Goal: Task Accomplishment & Management: Manage account settings

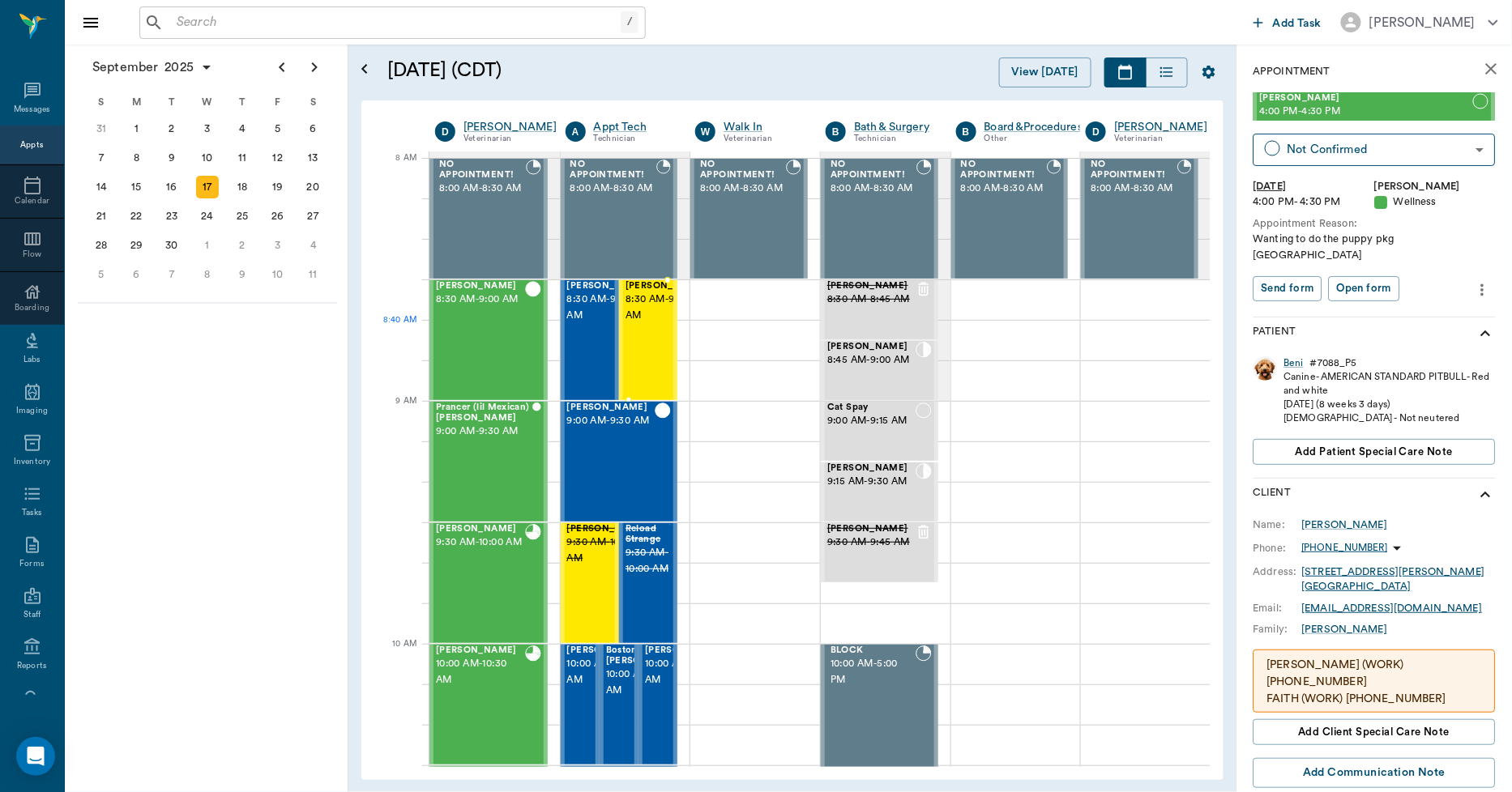
click at [647, 324] on span "8:30 AM - 9:00 AM" at bounding box center [666, 308] width 81 height 32
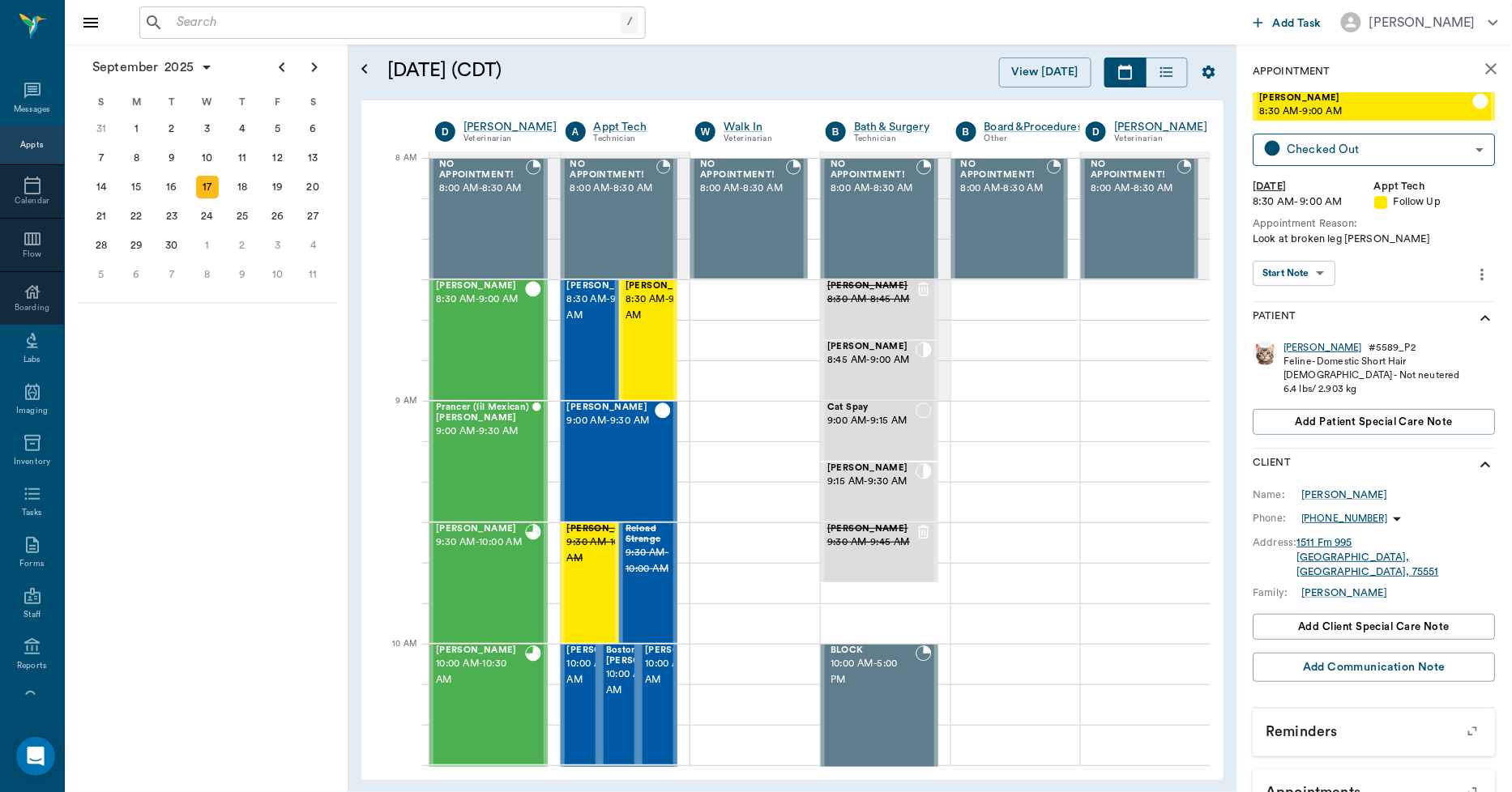
click at [1300, 349] on div "[PERSON_NAME]" at bounding box center [1324, 348] width 78 height 14
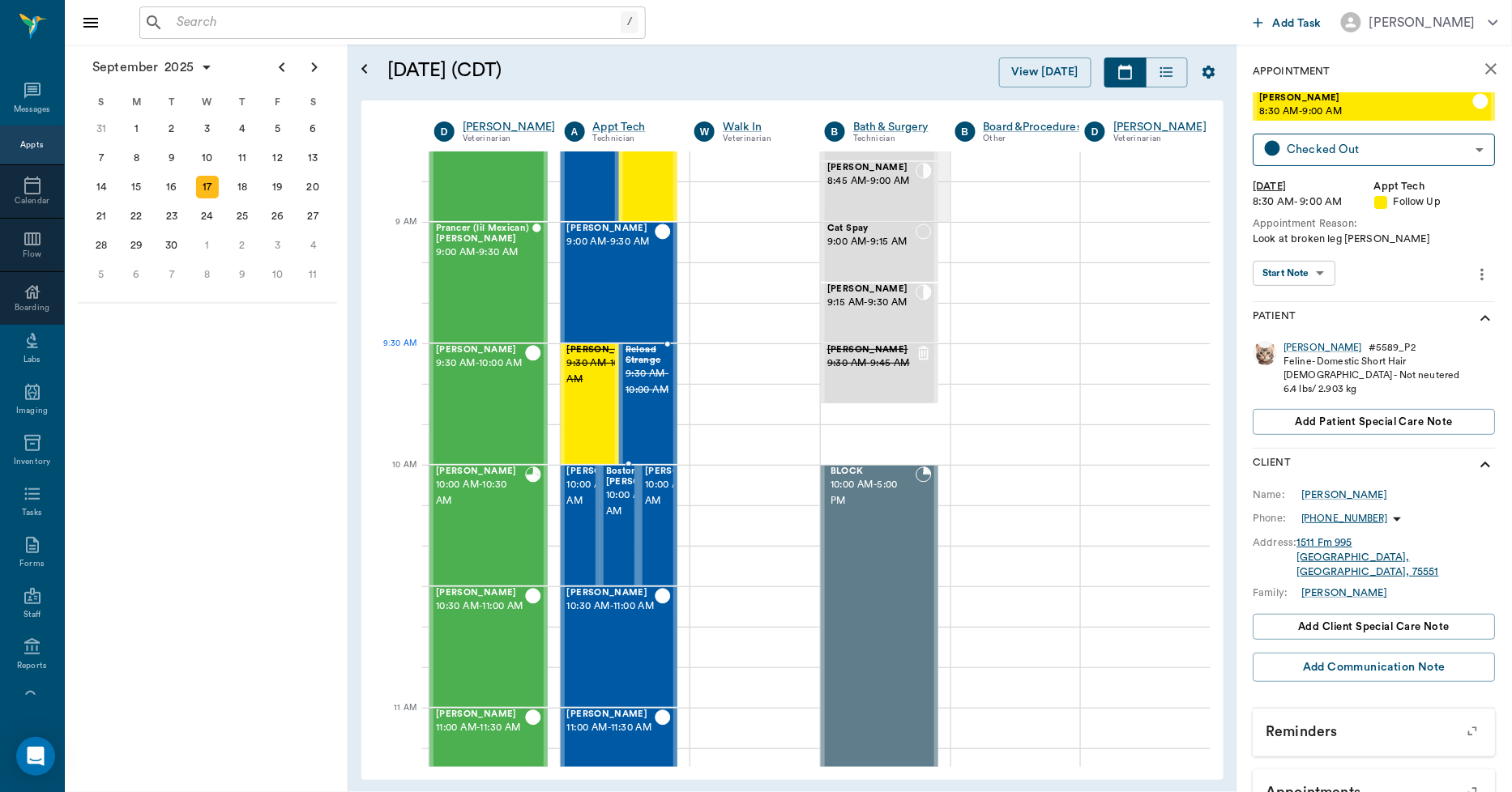
scroll to position [0, 1]
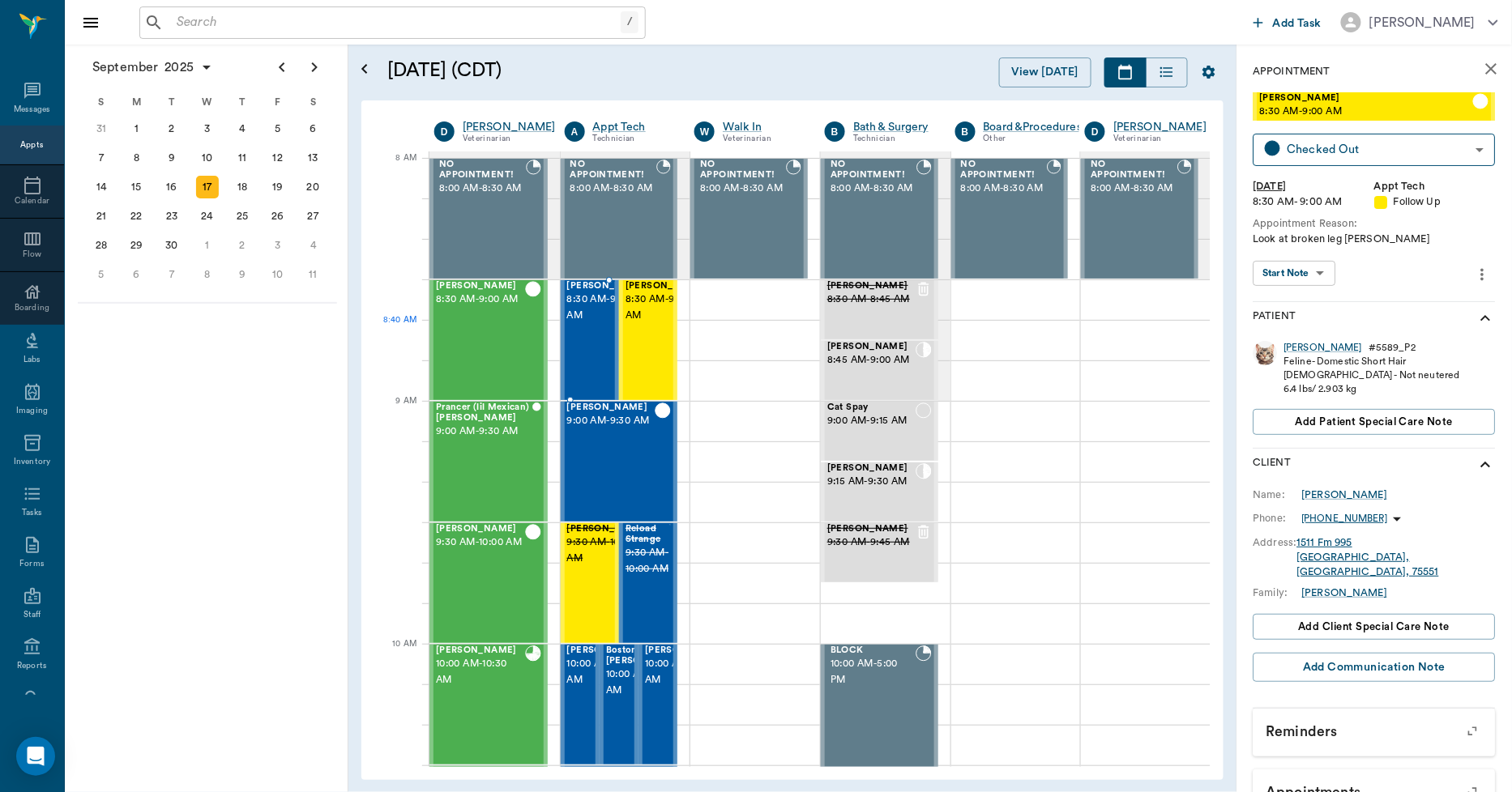
click at [584, 324] on span "8:30 AM - 9:00 AM" at bounding box center [607, 308] width 81 height 32
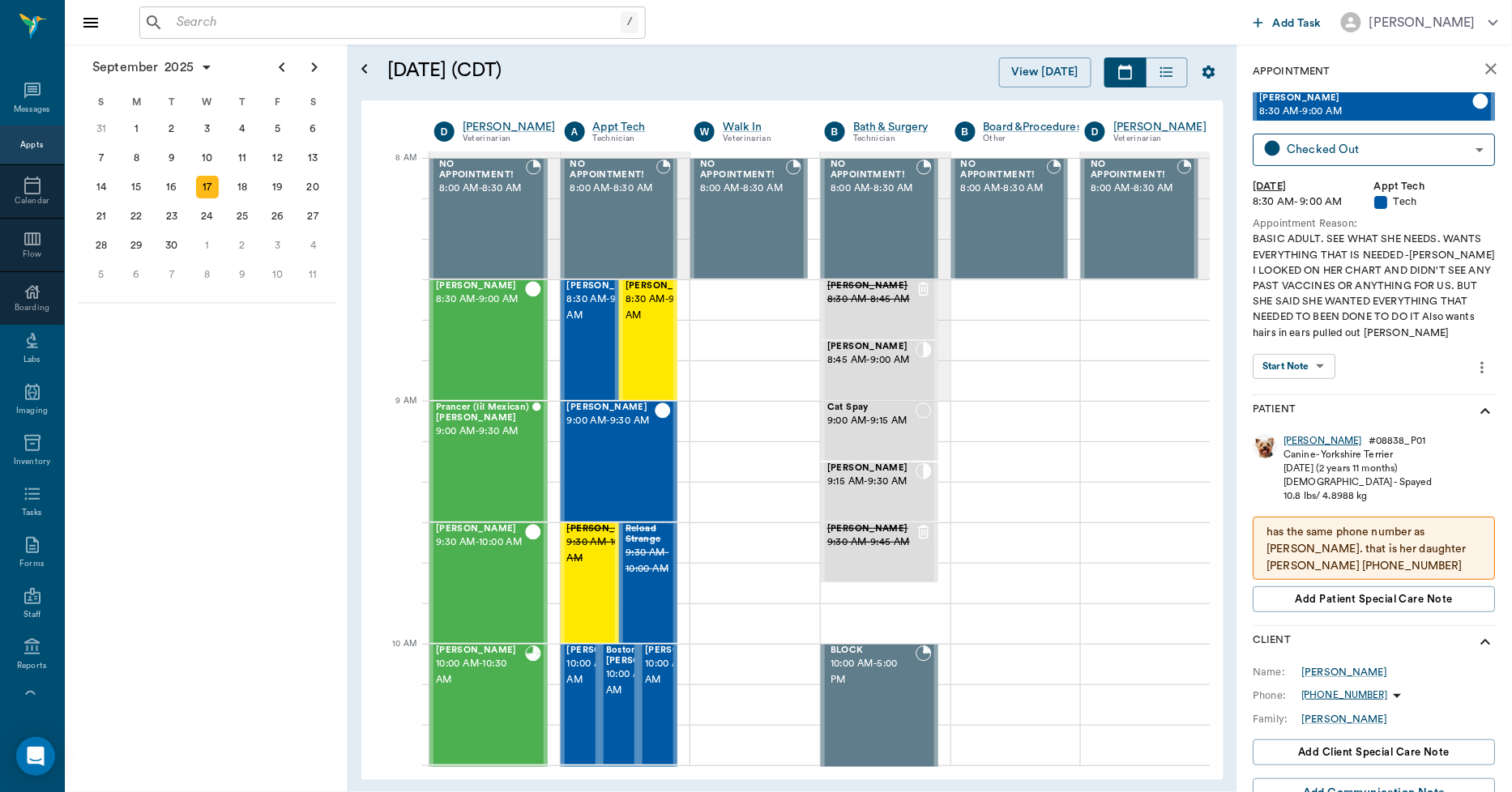
click at [1295, 438] on div "ROSA" at bounding box center [1324, 441] width 78 height 14
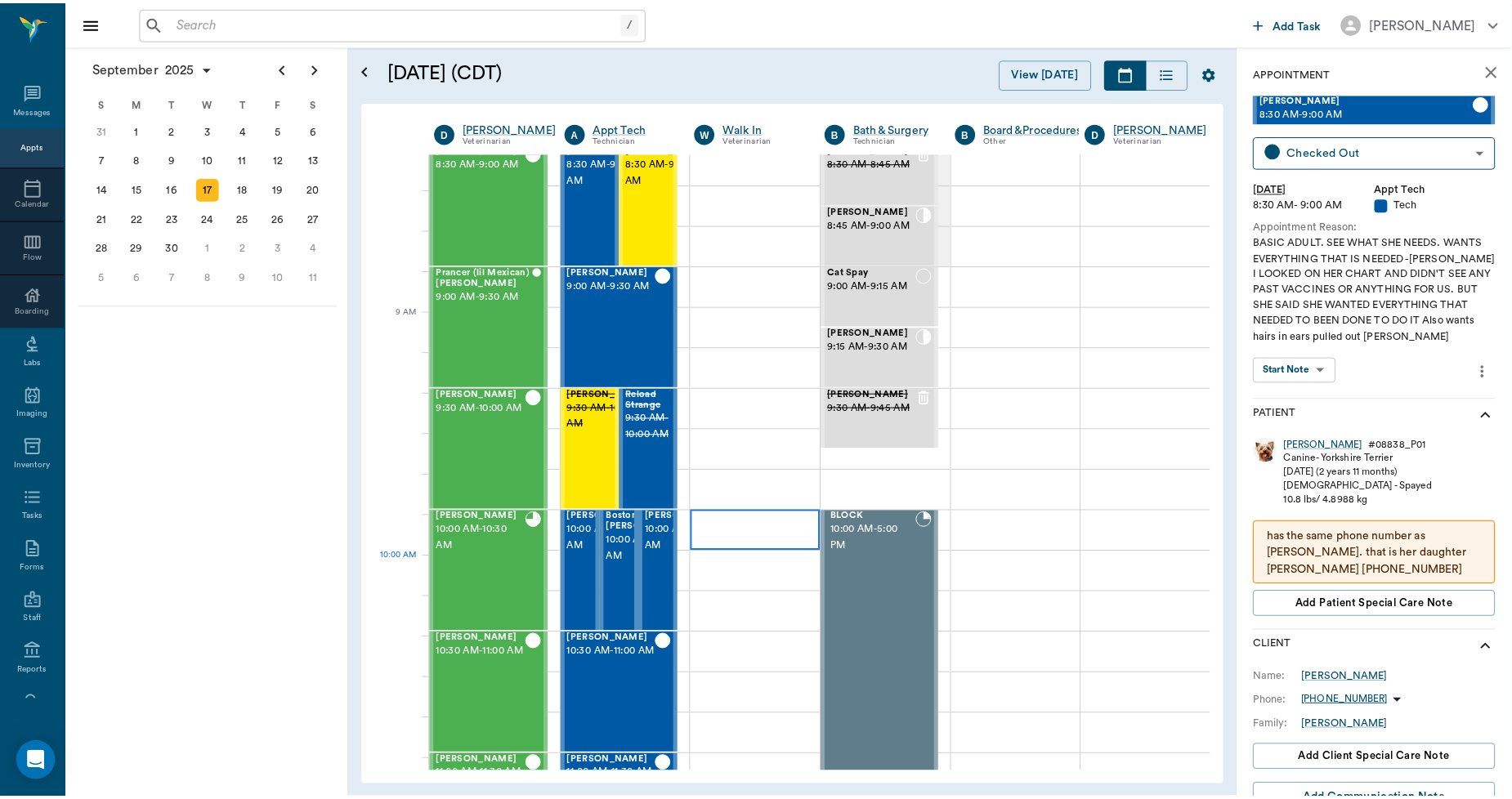
scroll to position [0, 1]
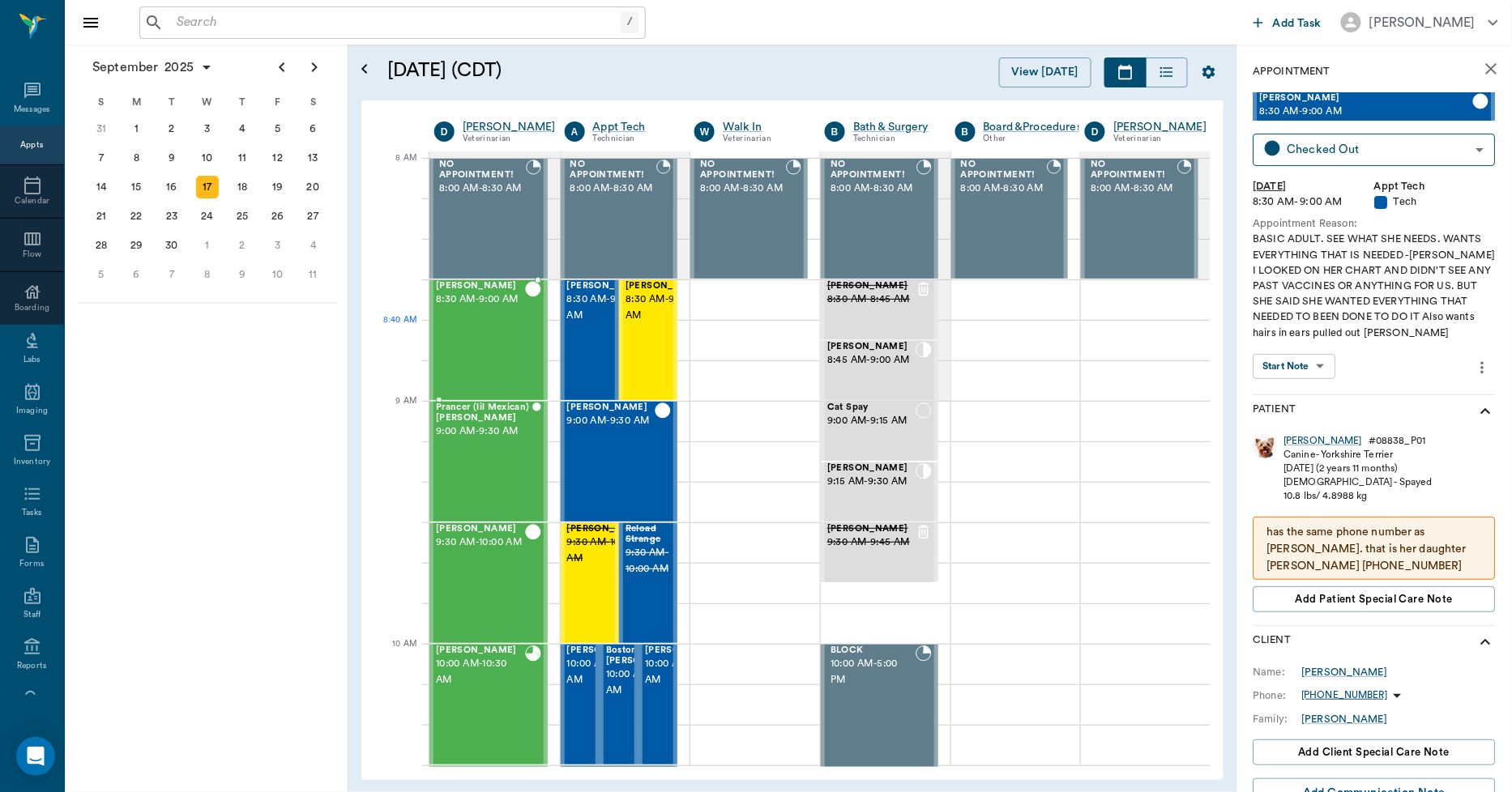
click at [446, 327] on div "[PERSON_NAME] 8:30 AM - 9:00 AM" at bounding box center [480, 340] width 89 height 118
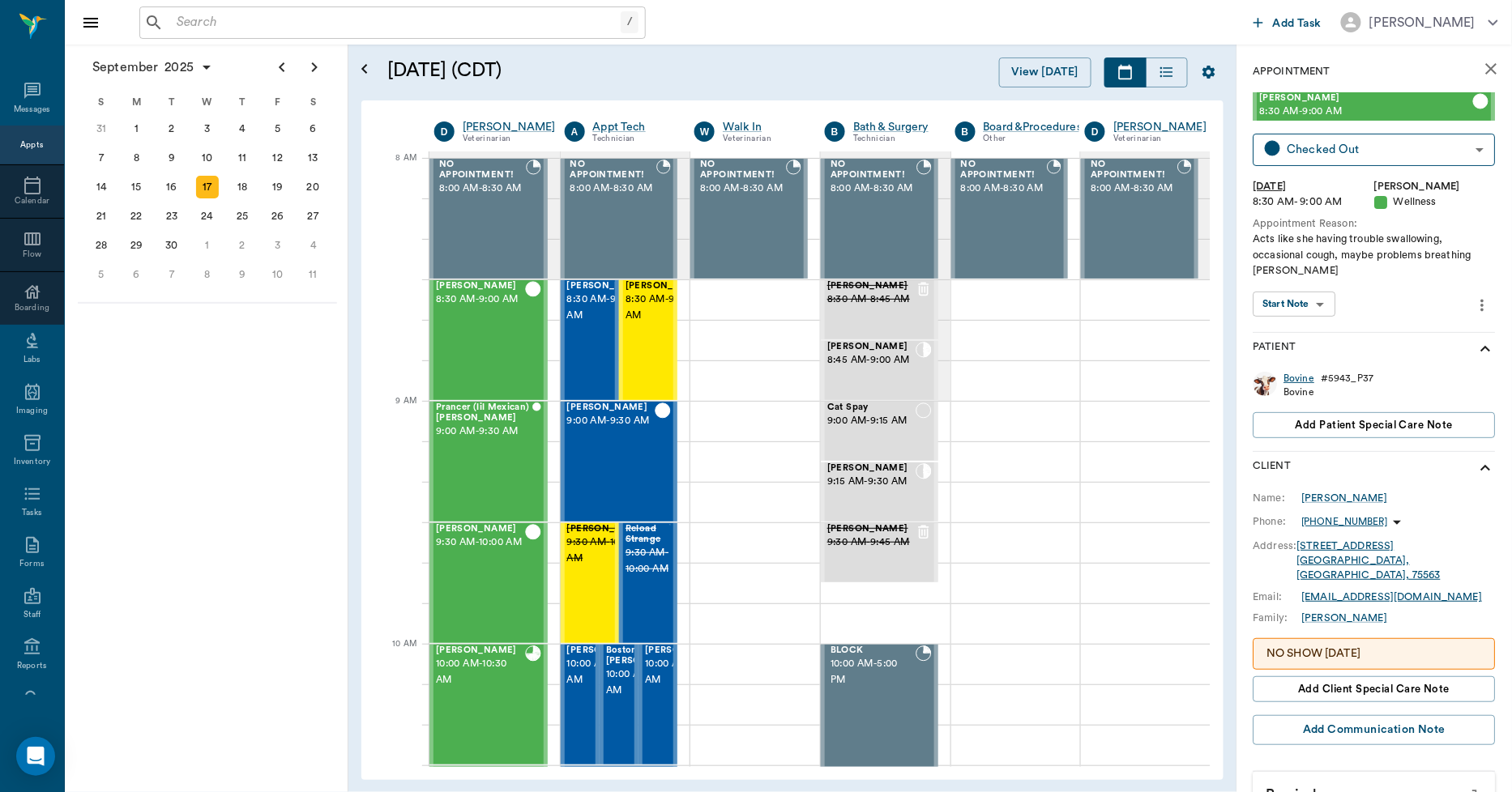
click at [1298, 376] on div "Bovine" at bounding box center [1300, 379] width 31 height 14
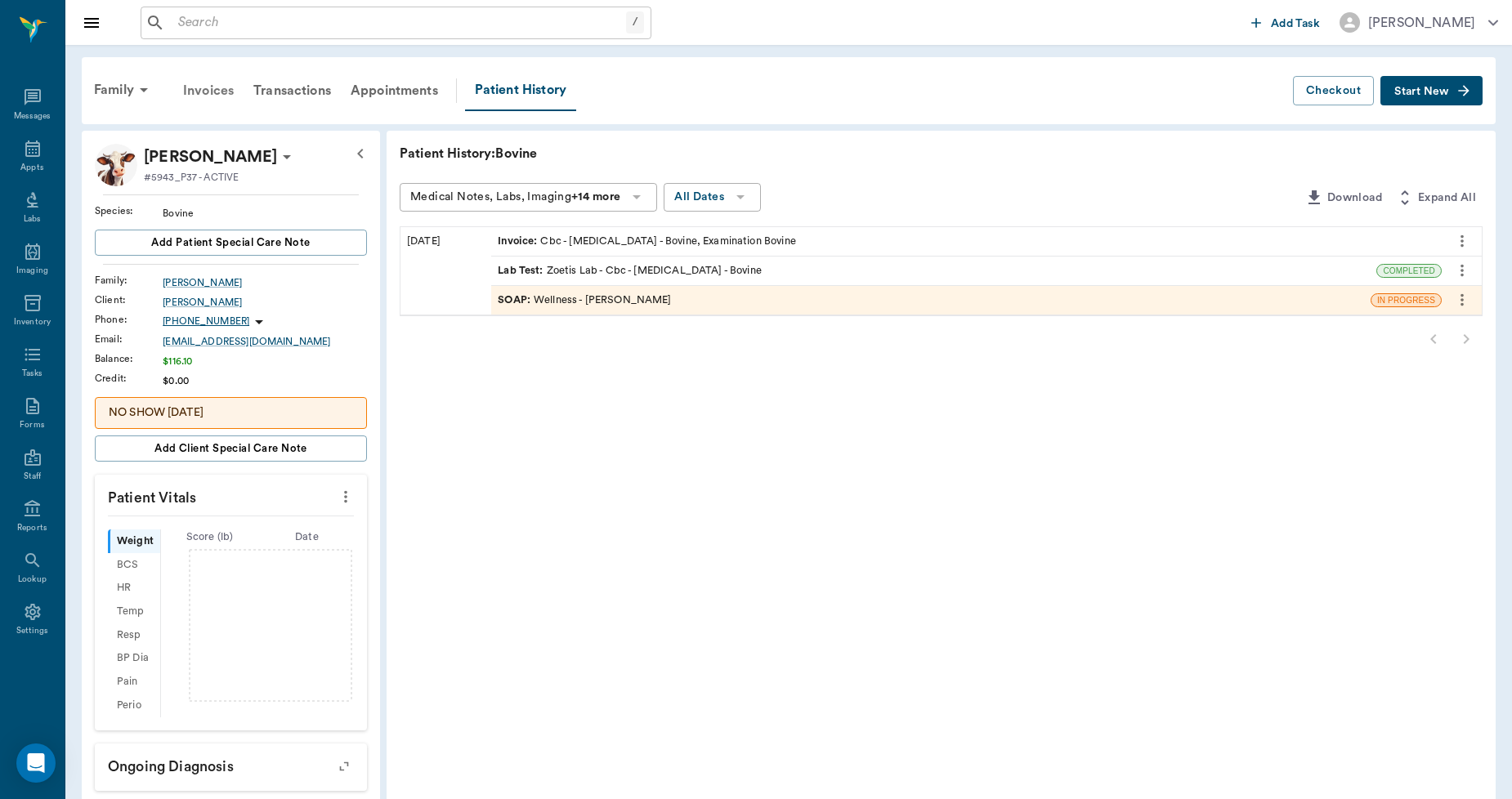
click at [204, 91] on div "Invoices" at bounding box center [208, 91] width 70 height 39
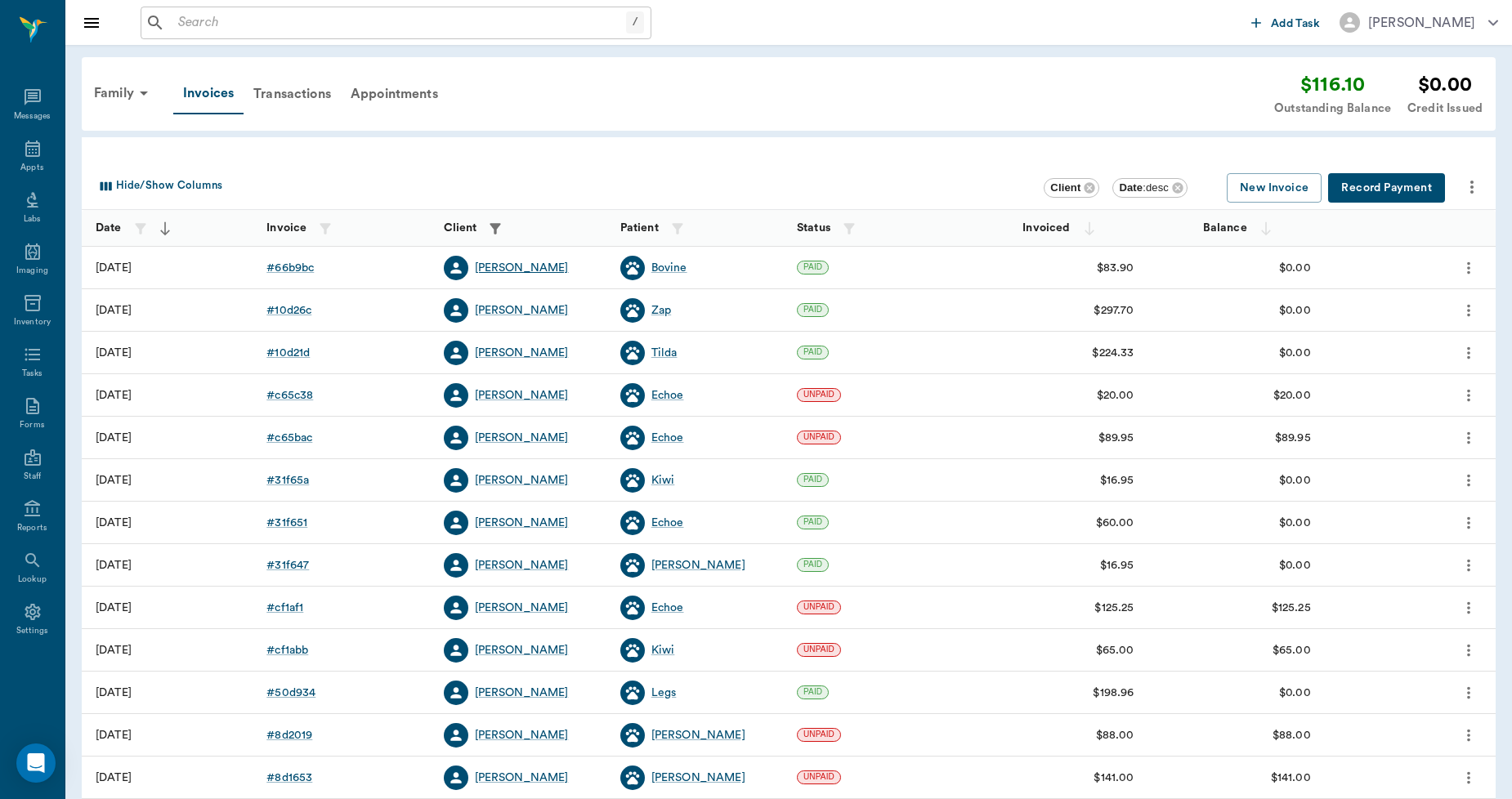
click at [521, 266] on div "[PERSON_NAME]" at bounding box center [522, 268] width 94 height 16
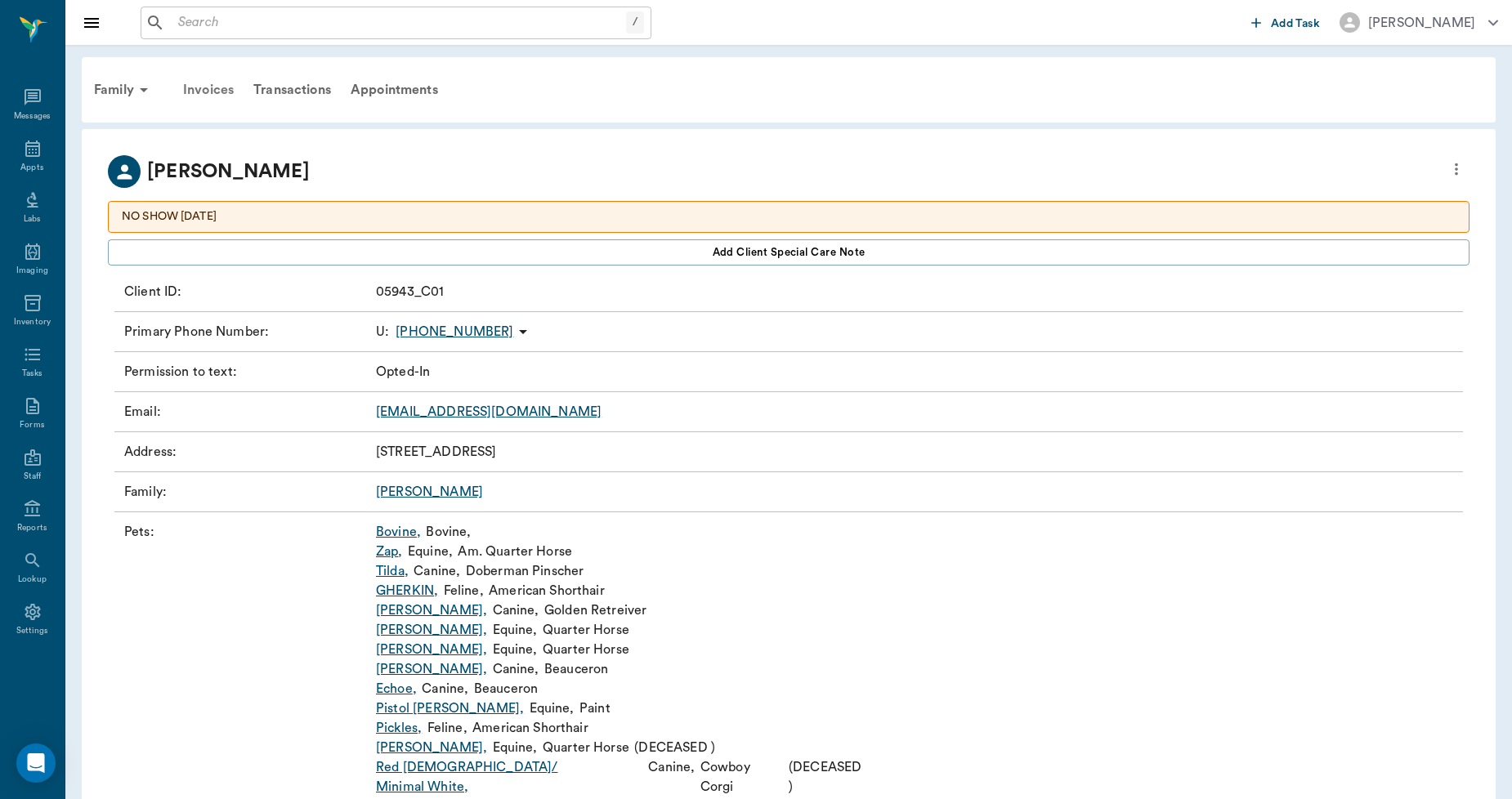
click at [203, 90] on div "Invoices" at bounding box center [208, 90] width 70 height 39
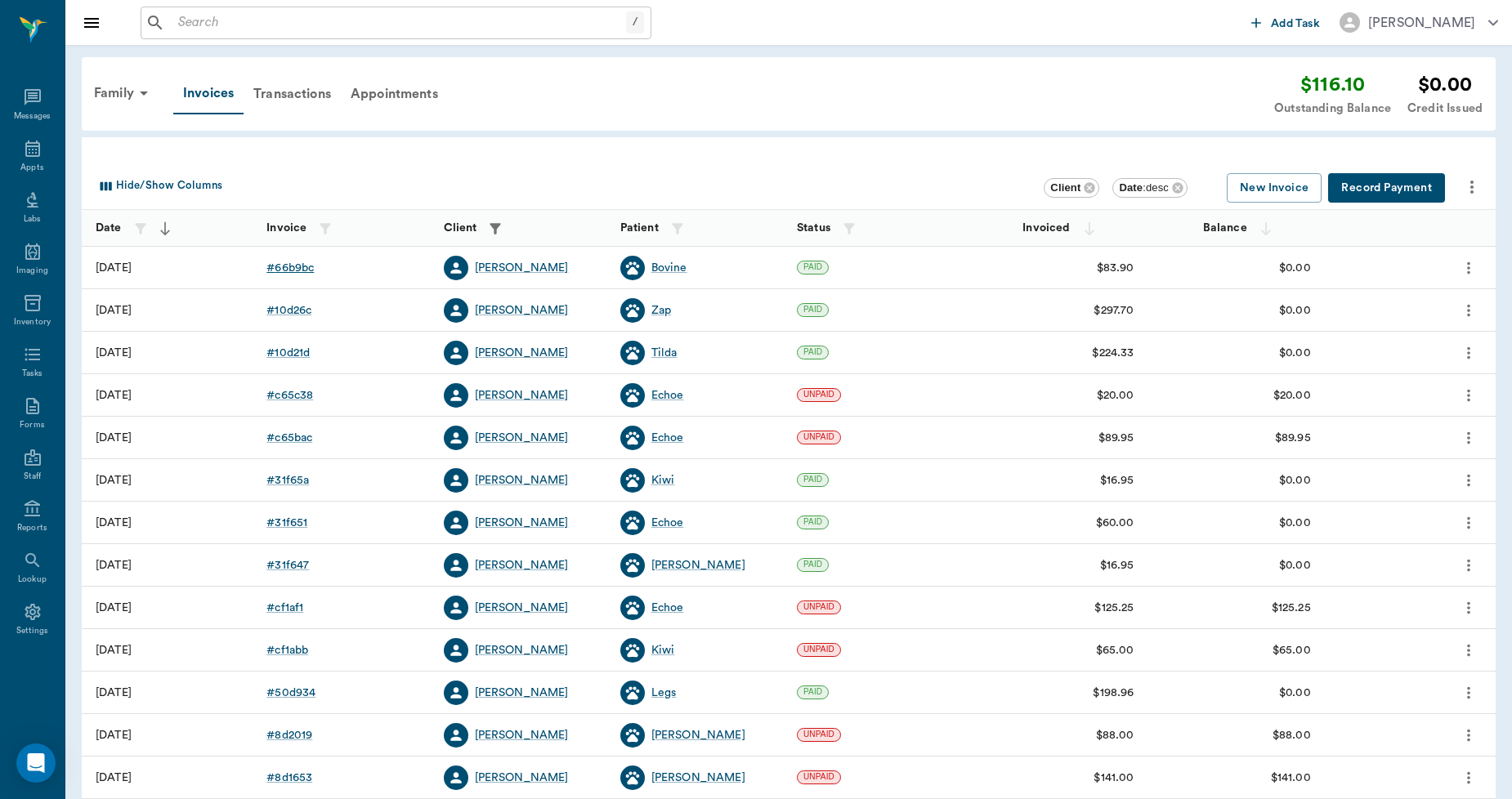
click at [287, 266] on div "# 66b9bc" at bounding box center [289, 268] width 47 height 16
click at [288, 393] on div "# c65c38" at bounding box center [289, 395] width 47 height 16
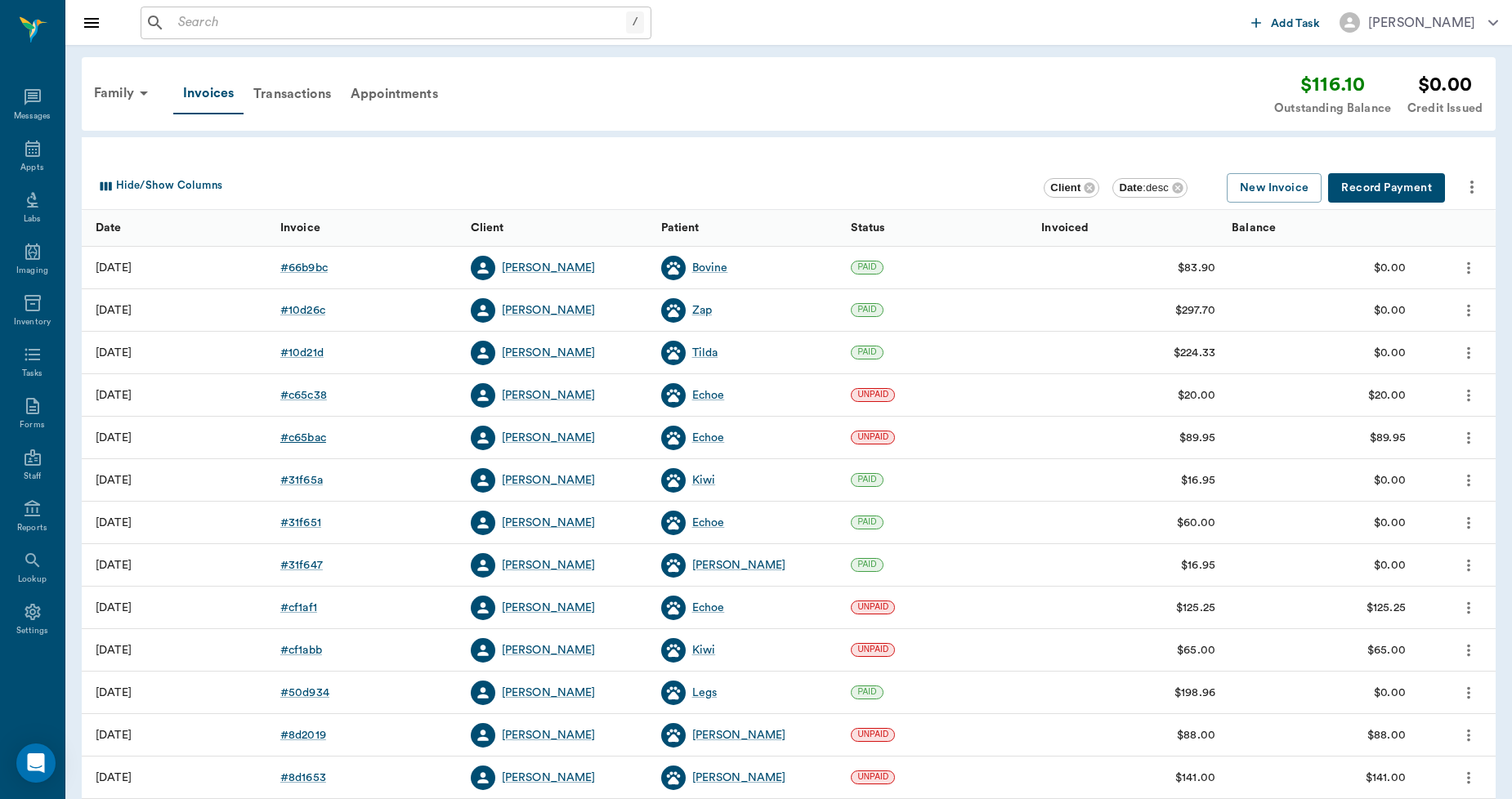
click at [305, 439] on div "# c65bac" at bounding box center [303, 437] width 46 height 16
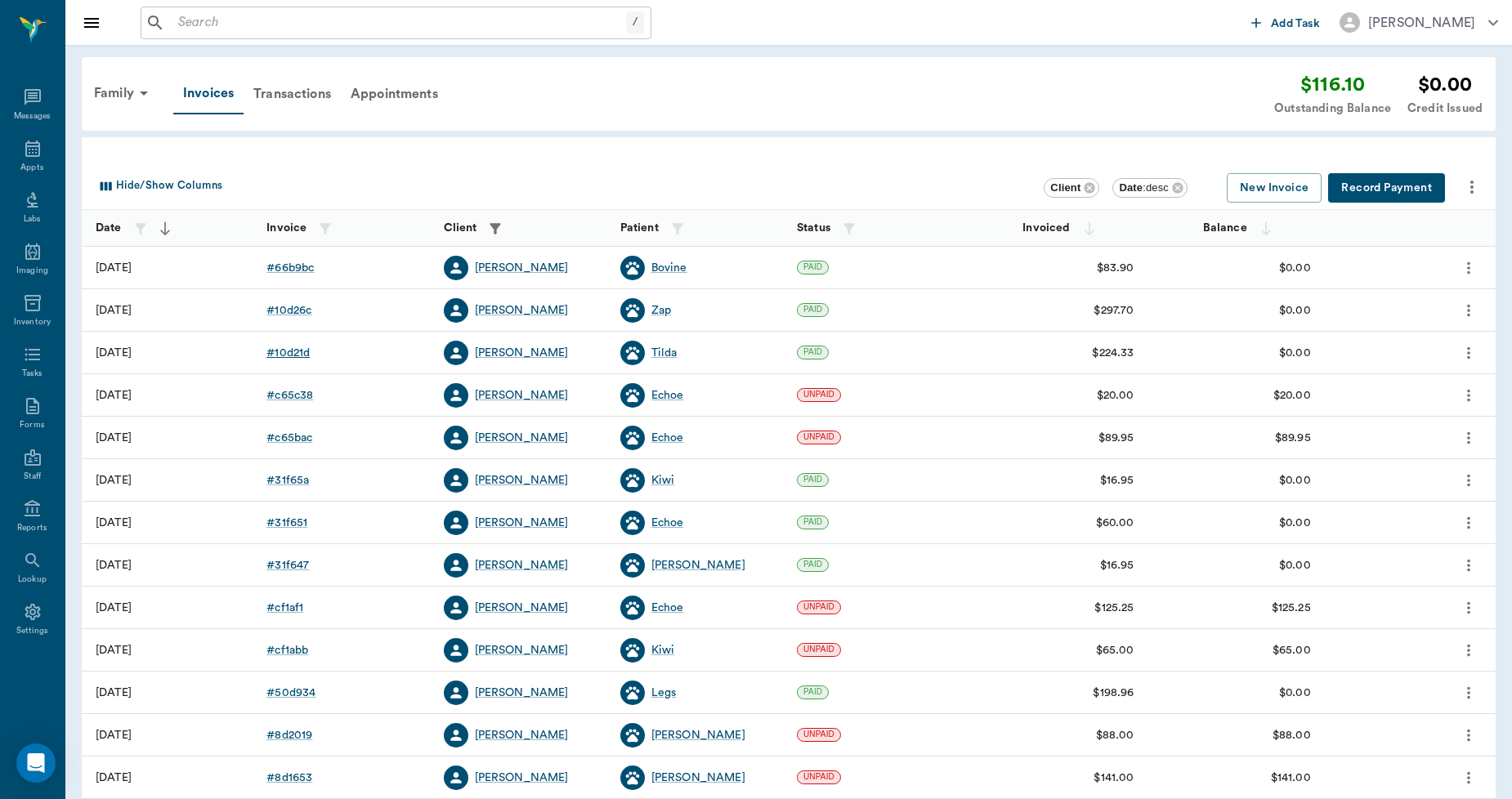
click at [295, 357] on div "# 10d21d" at bounding box center [288, 352] width 44 height 16
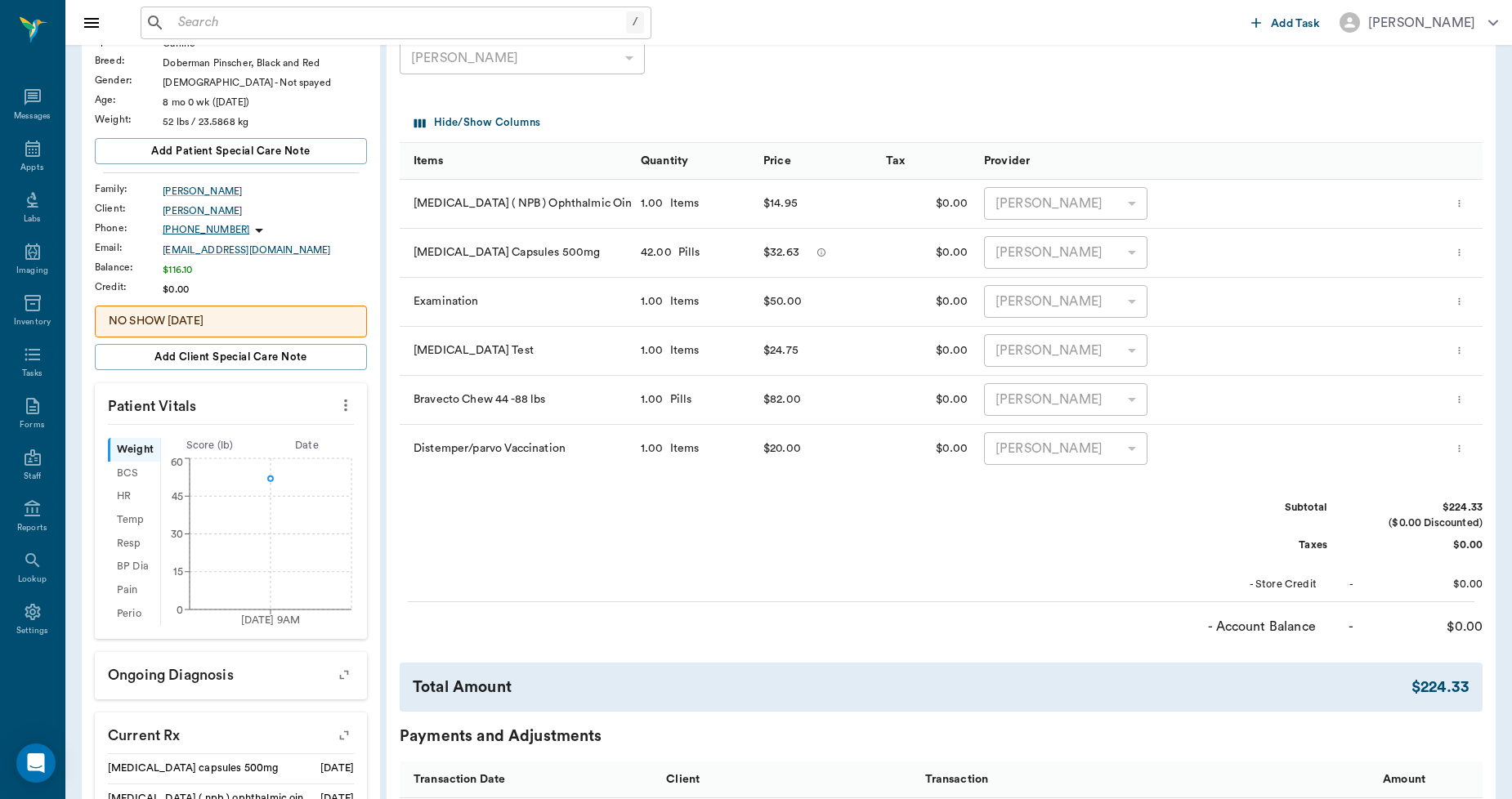
scroll to position [181, 0]
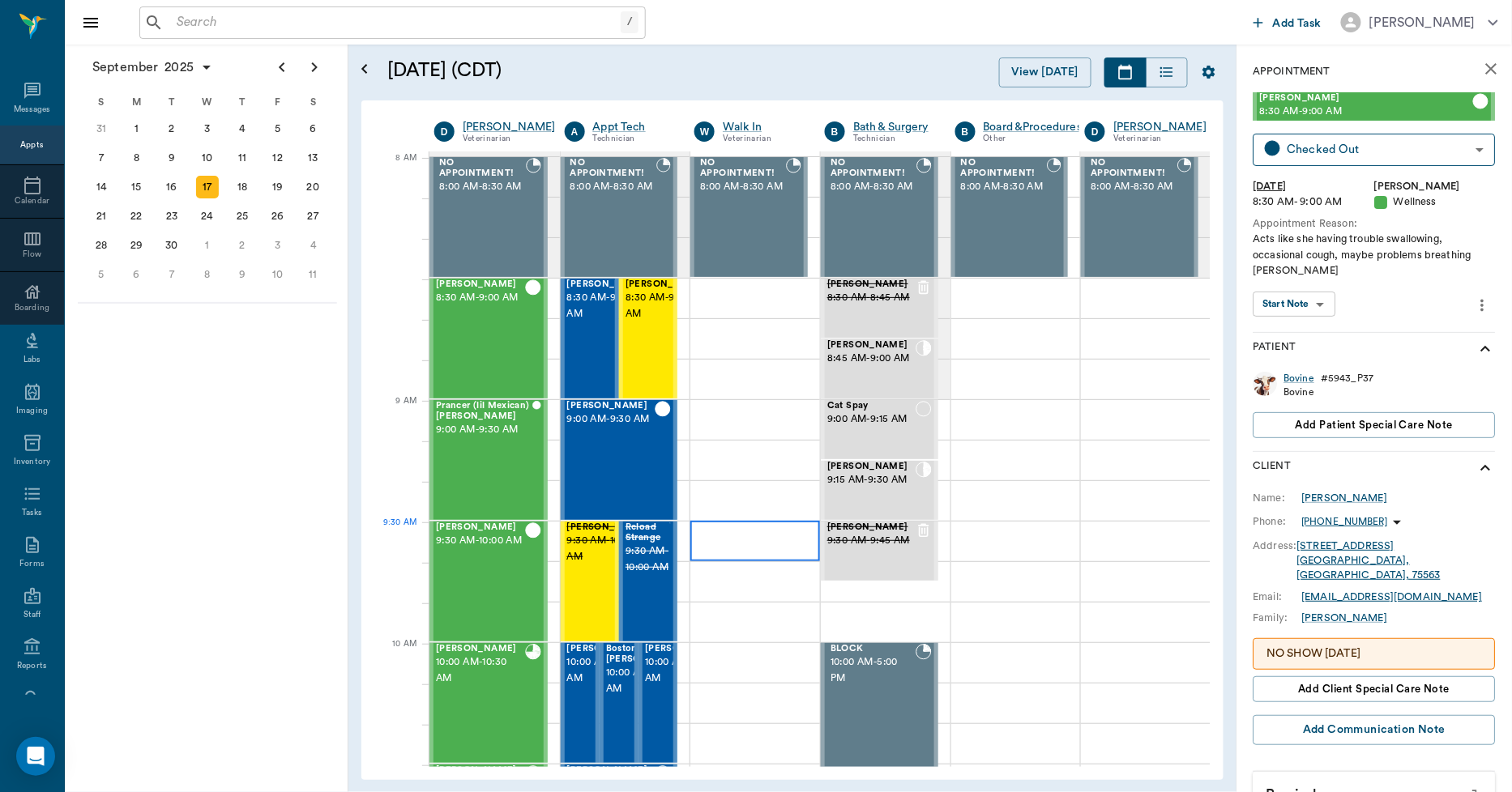
scroll to position [0, 1]
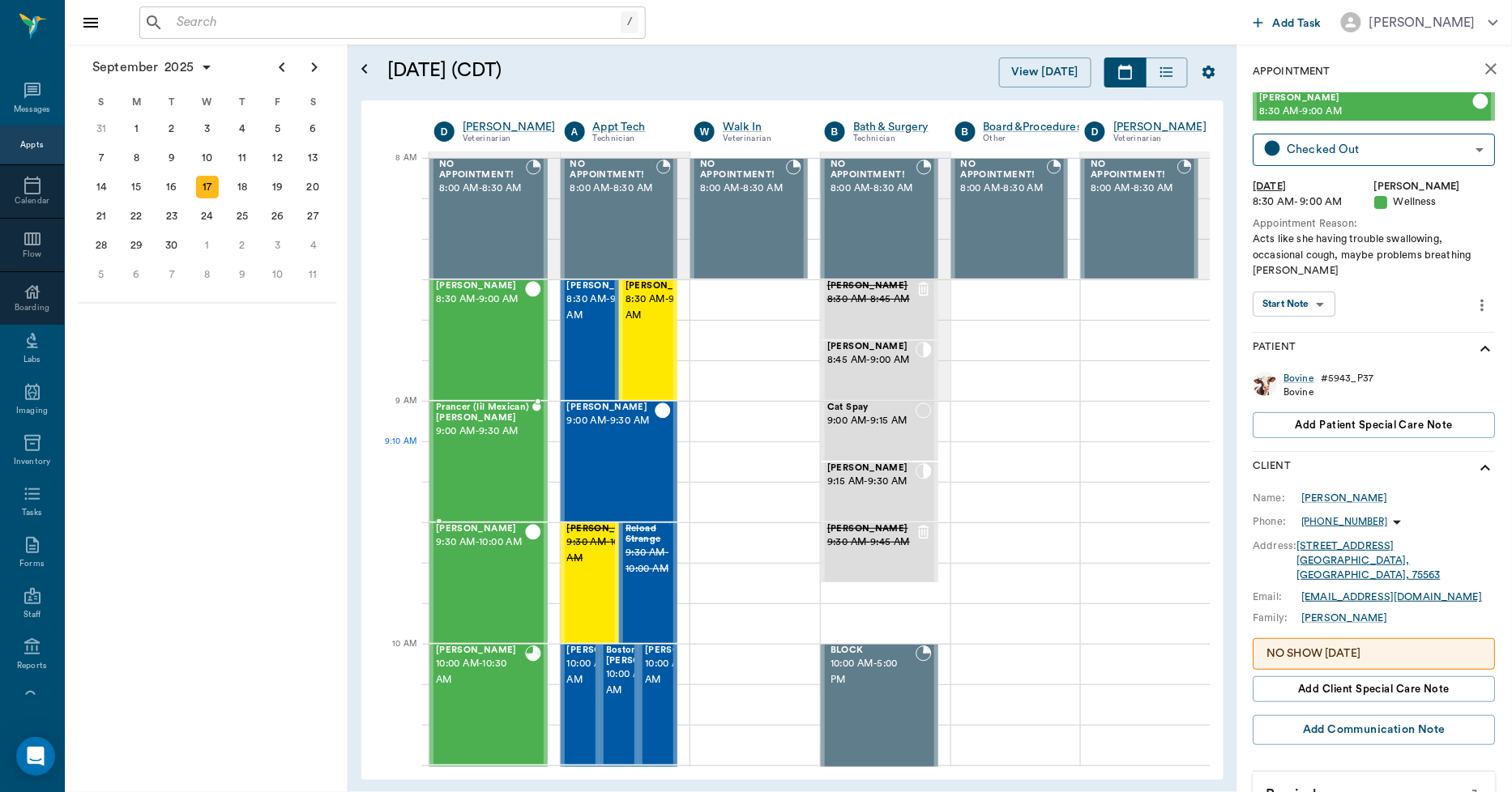
click at [498, 463] on div "Prancer (lil Mexican) Francis 9:00 AM - 9:30 AM" at bounding box center [484, 462] width 97 height 118
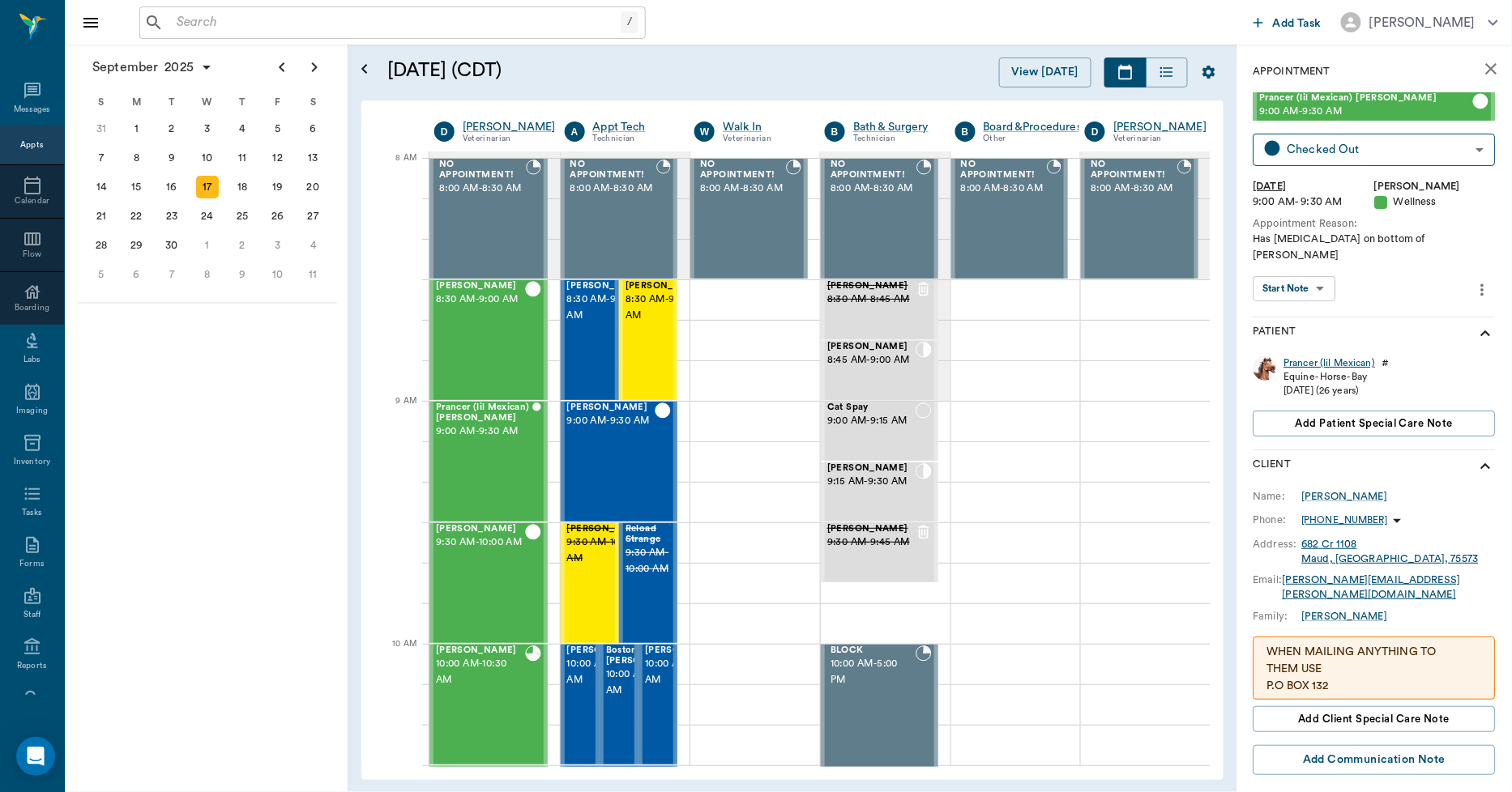
click at [1313, 356] on div "Prancer (lil Mexican)" at bounding box center [1331, 363] width 92 height 14
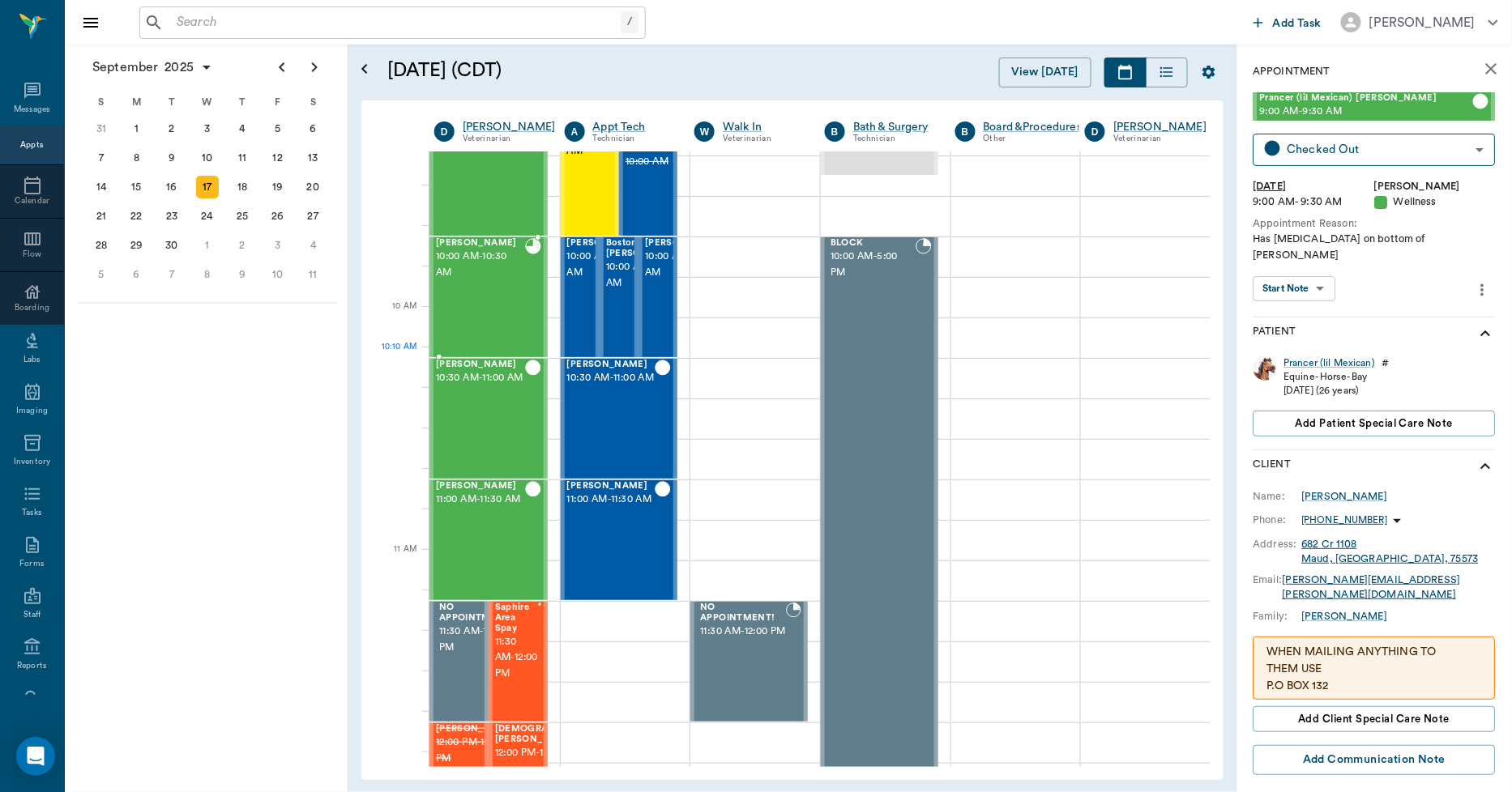
scroll to position [228, 1]
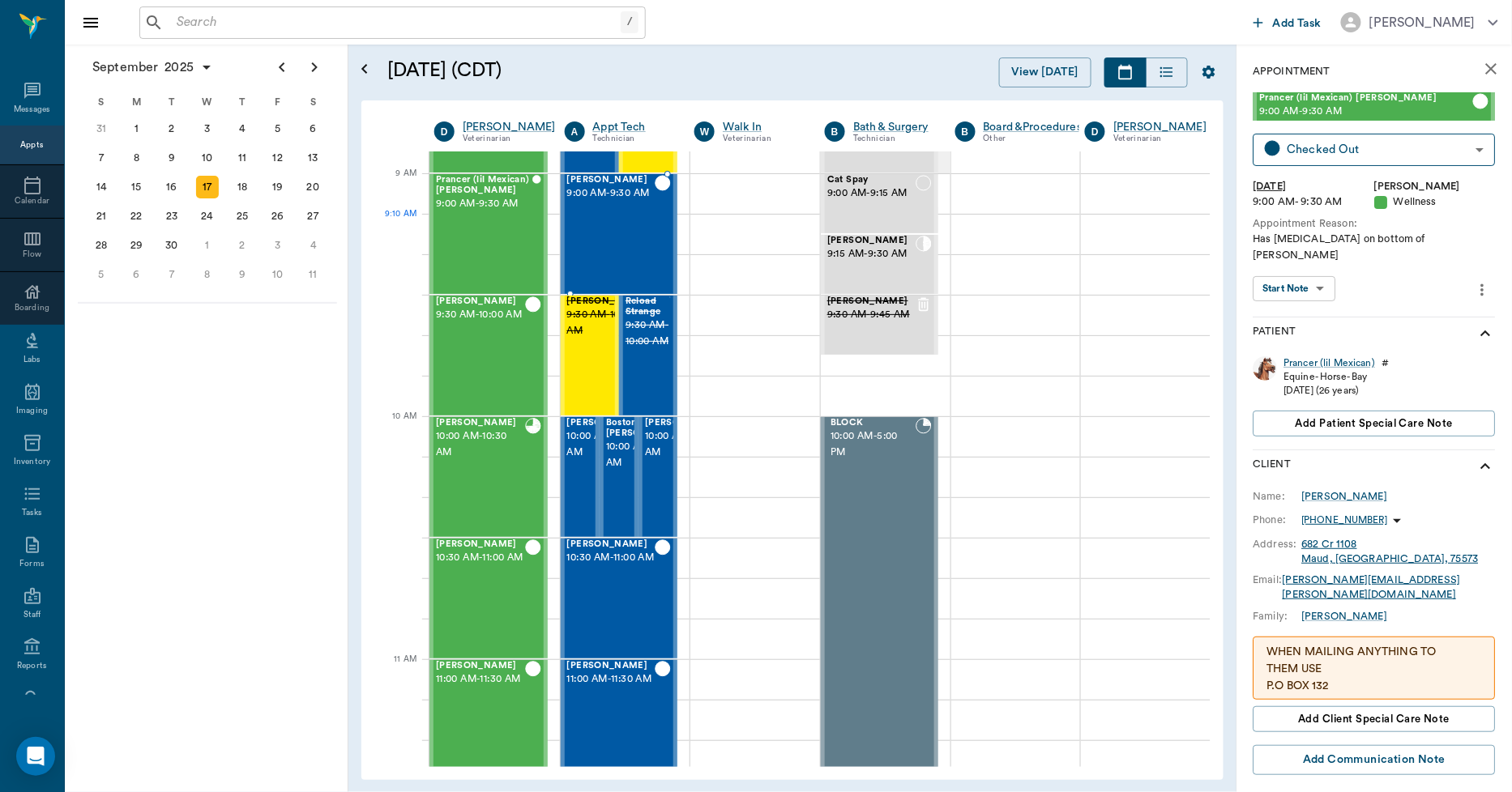
click at [619, 235] on div "Ann Sprayberry 9:00 AM - 9:30 AM" at bounding box center [612, 234] width 88 height 118
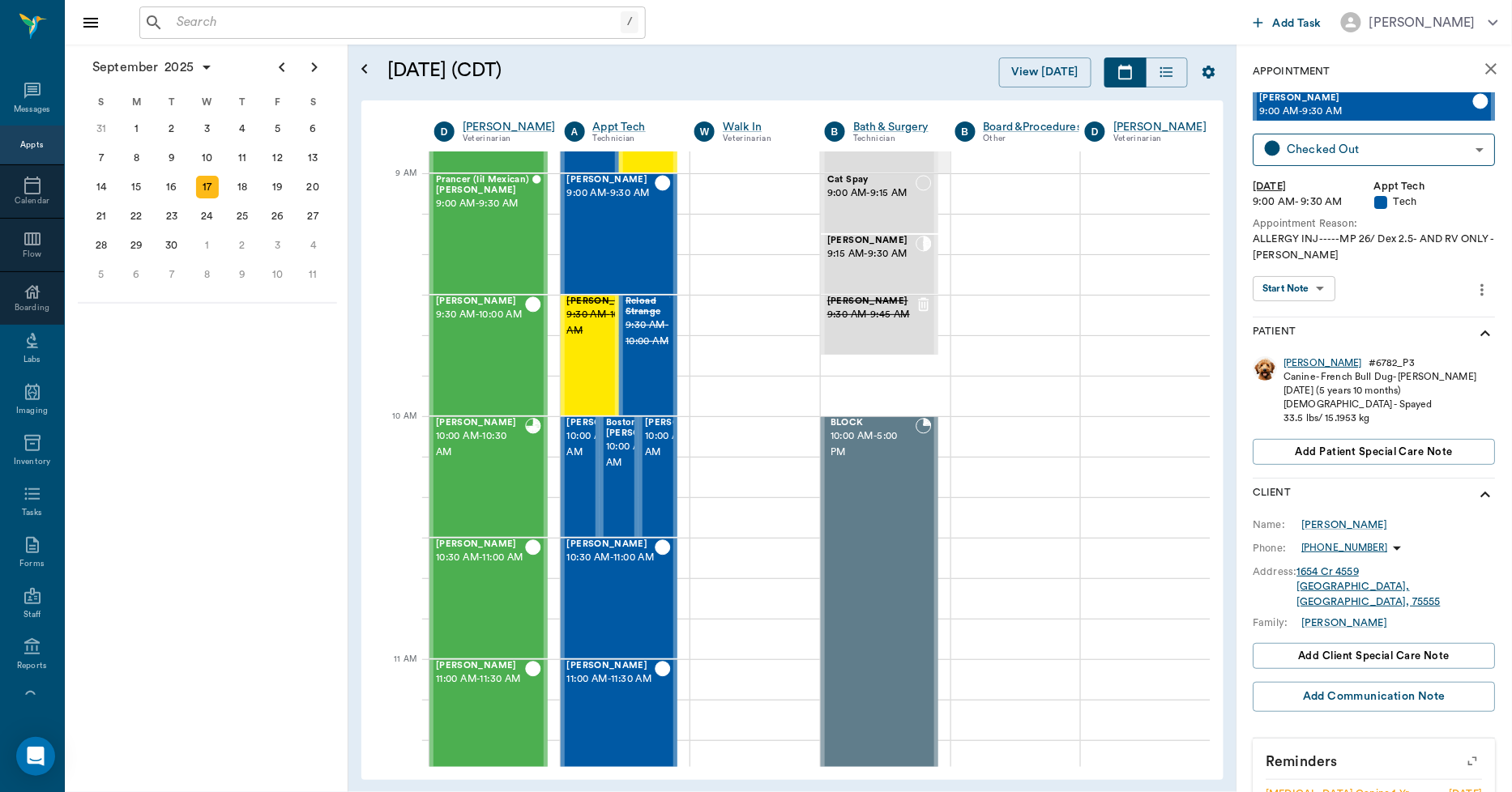
click at [1299, 359] on div "Ann" at bounding box center [1324, 363] width 78 height 14
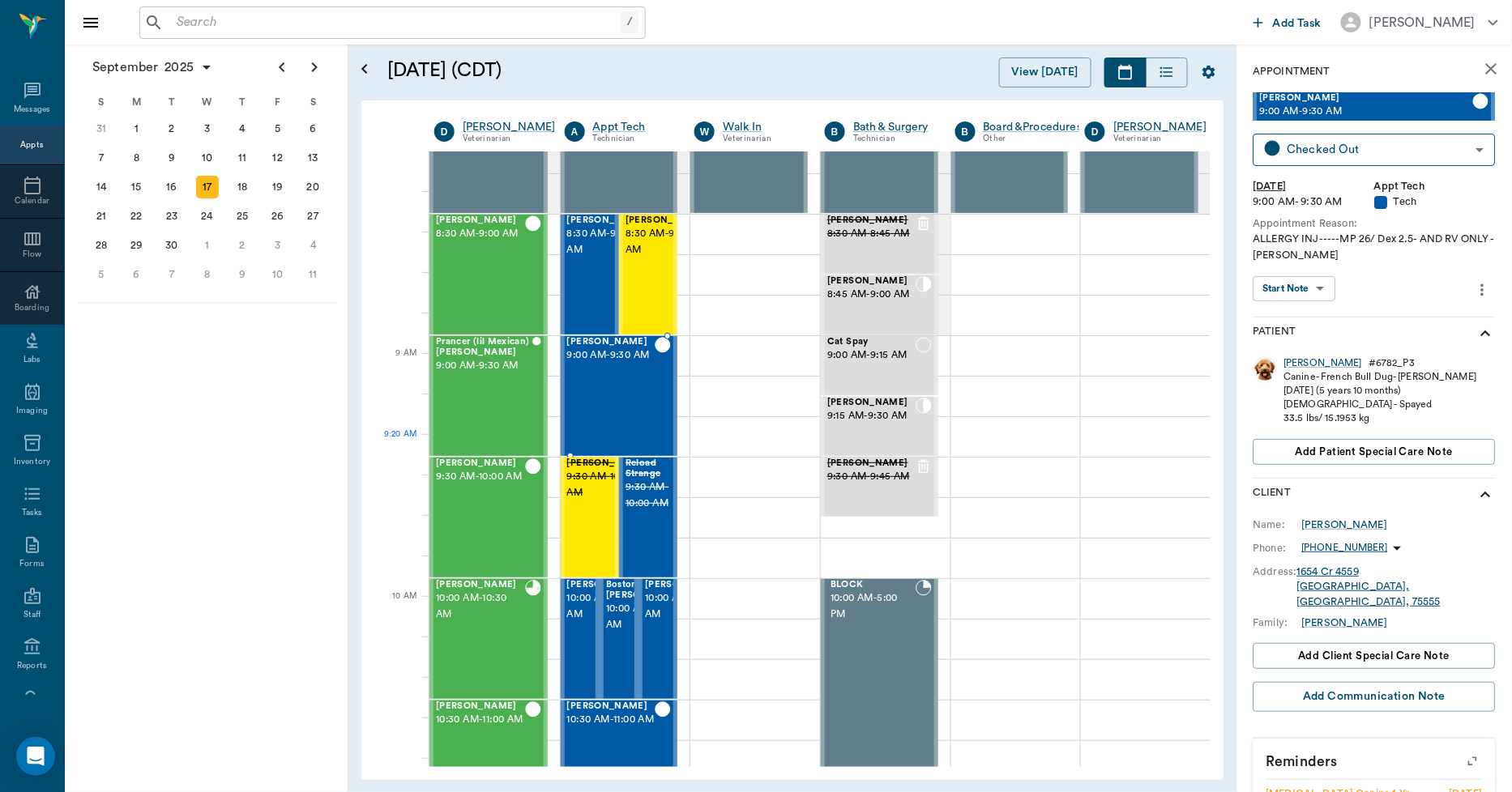
scroll to position [47, 1]
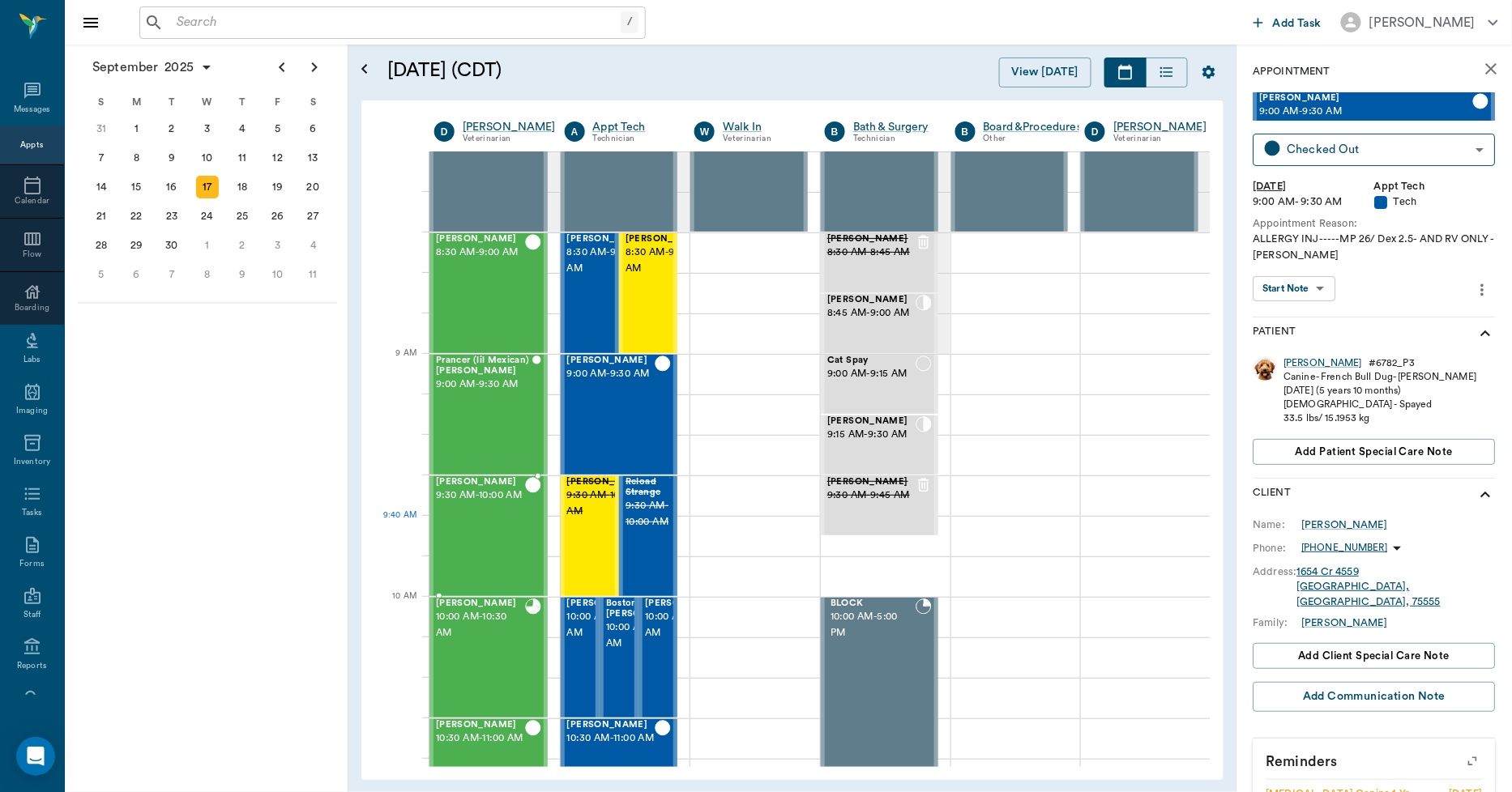
click at [475, 524] on div "Gus Jones 9:30 AM - 10:00 AM" at bounding box center [480, 537] width 89 height 118
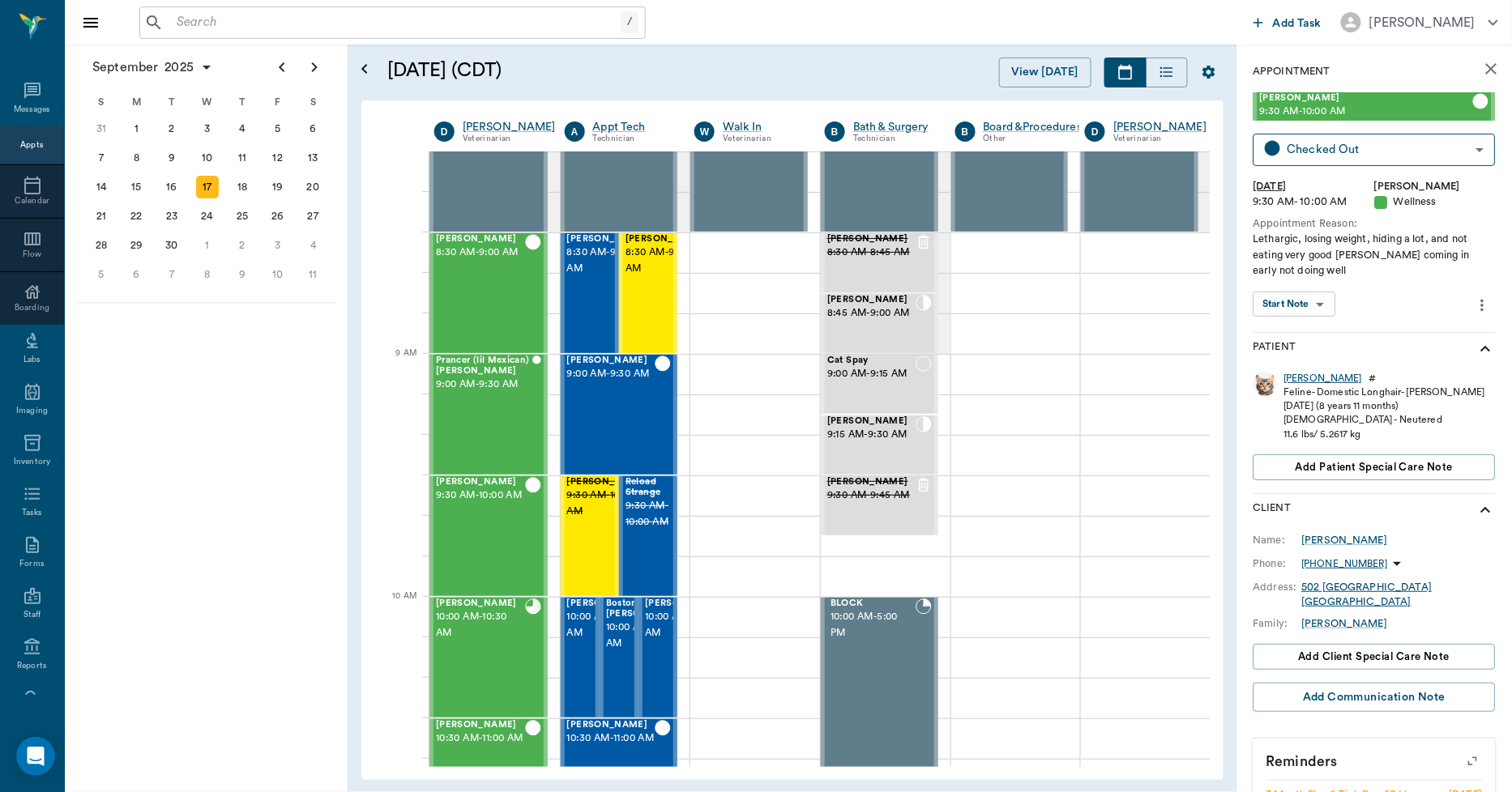
click at [1293, 375] on div "Gus" at bounding box center [1324, 379] width 78 height 14
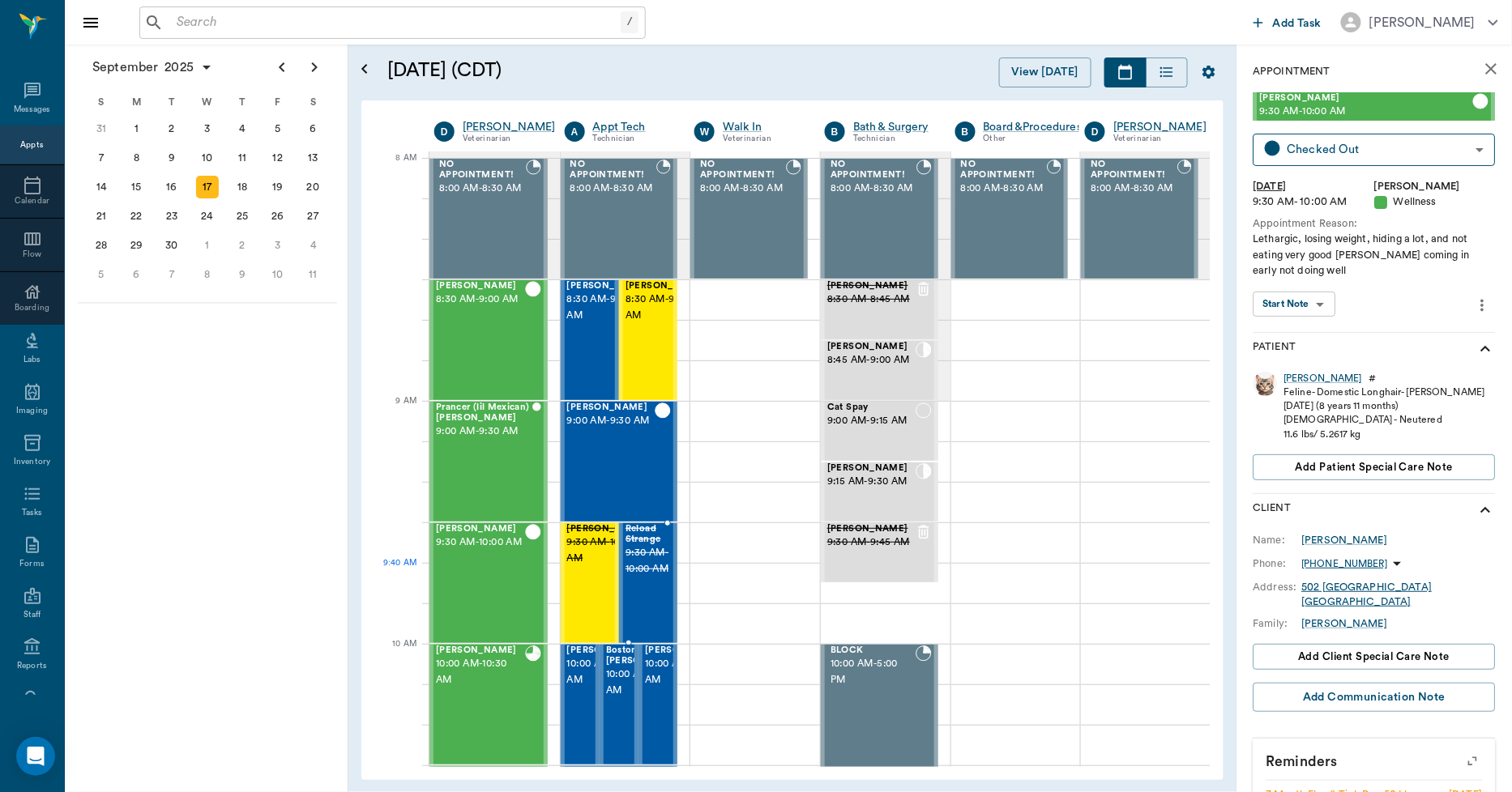
click at [655, 577] on span "9:30 AM - 10:00 AM" at bounding box center [647, 561] width 44 height 32
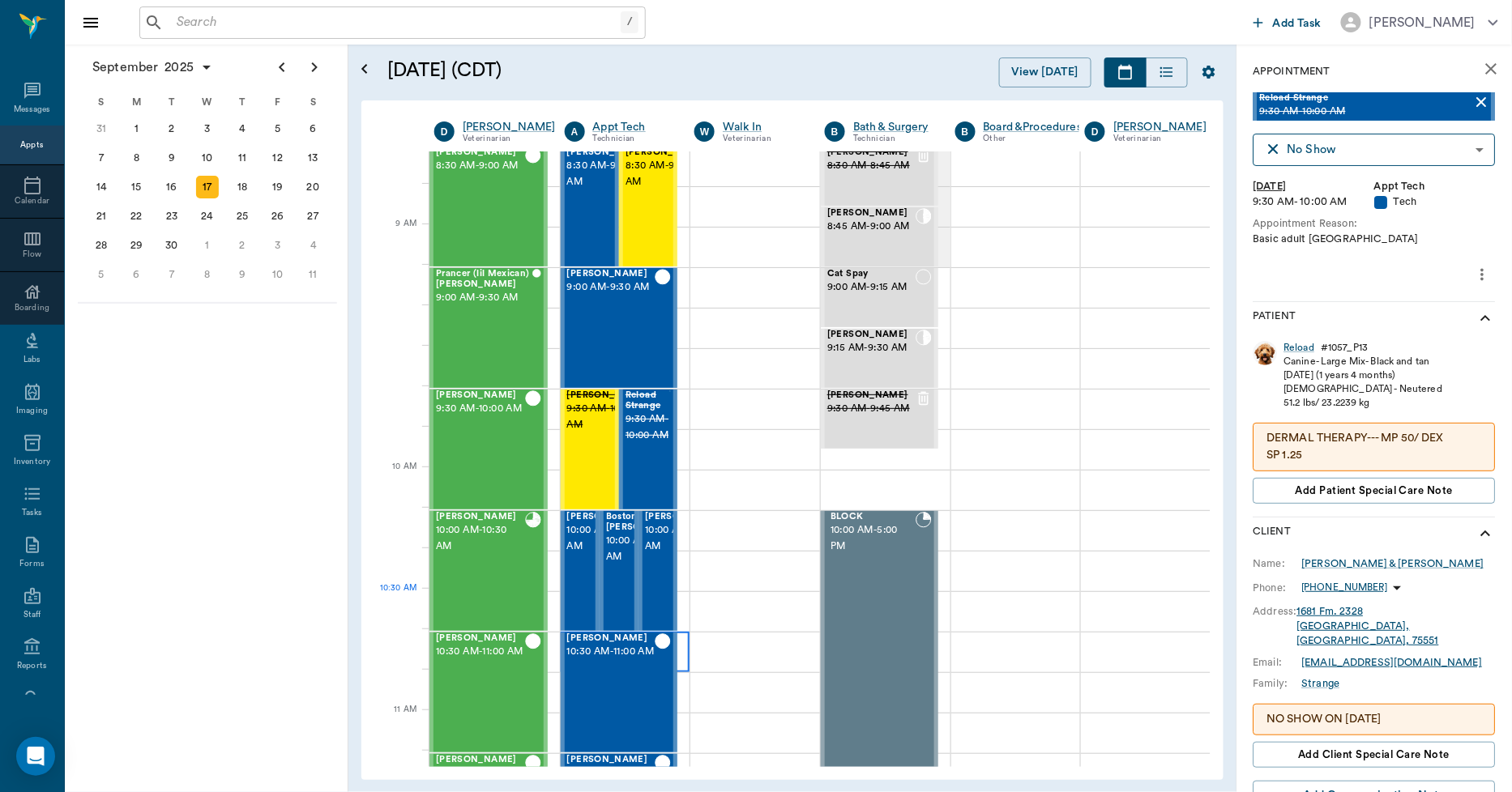
scroll to position [180, 1]
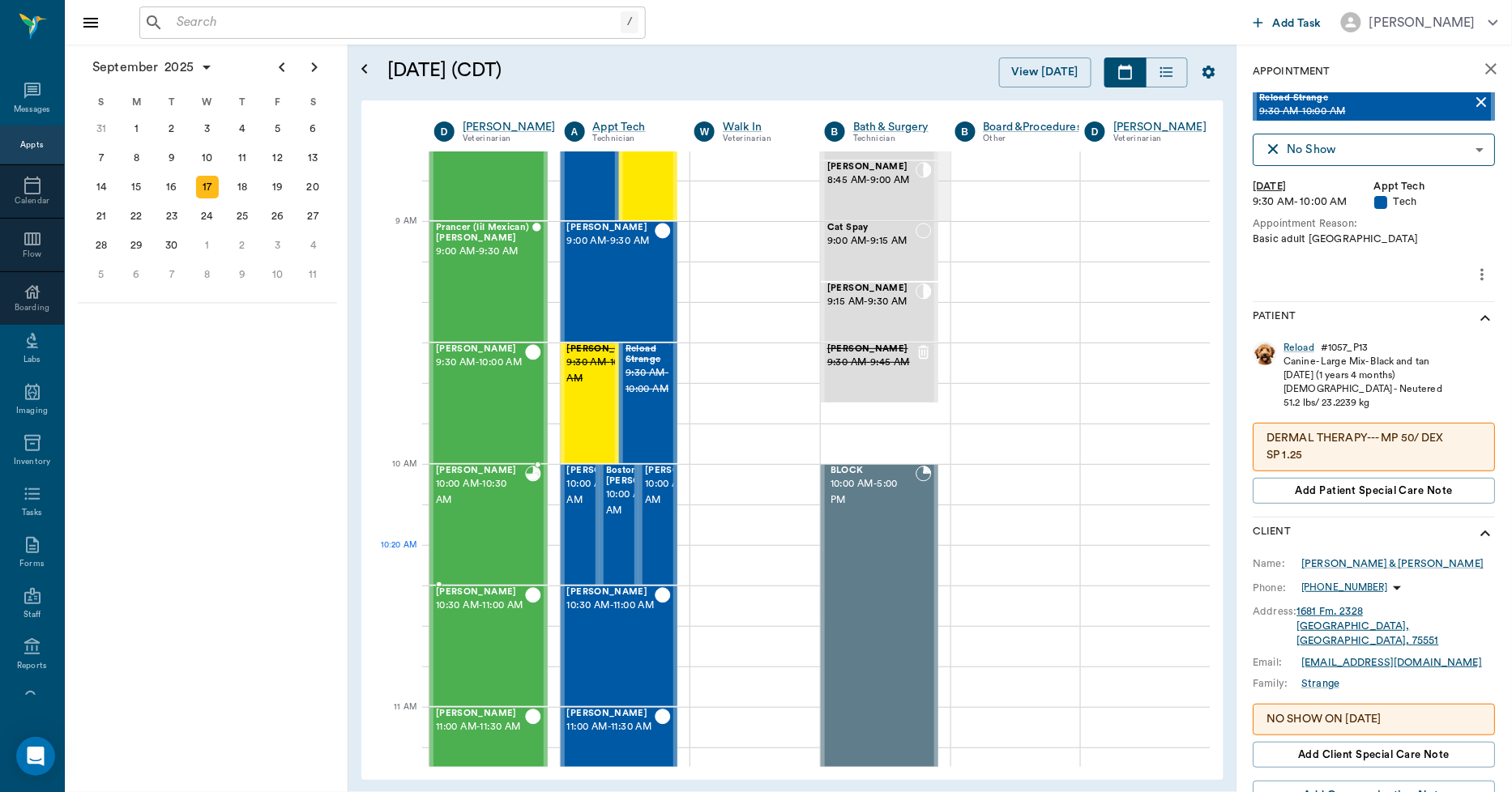
click at [466, 551] on div "Equine Elliott 10:00 AM - 10:30 AM" at bounding box center [480, 525] width 89 height 118
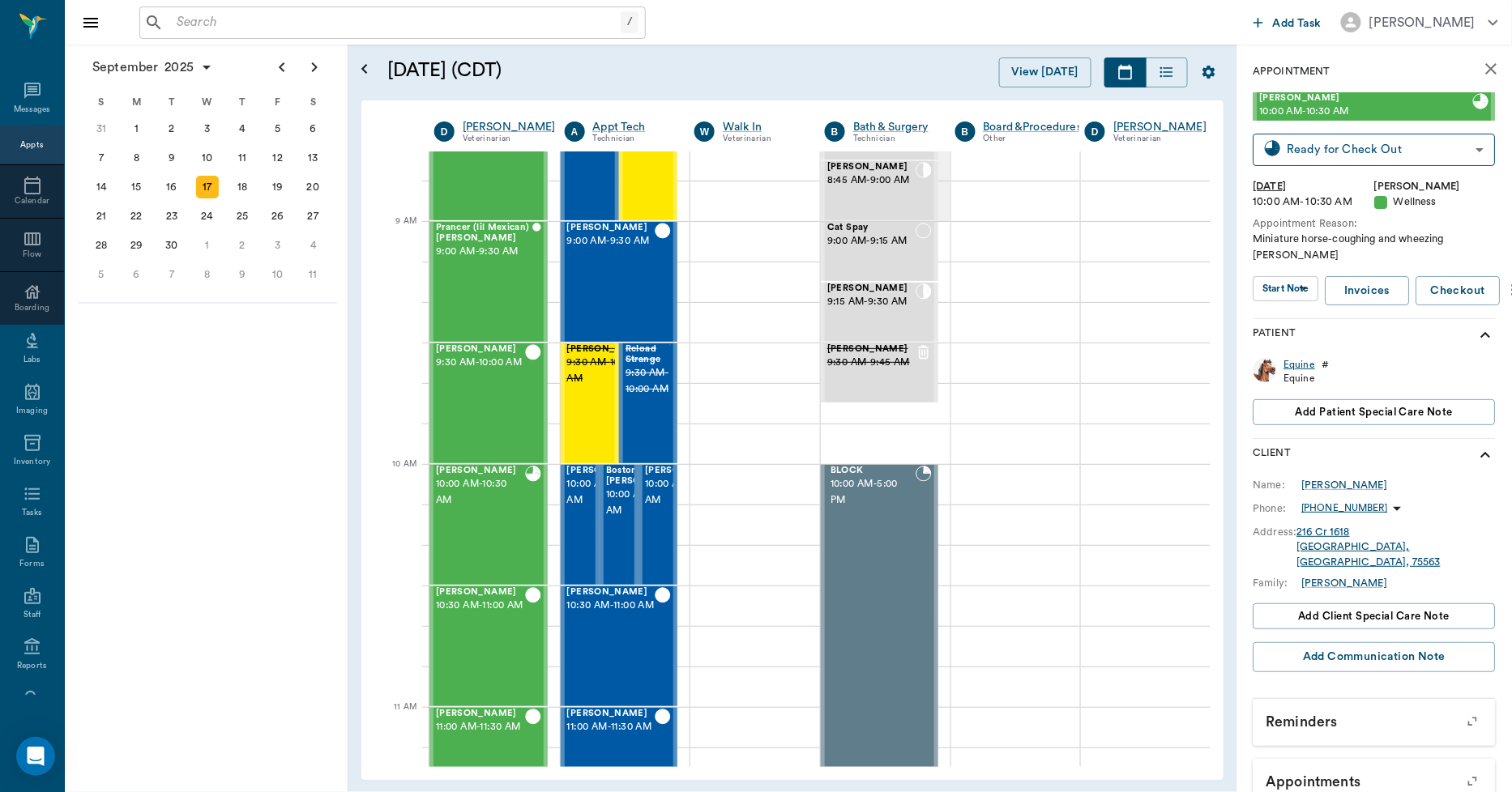
click at [1300, 368] on div "Equine" at bounding box center [1301, 364] width 32 height 14
click at [575, 509] on span "10:00 AM - 10:30 AM" at bounding box center [607, 493] width 81 height 32
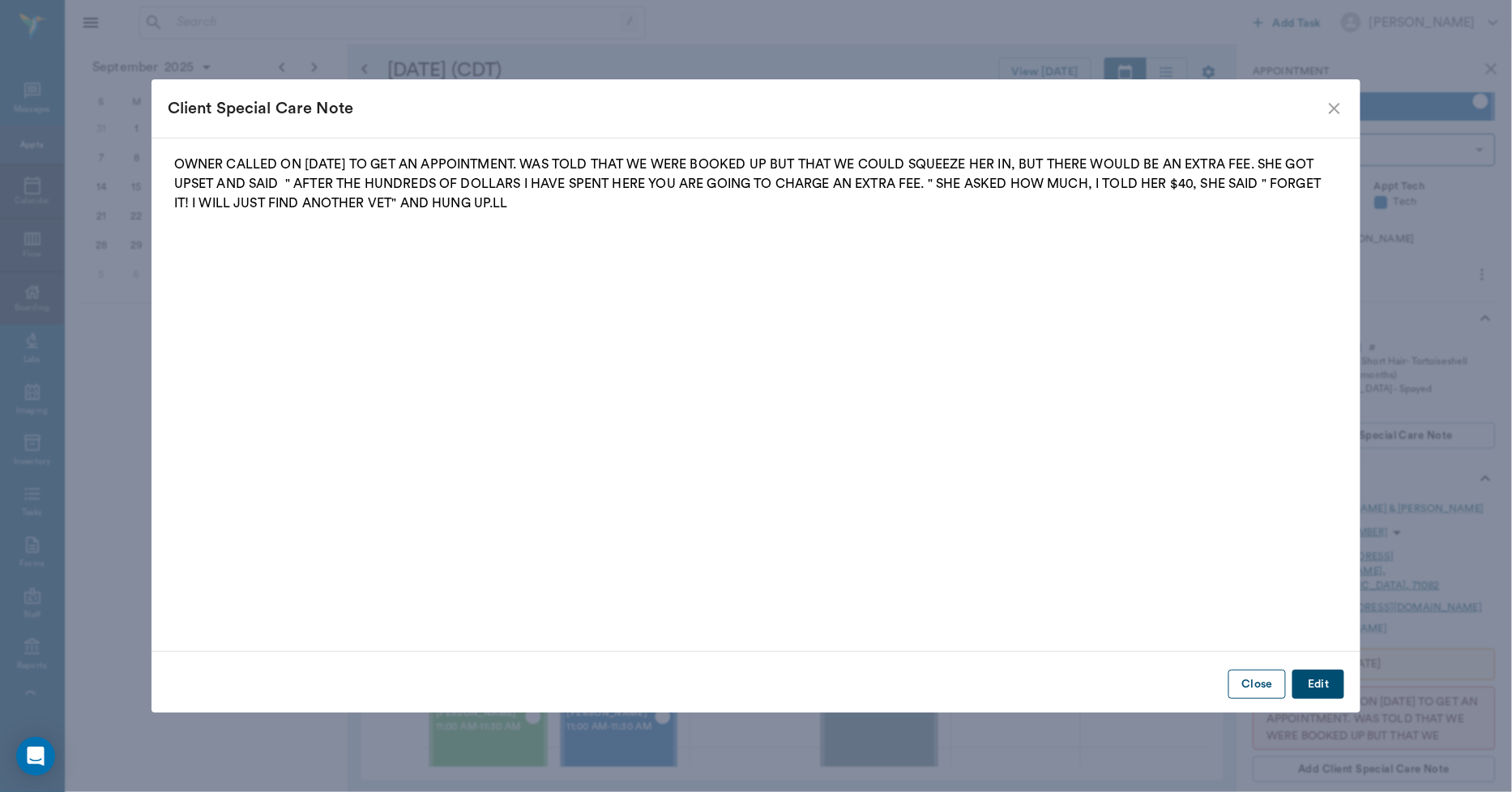
click at [1262, 686] on button "Close" at bounding box center [1257, 685] width 57 height 30
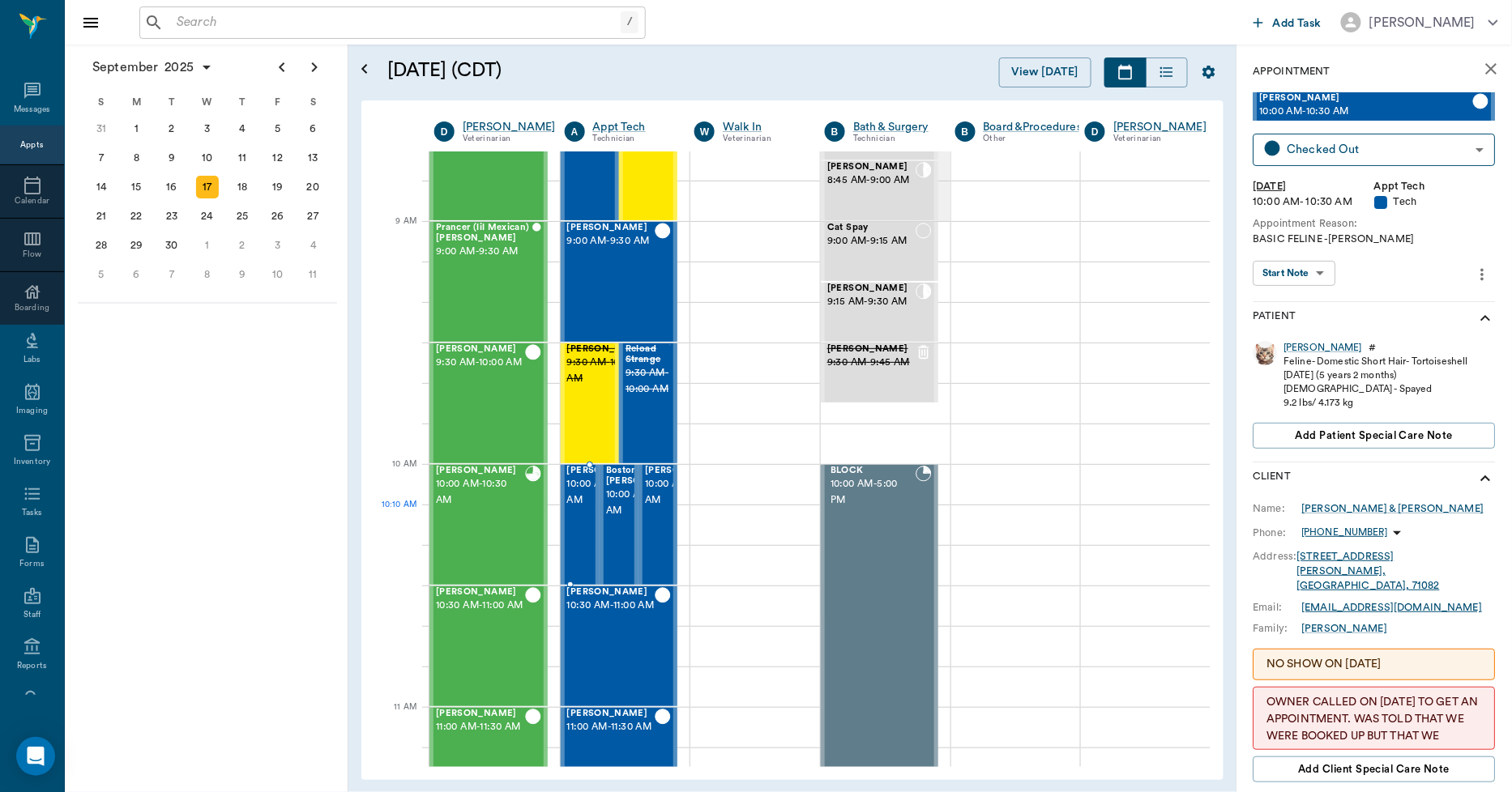
click at [583, 509] on span "10:00 AM - 10:30 AM" at bounding box center [607, 493] width 81 height 32
click at [1291, 344] on div "Shelly" at bounding box center [1324, 348] width 78 height 14
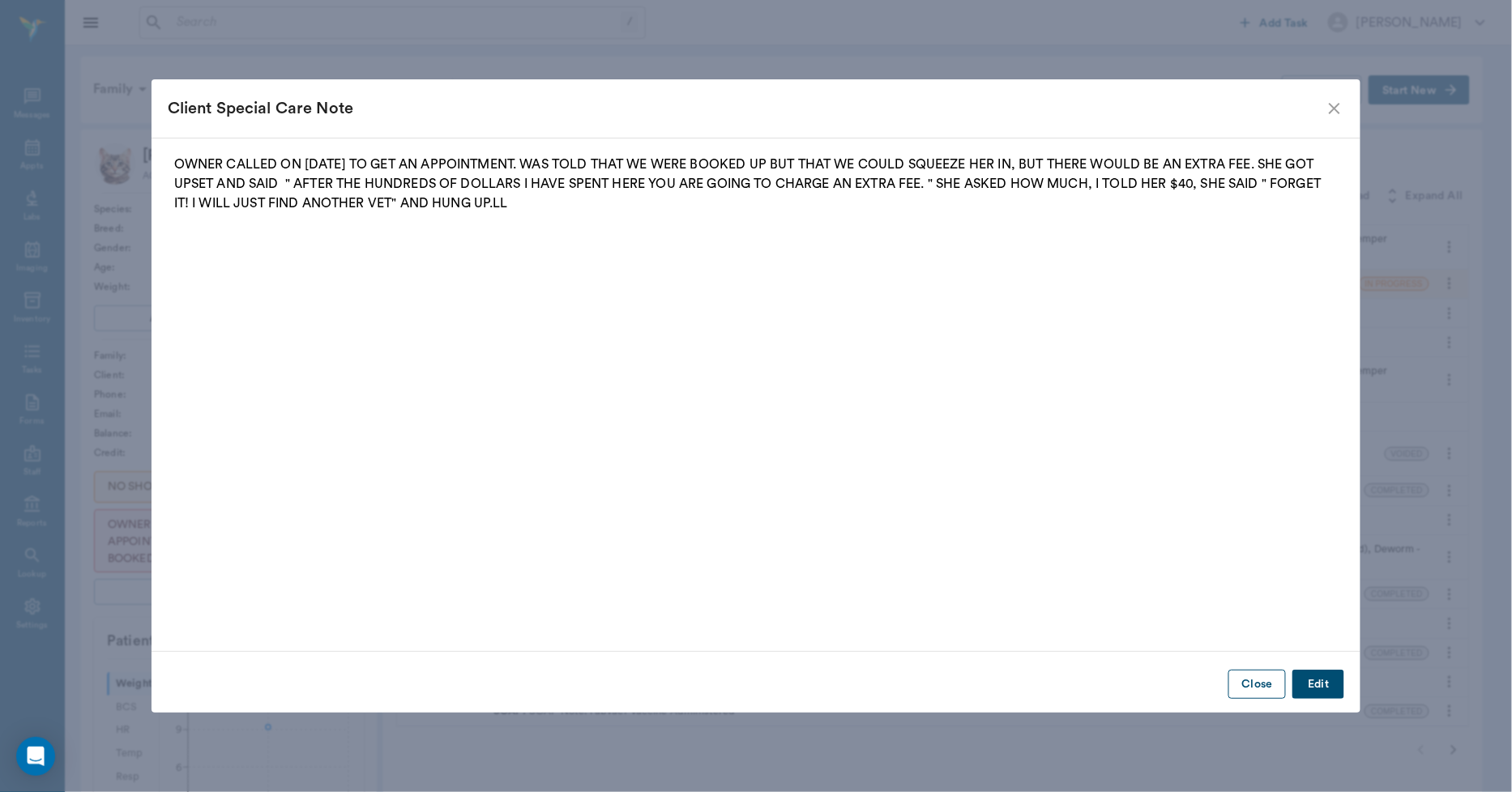
click at [1259, 687] on button "Close" at bounding box center [1257, 685] width 57 height 30
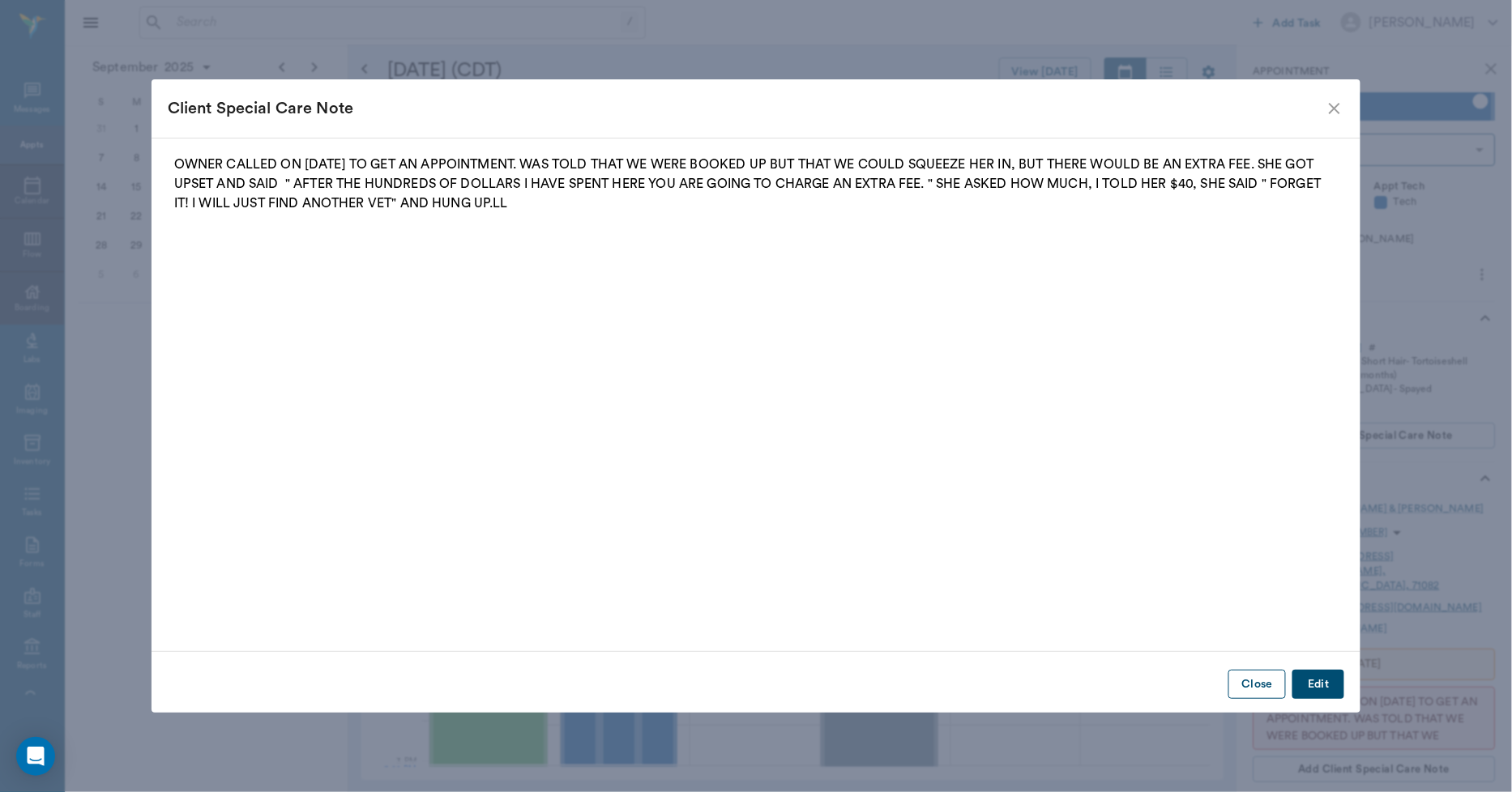
scroll to position [1142, 0]
click at [1252, 686] on button "Close" at bounding box center [1257, 685] width 57 height 30
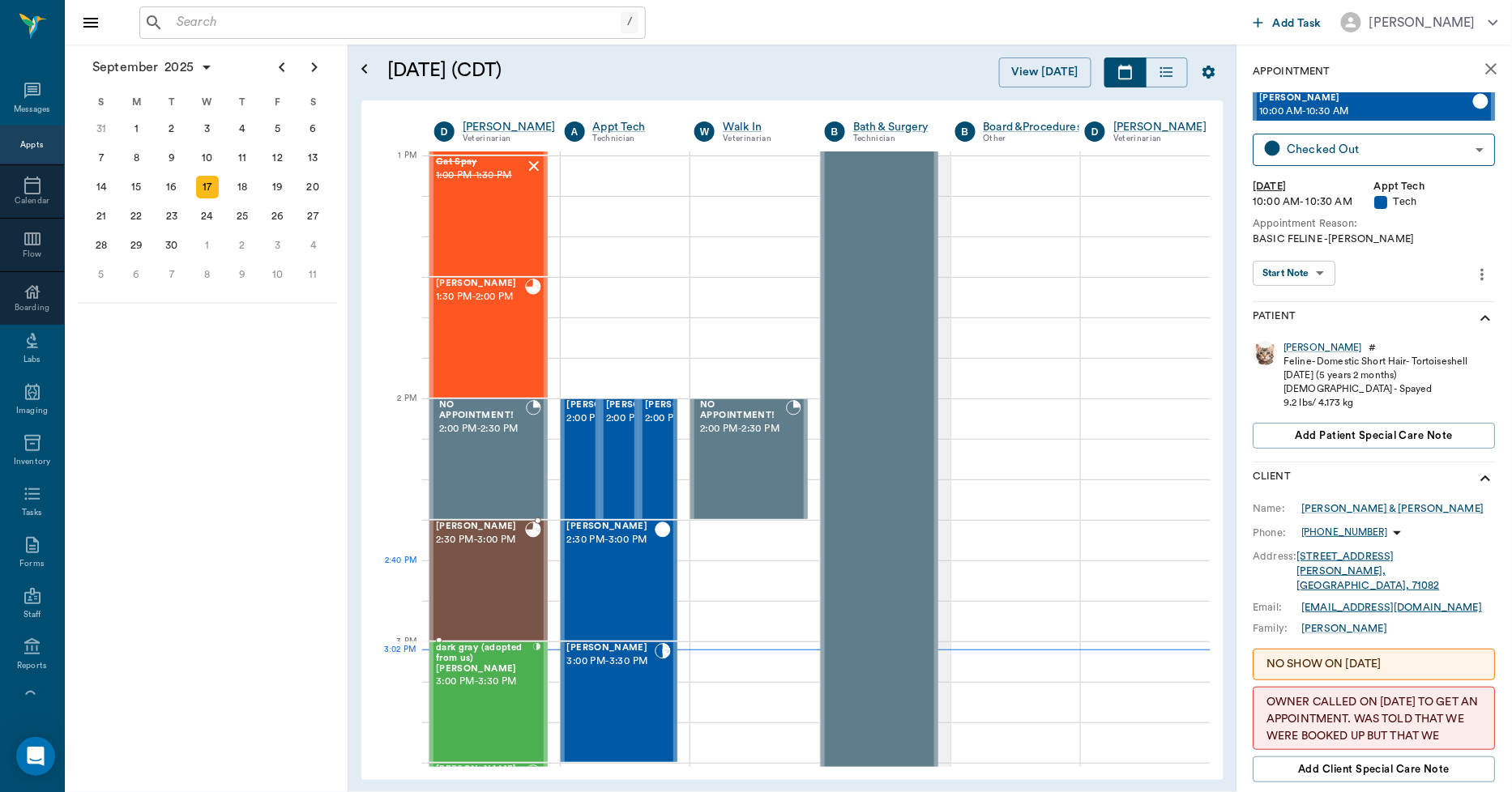
click at [496, 581] on div "[PERSON_NAME] 2:30 PM - 3:00 PM" at bounding box center [480, 581] width 89 height 118
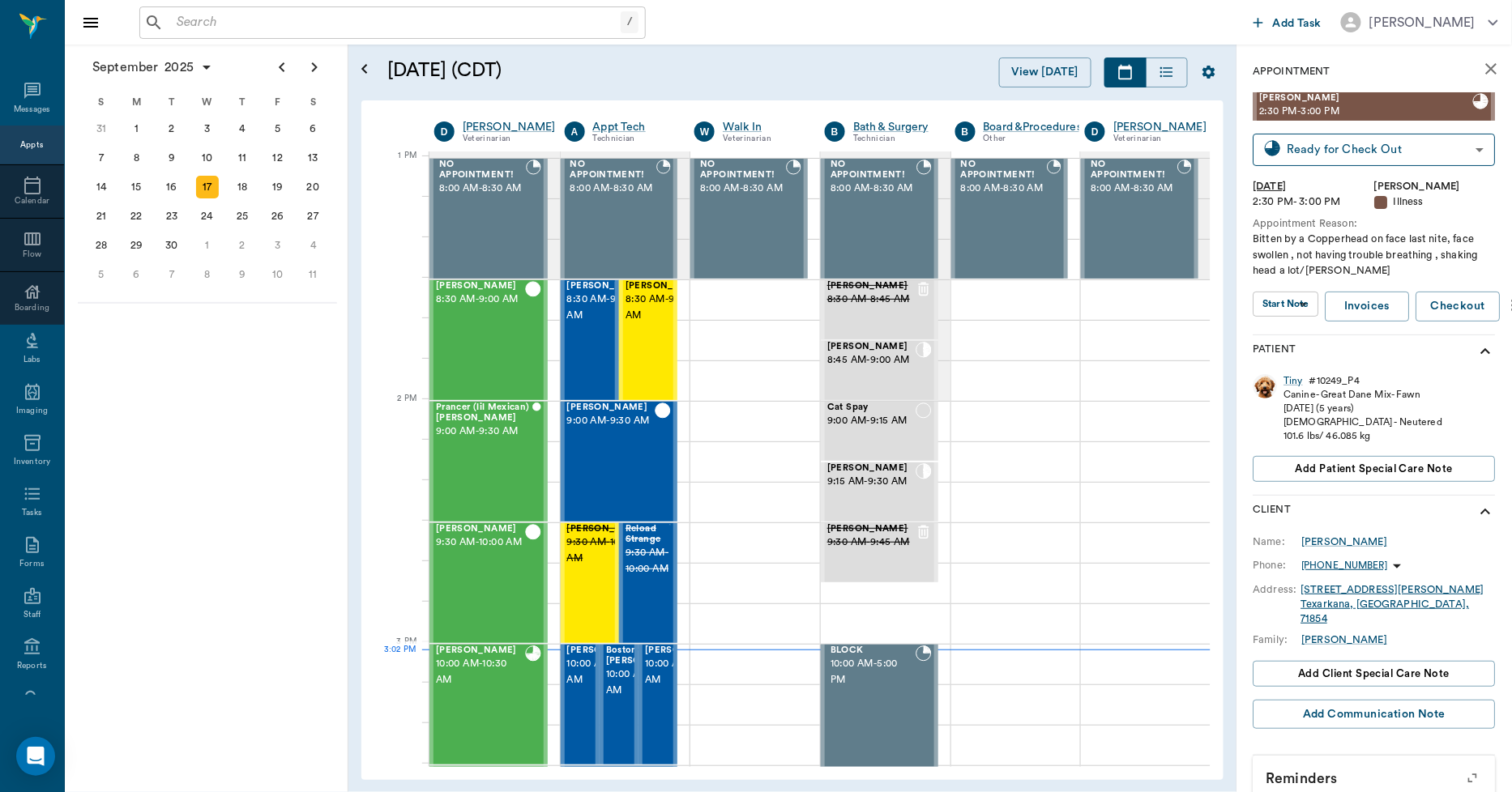
scroll to position [1218, 1]
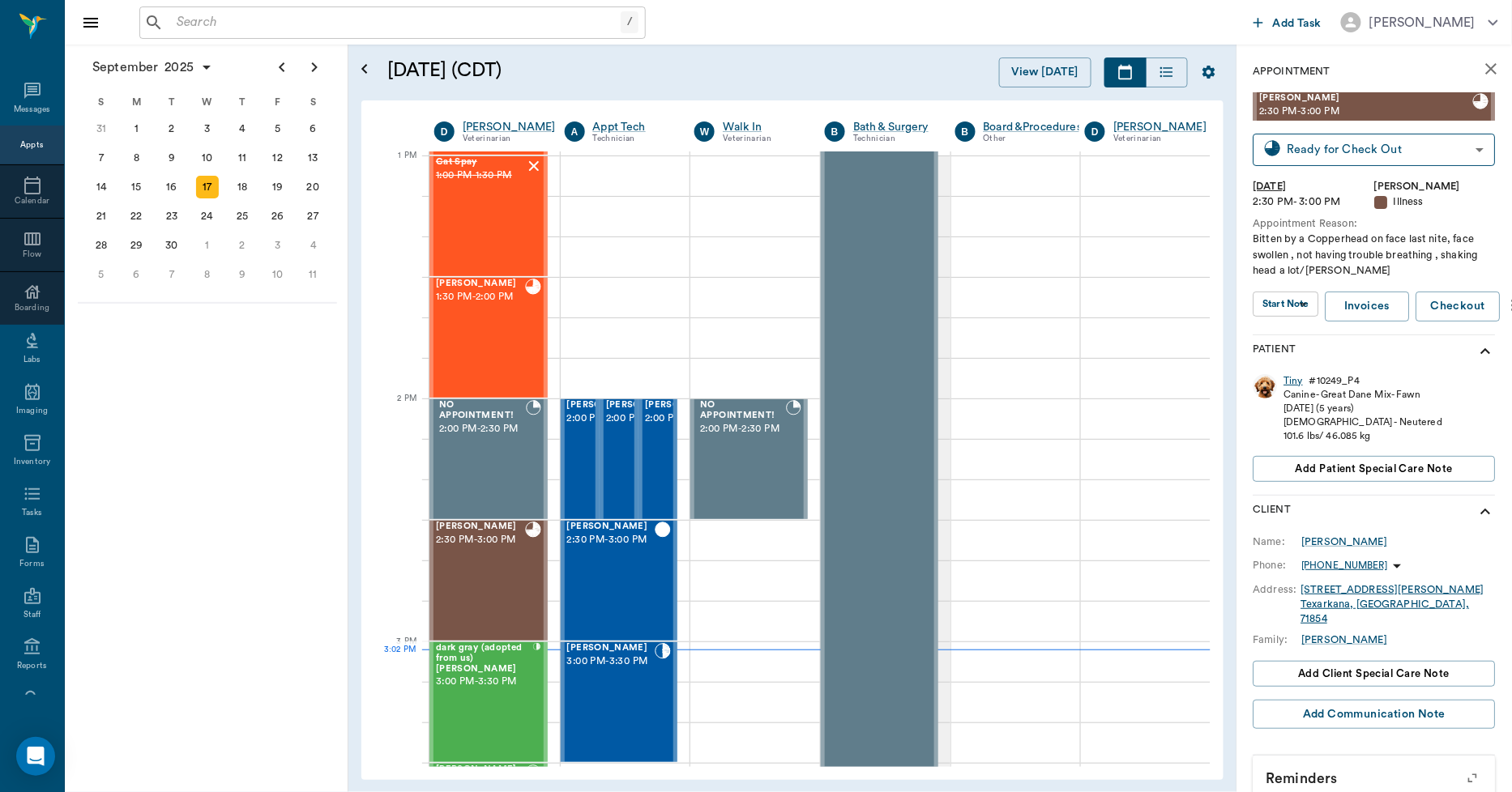
click at [1286, 381] on div "Tiny" at bounding box center [1294, 381] width 19 height 14
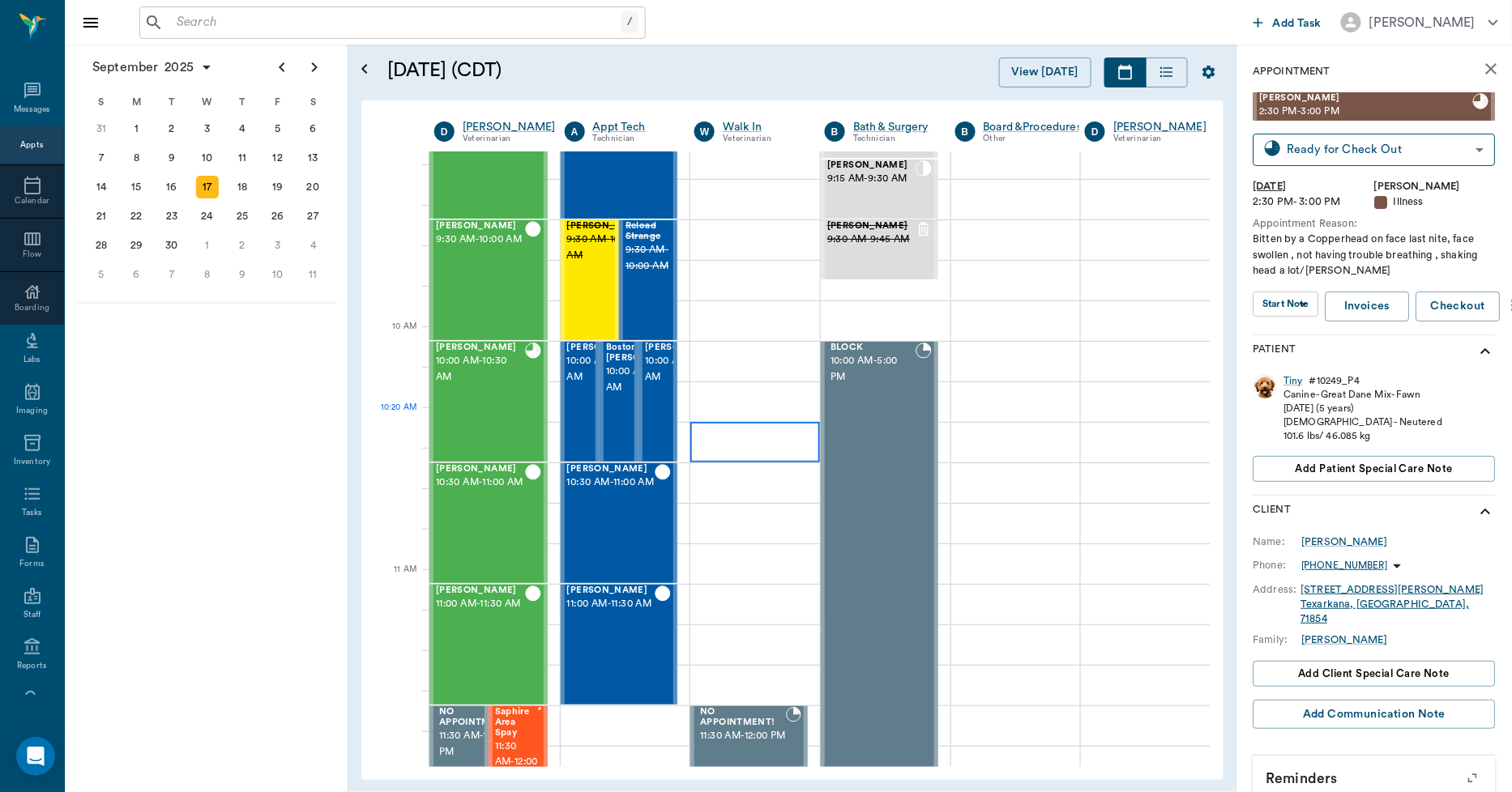
scroll to position [318, 1]
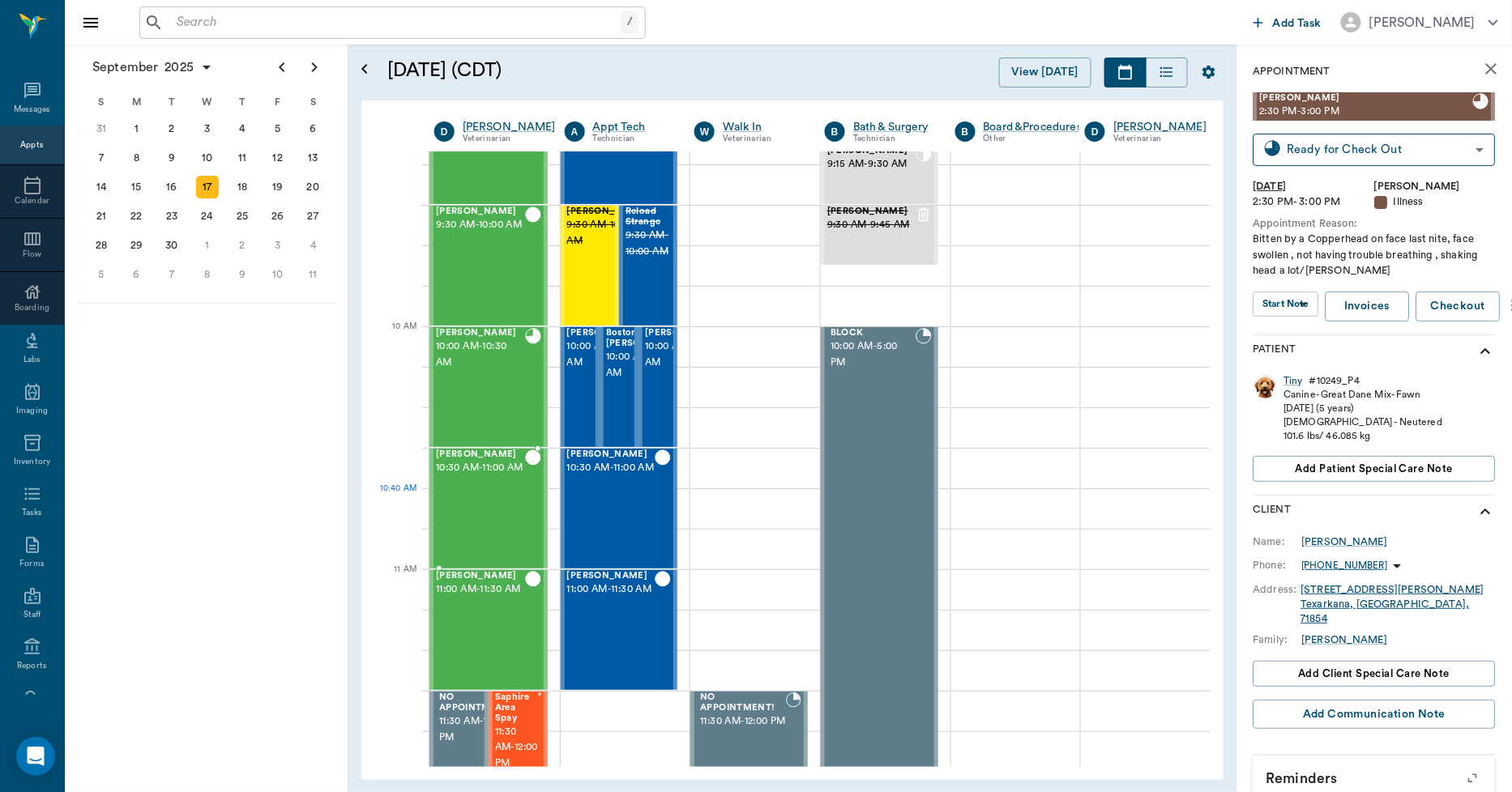
click at [496, 516] on div "[PERSON_NAME] 10:30 AM - 11:00 AM" at bounding box center [480, 508] width 89 height 118
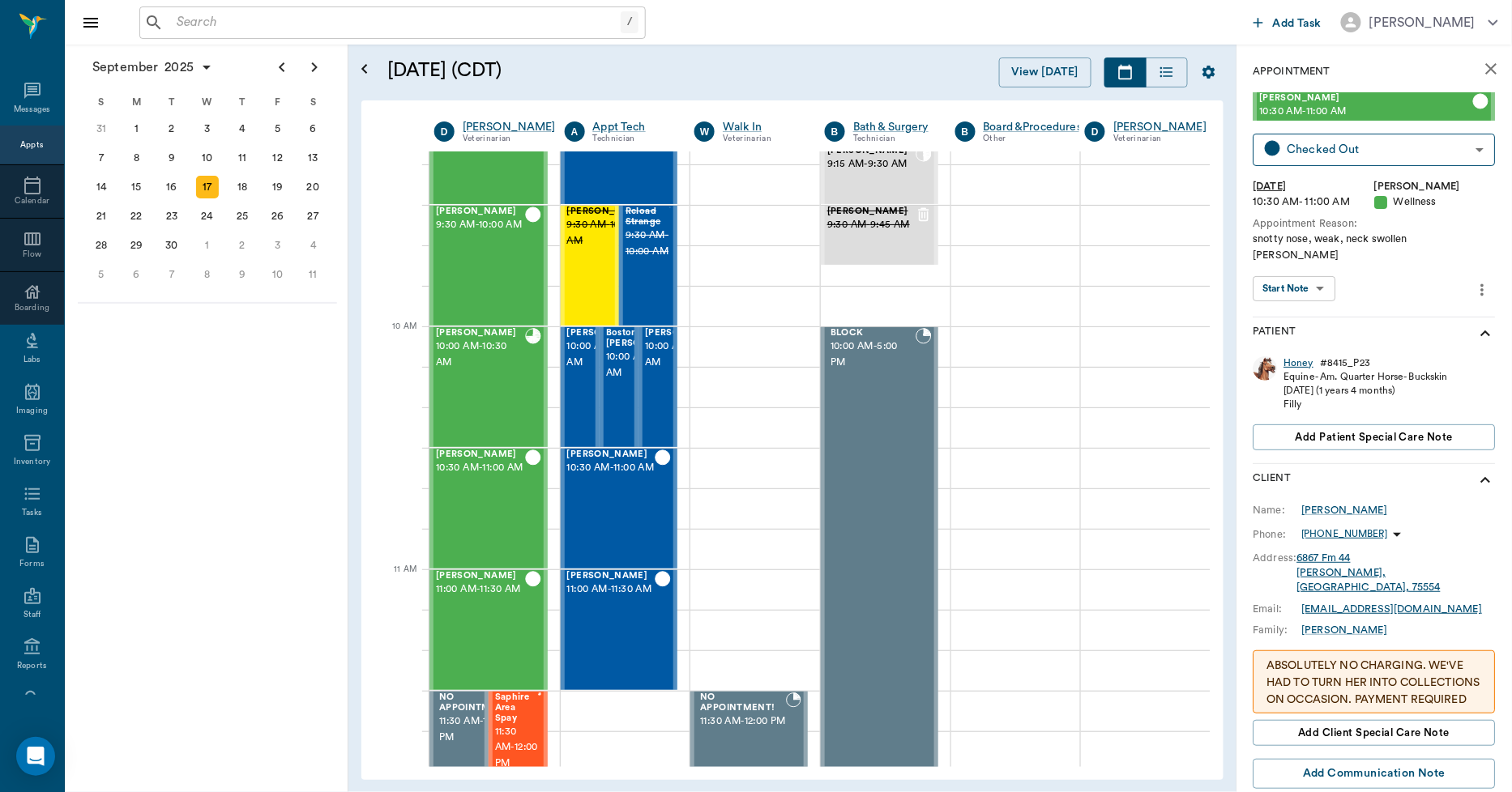
click at [1297, 356] on div "Honey" at bounding box center [1300, 363] width 30 height 14
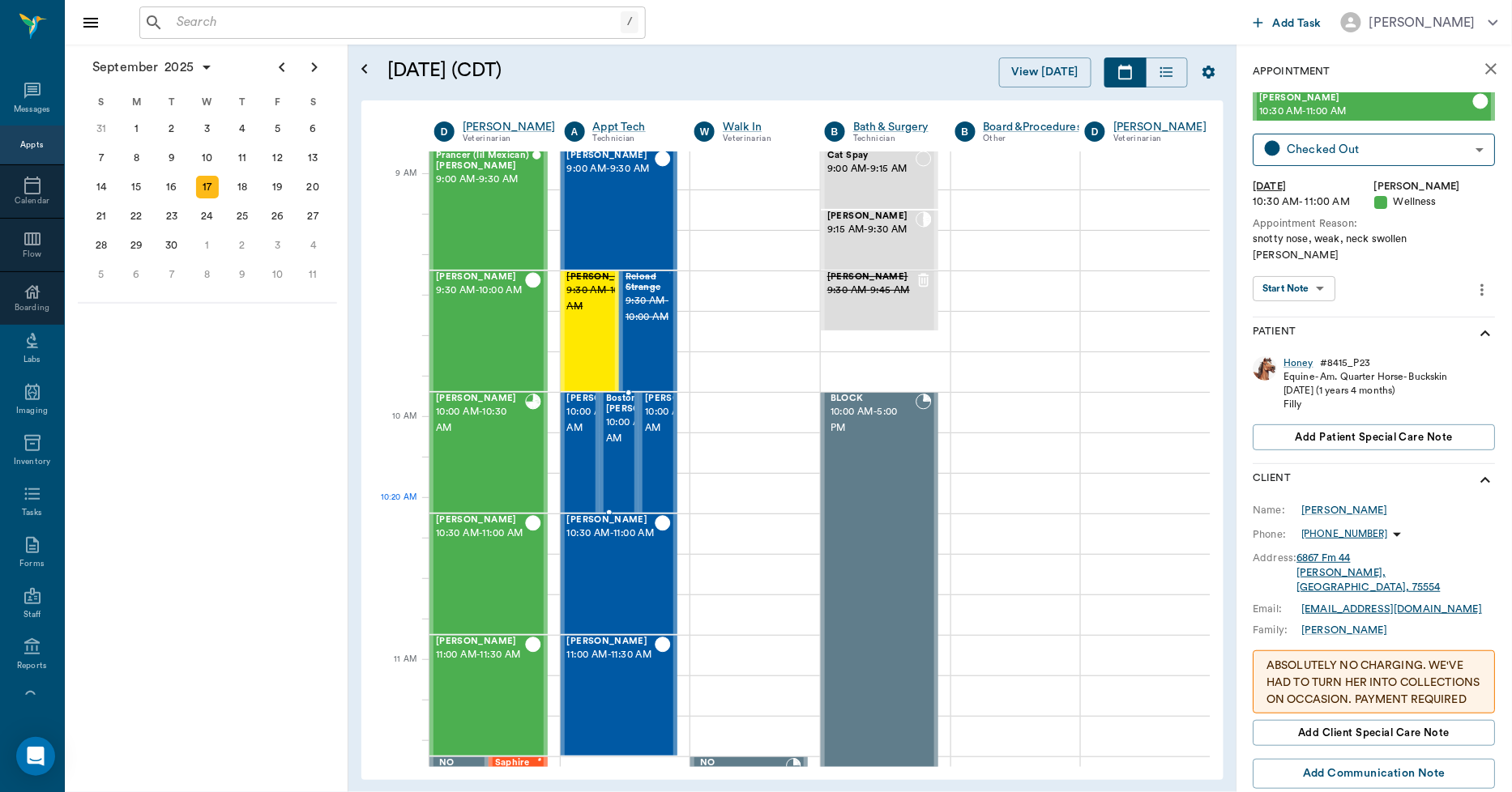
scroll to position [228, 1]
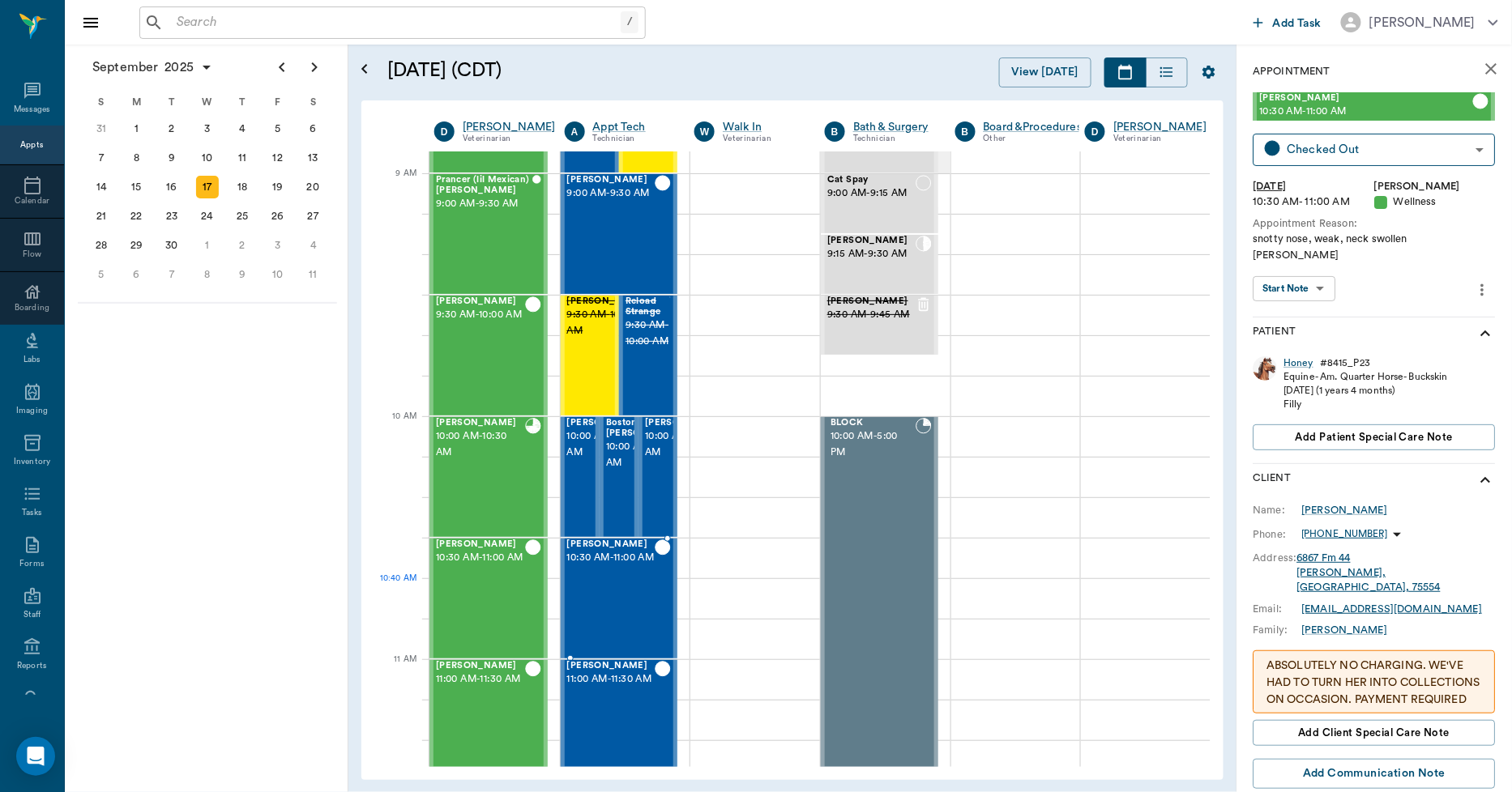
click at [629, 617] on div "[PERSON_NAME] 10:30 AM - 11:00 AM" at bounding box center [612, 599] width 88 height 118
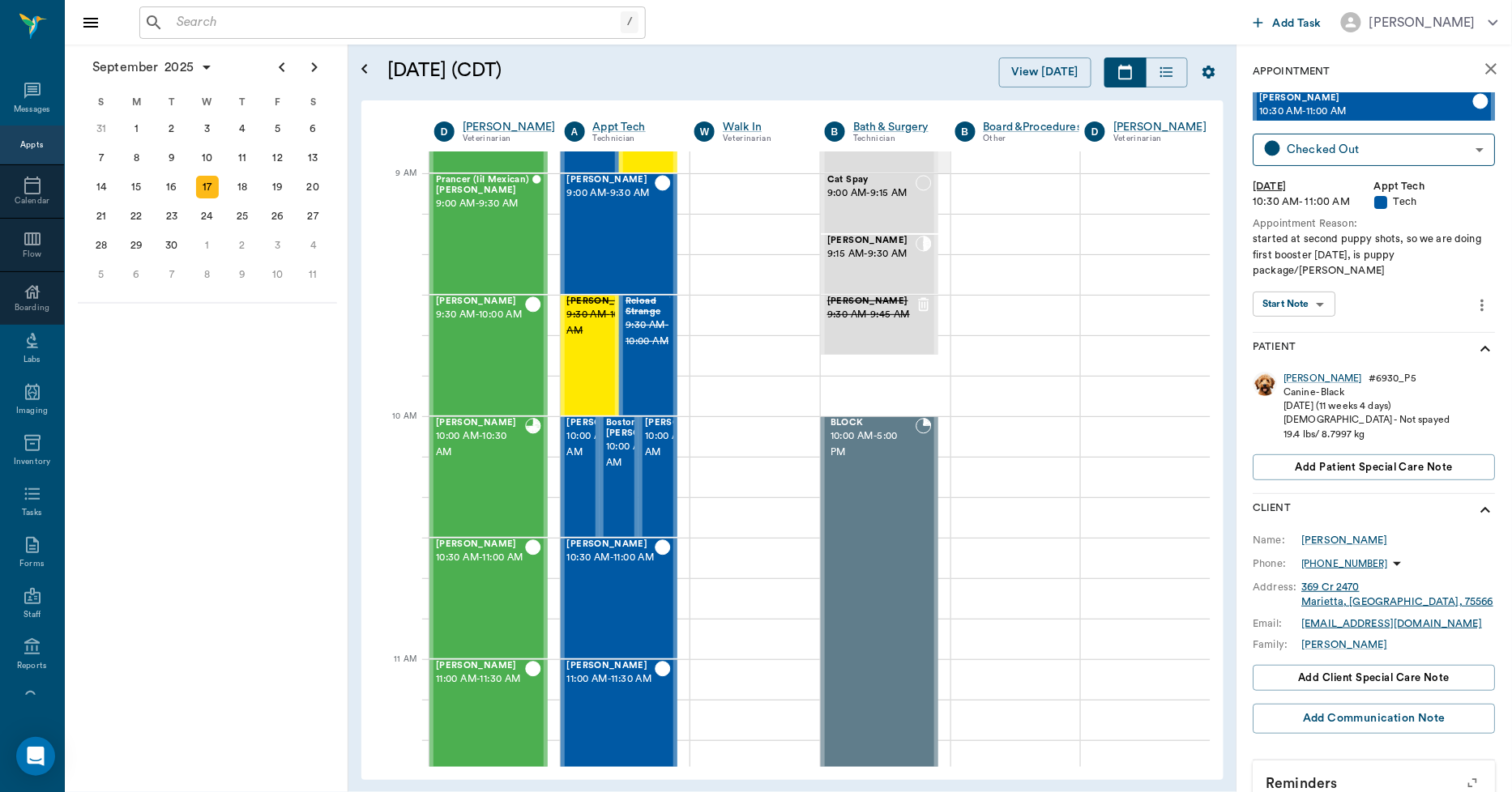
click at [1295, 372] on div "[PERSON_NAME]" at bounding box center [1324, 379] width 78 height 14
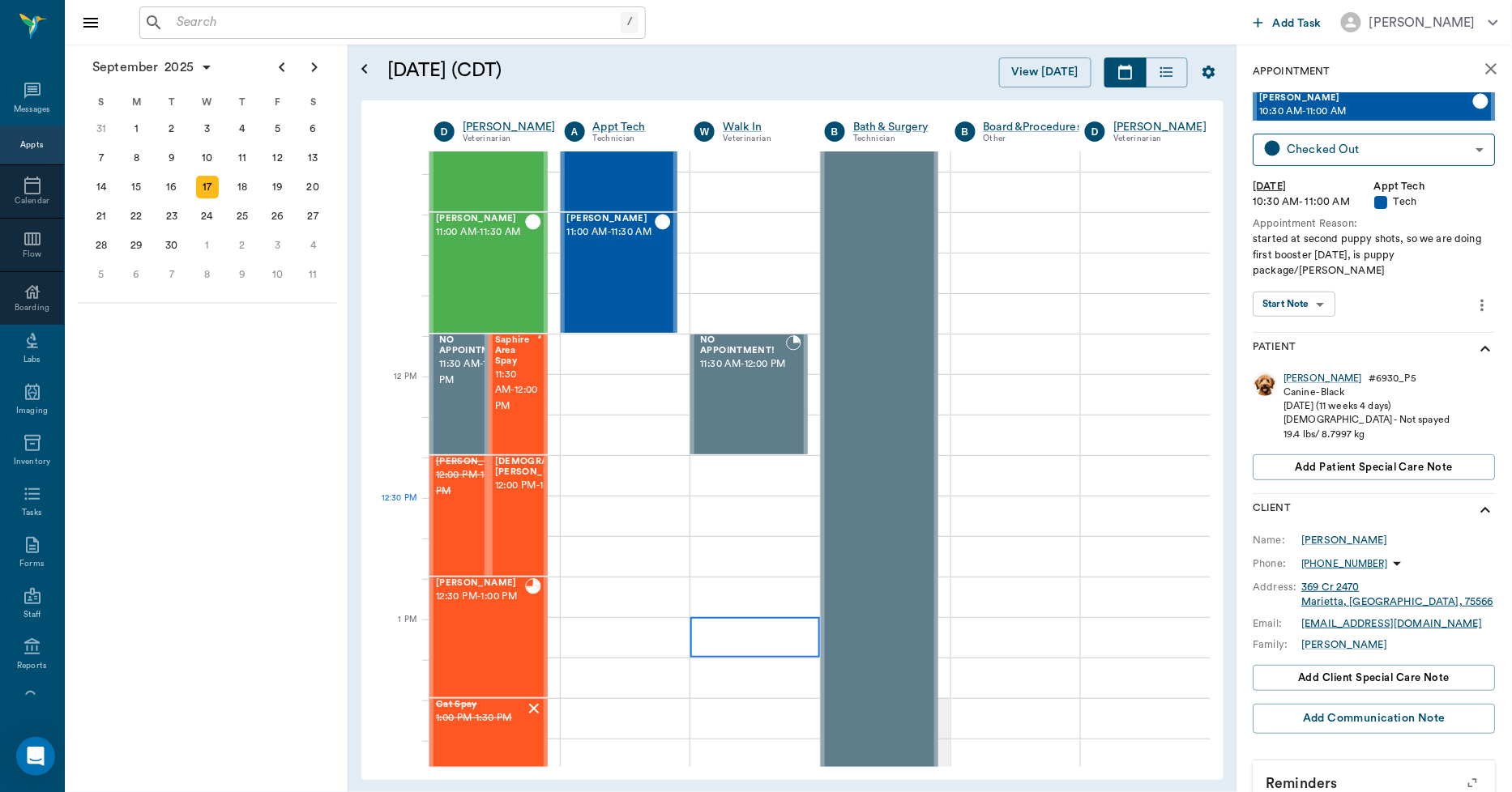
scroll to position [318, 1]
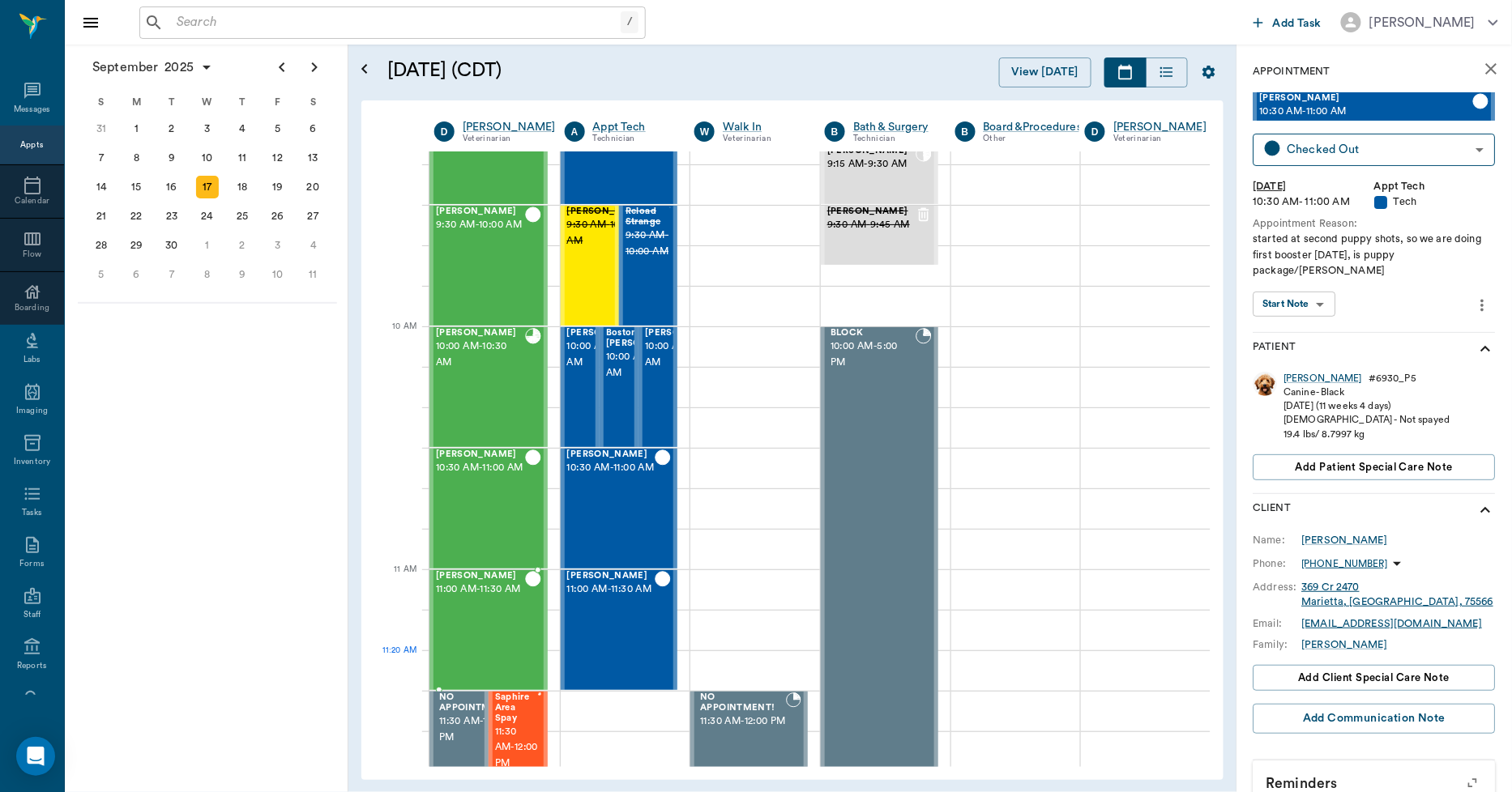
click at [509, 652] on div "[PERSON_NAME] 11:00 AM - 11:30 AM" at bounding box center [480, 631] width 89 height 118
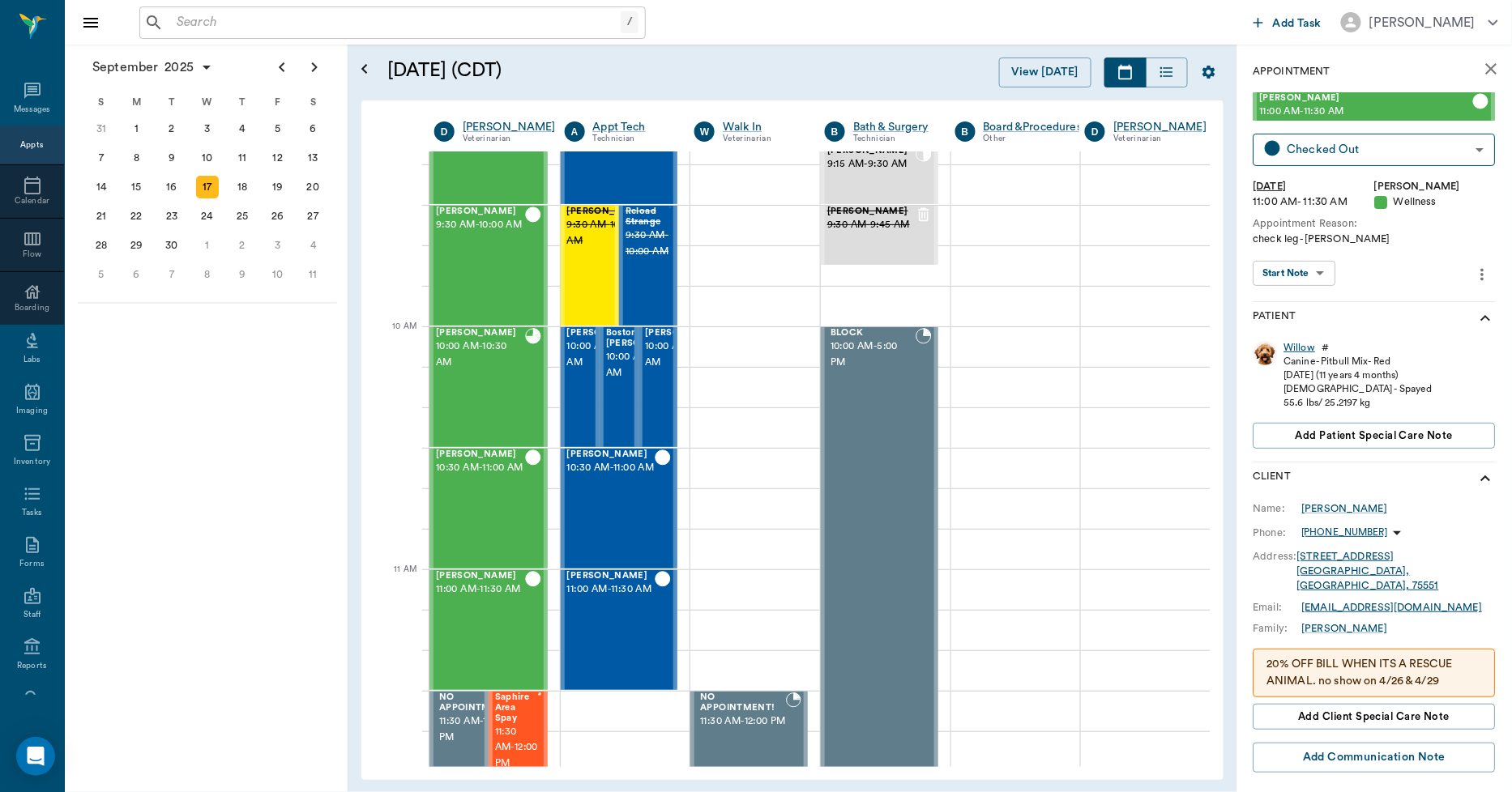
click at [1291, 347] on div "Willow" at bounding box center [1301, 348] width 32 height 14
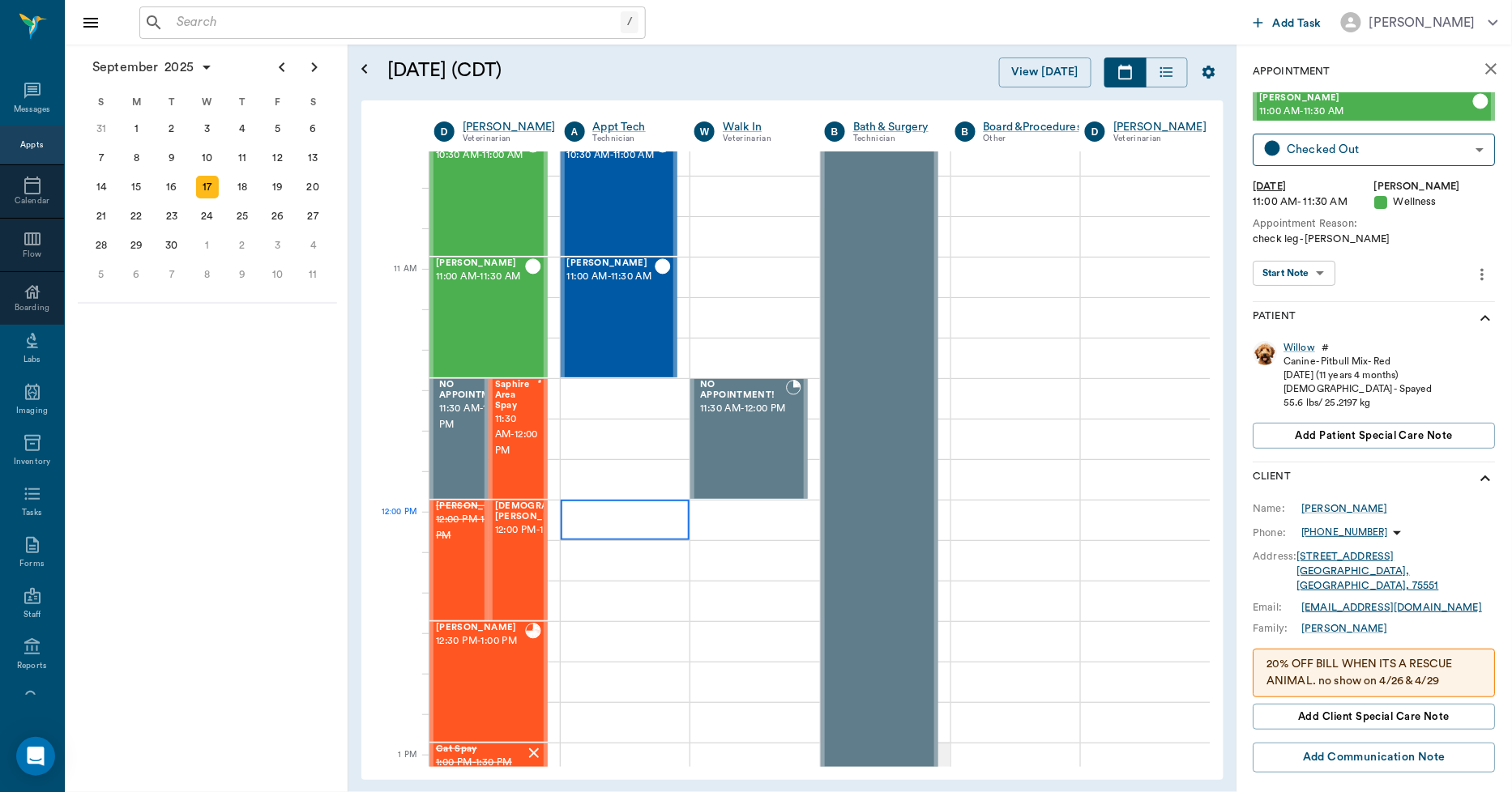
scroll to position [587, 1]
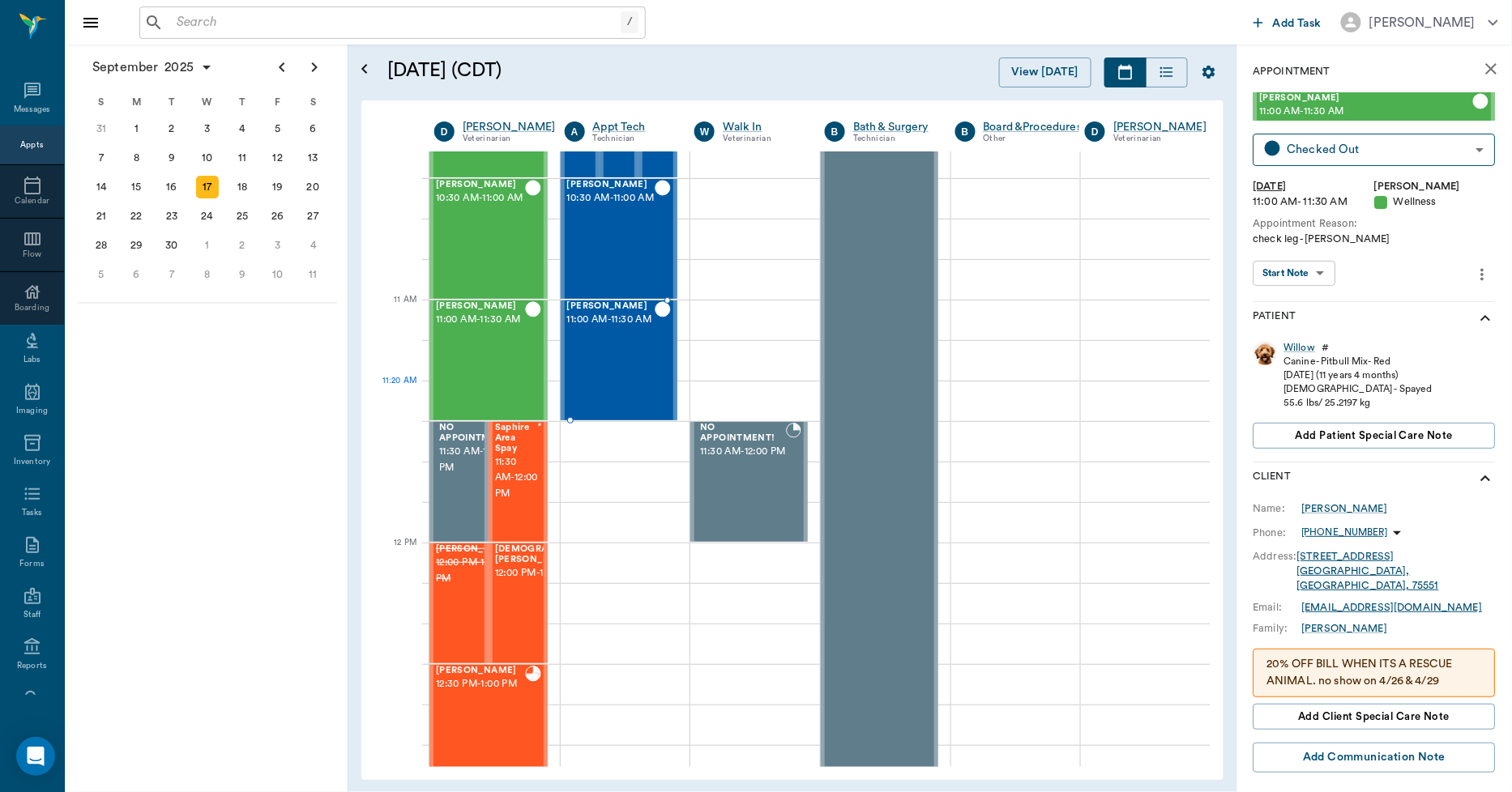
click at [637, 398] on div "[PERSON_NAME] 11:00 AM - 11:30 AM" at bounding box center [612, 360] width 88 height 118
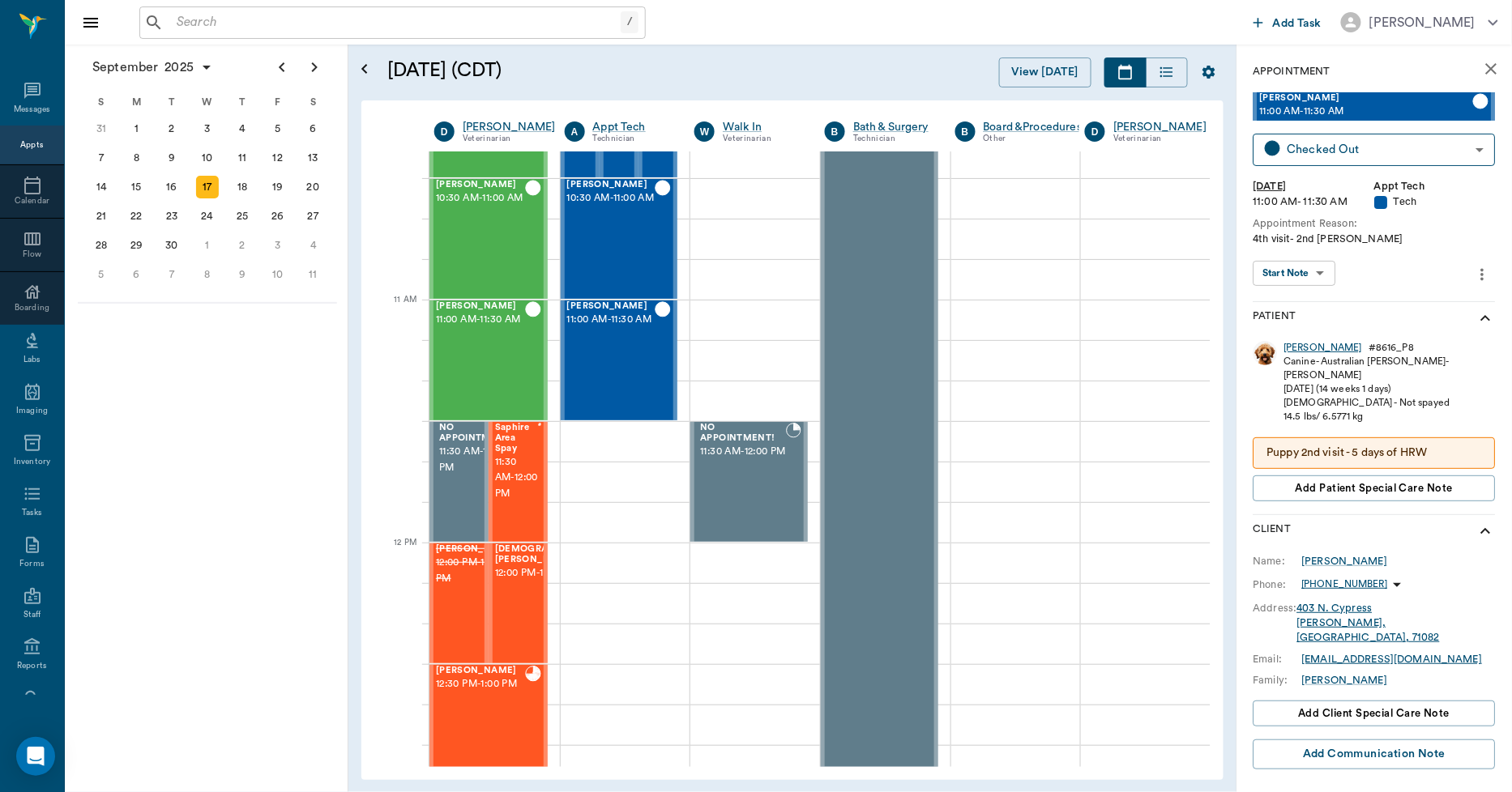
click at [1297, 345] on div "[PERSON_NAME]" at bounding box center [1324, 348] width 78 height 14
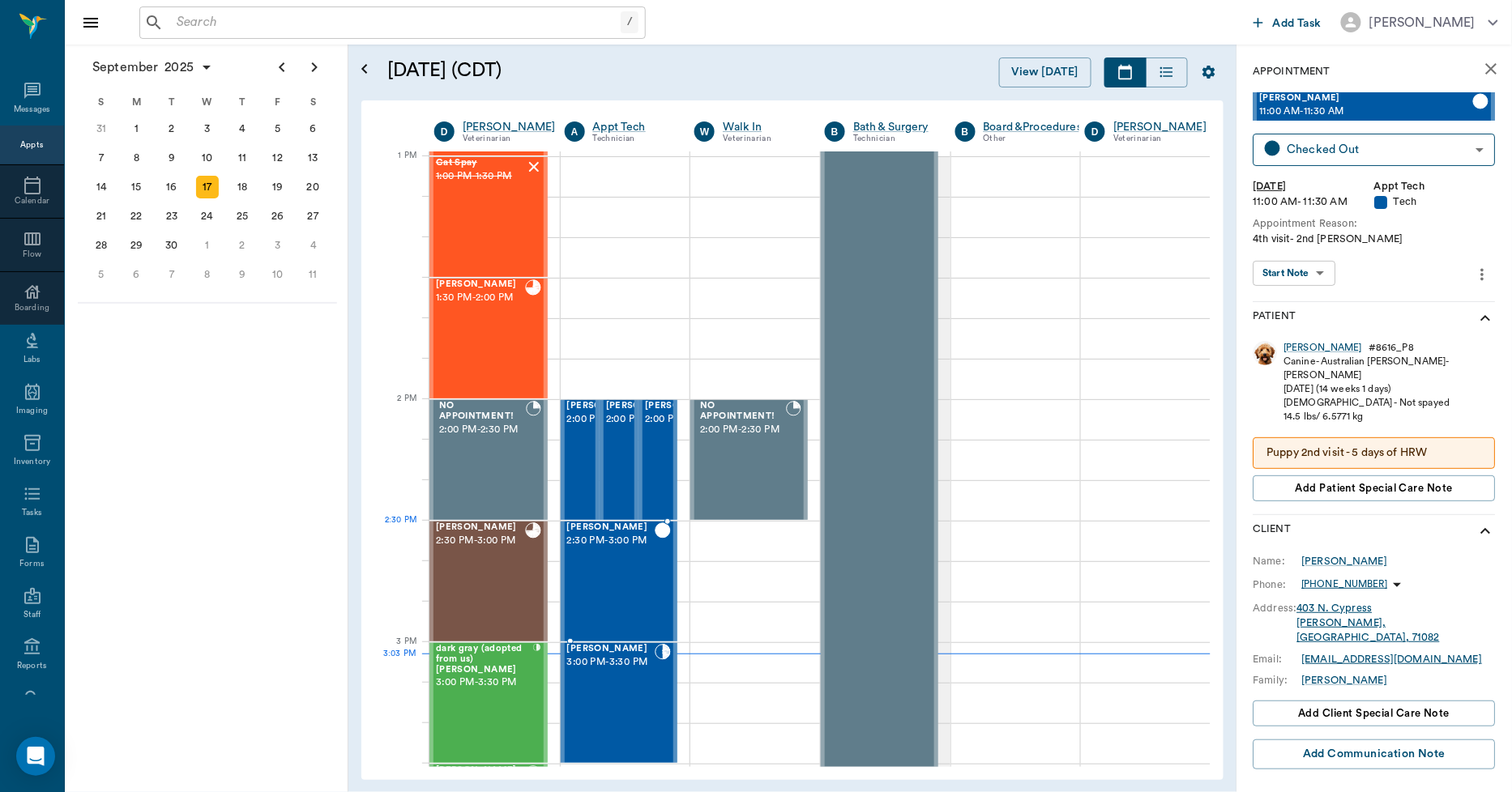
scroll to position [1218, 1]
click at [579, 455] on div "[PERSON_NAME] 2:00 PM - 2:30 PM" at bounding box center [607, 459] width 81 height 118
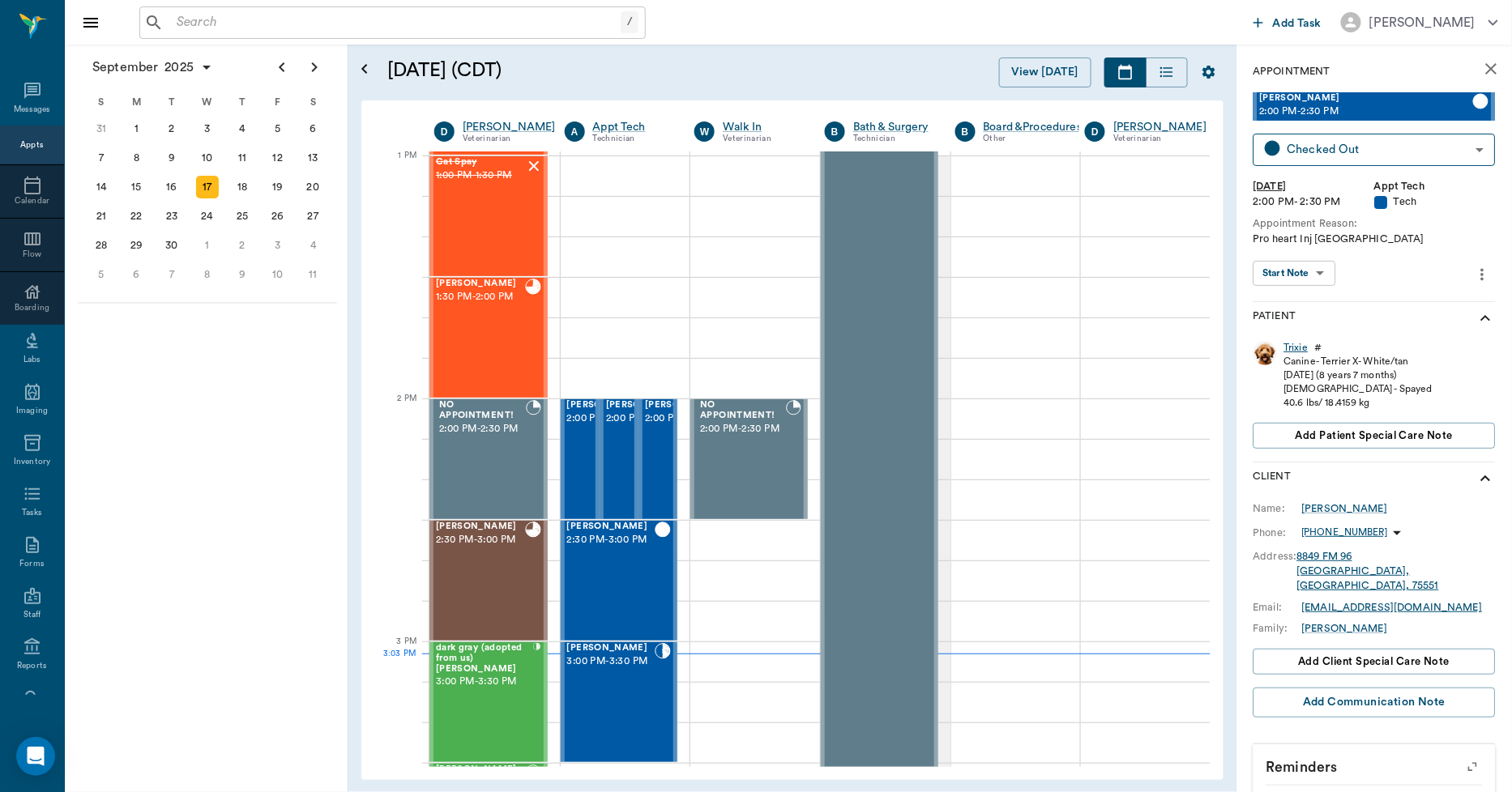
click at [1295, 346] on div "Trixie" at bounding box center [1296, 348] width 24 height 14
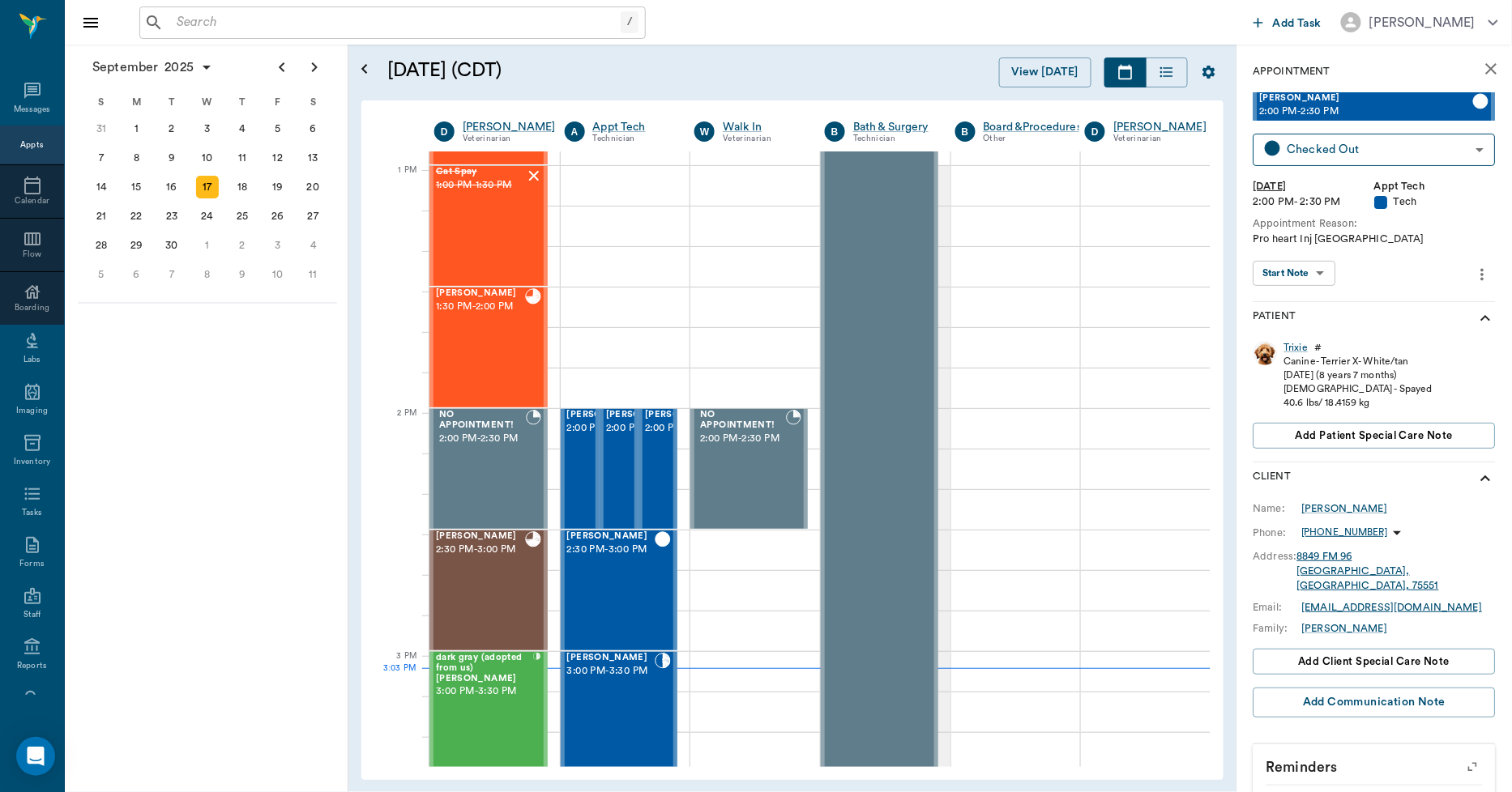
scroll to position [1218, 1]
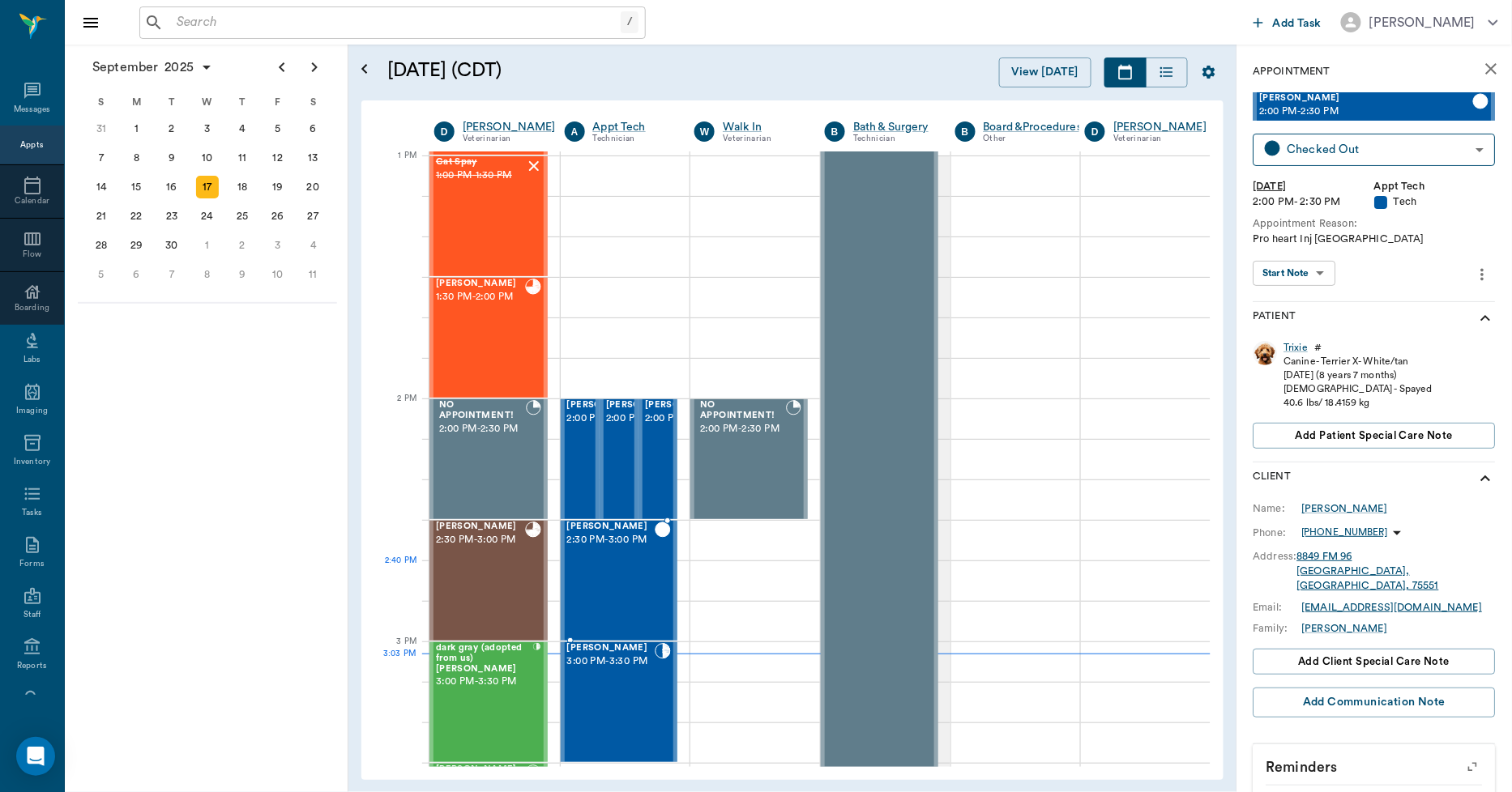
click at [611, 601] on div "[PERSON_NAME] 2:30 PM - 3:00 PM" at bounding box center [612, 581] width 88 height 118
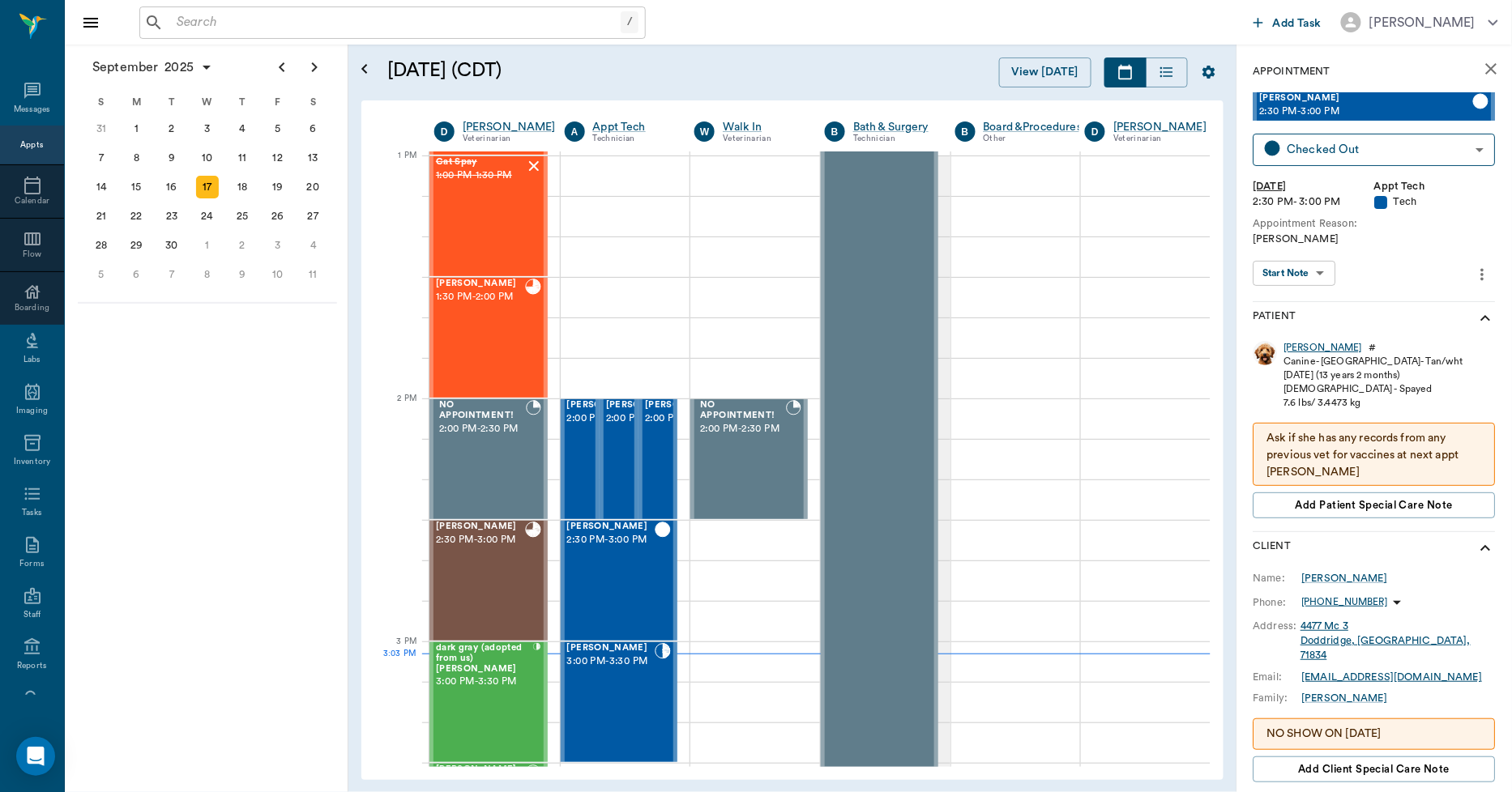
click at [1303, 345] on div "[PERSON_NAME]" at bounding box center [1324, 348] width 78 height 14
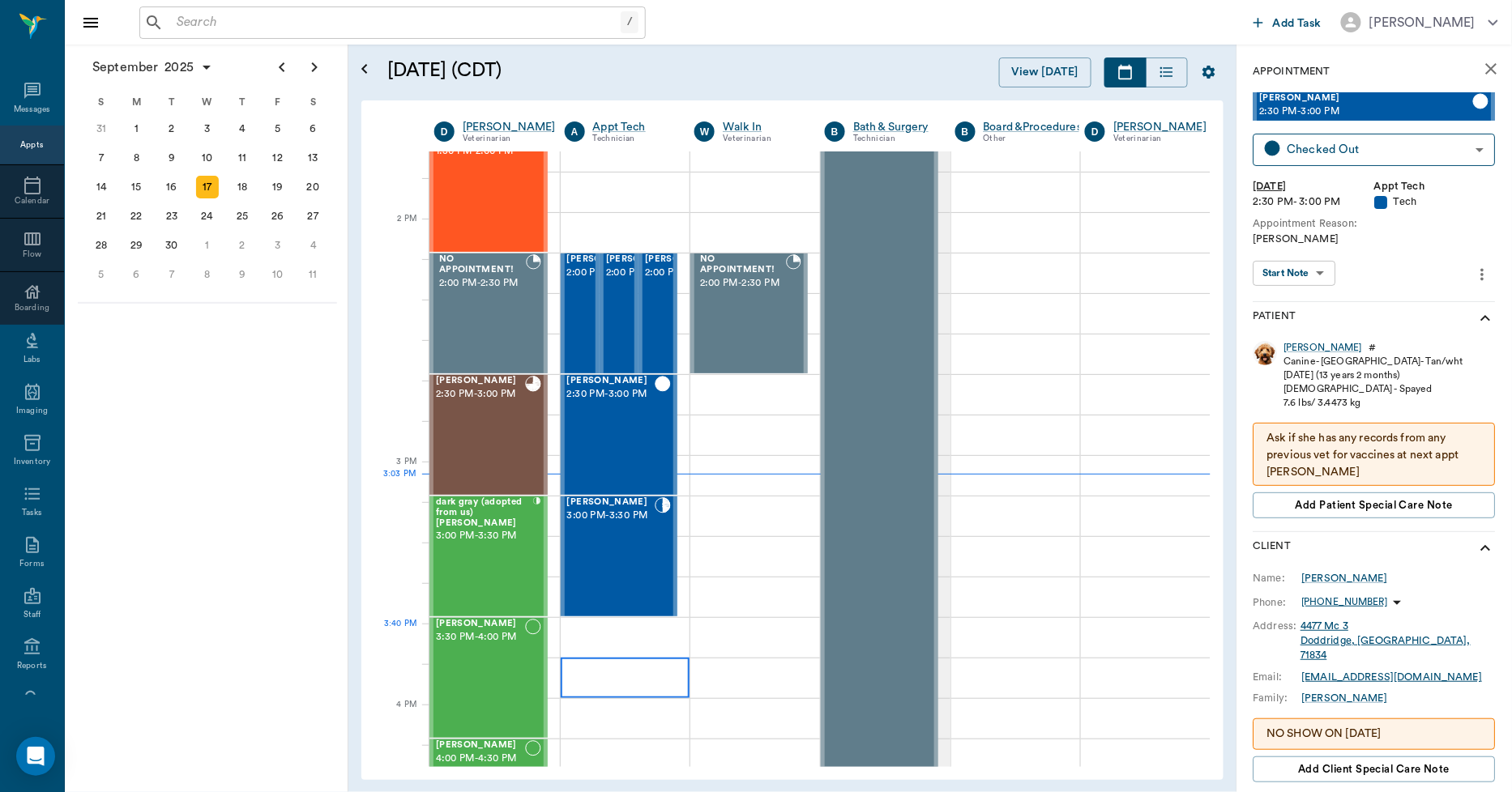
scroll to position [1398, 1]
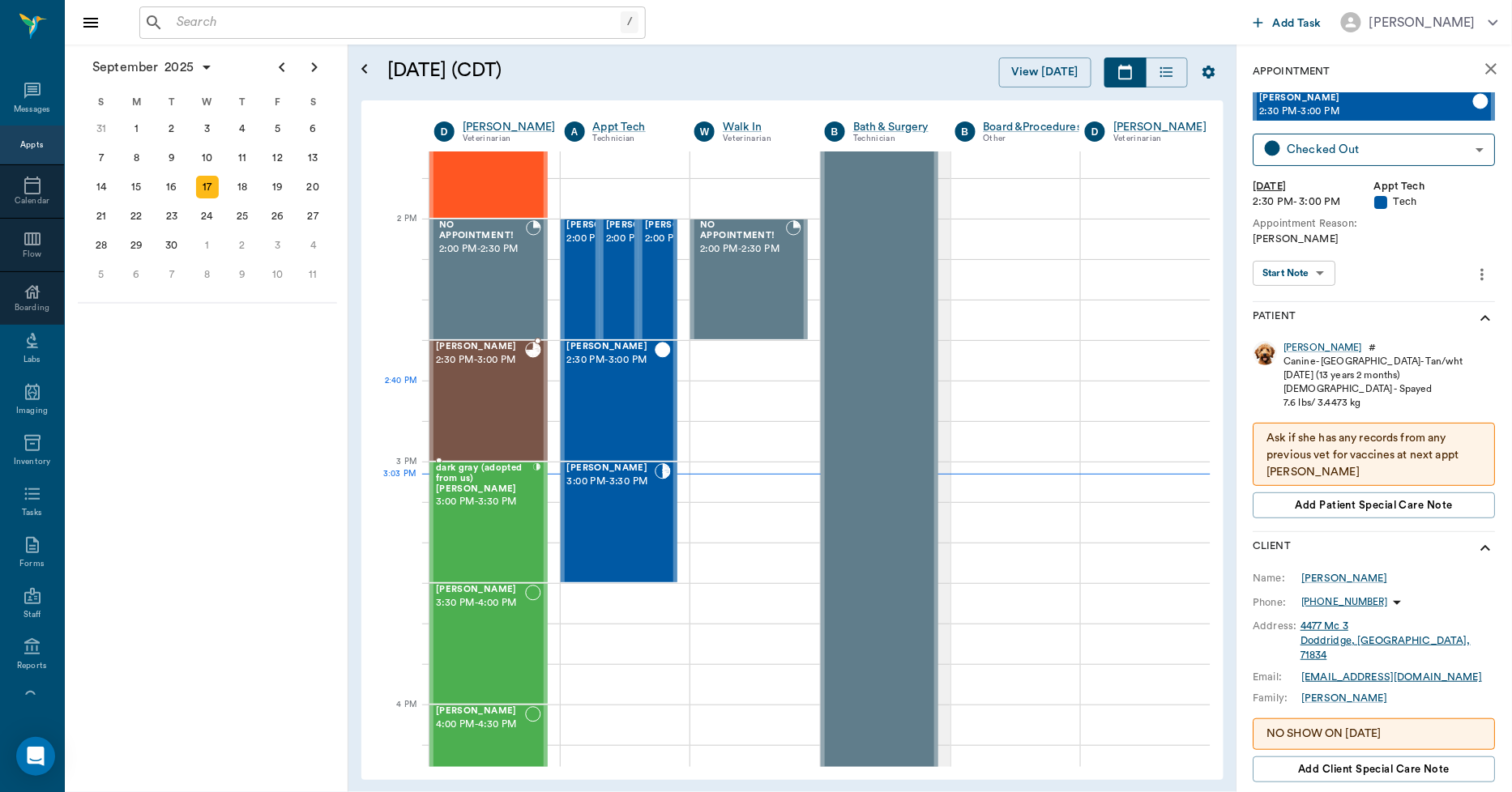
click at [459, 418] on div "[PERSON_NAME] 2:30 PM - 3:00 PM" at bounding box center [480, 401] width 89 height 118
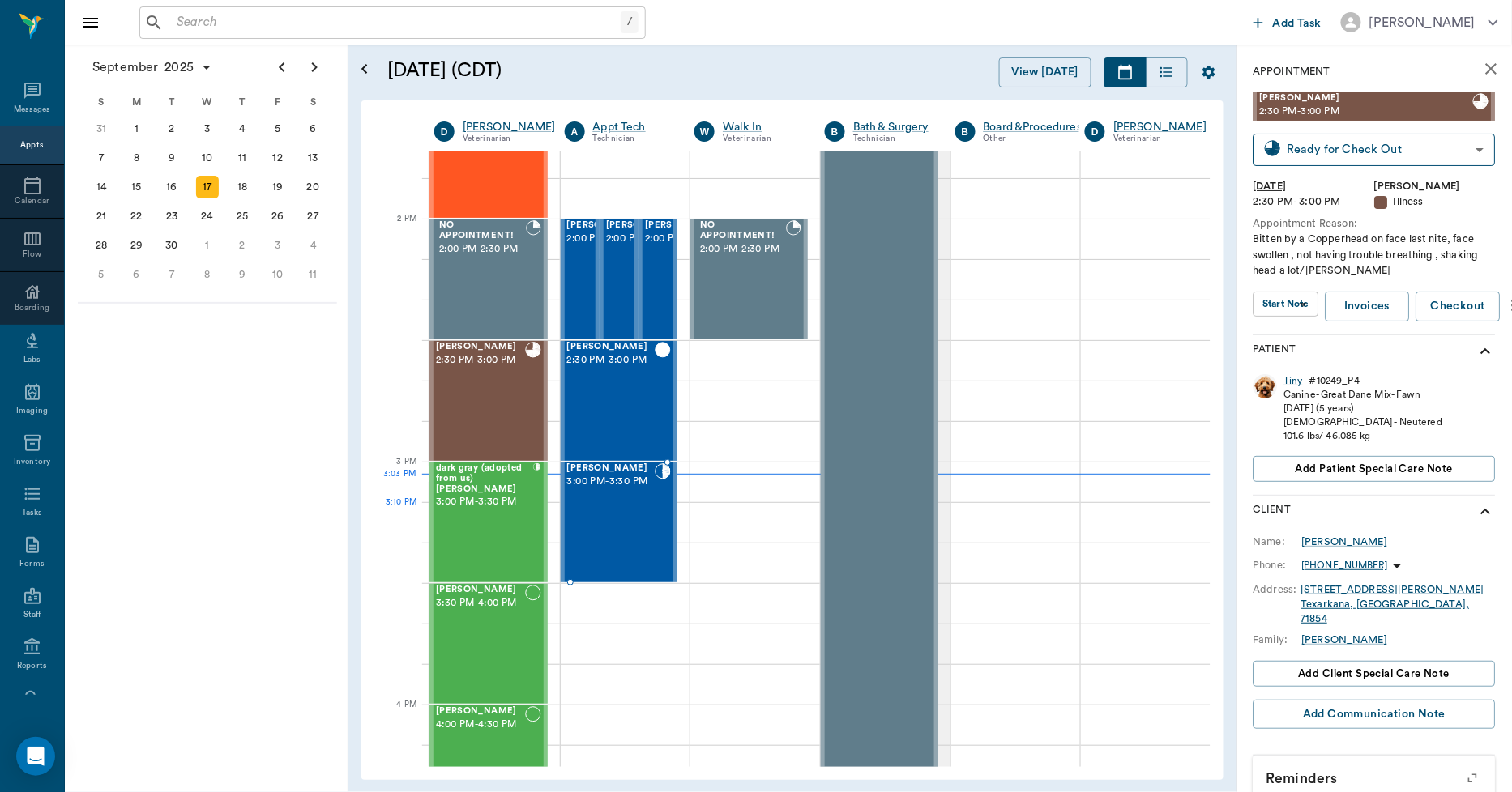
click at [626, 540] on div "[PERSON_NAME] 3:00 PM - 3:30 PM" at bounding box center [612, 522] width 88 height 118
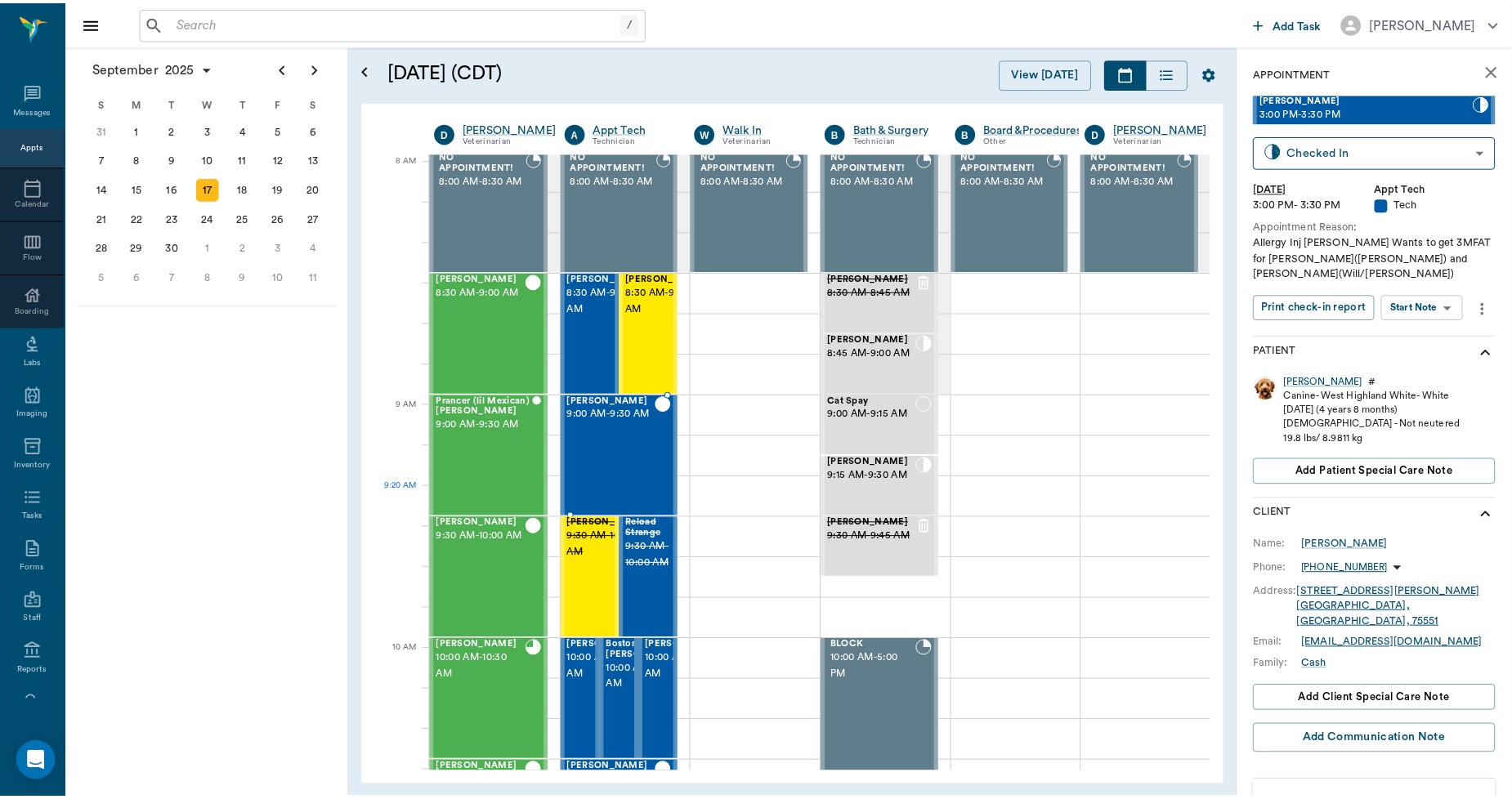
scroll to position [0, 1]
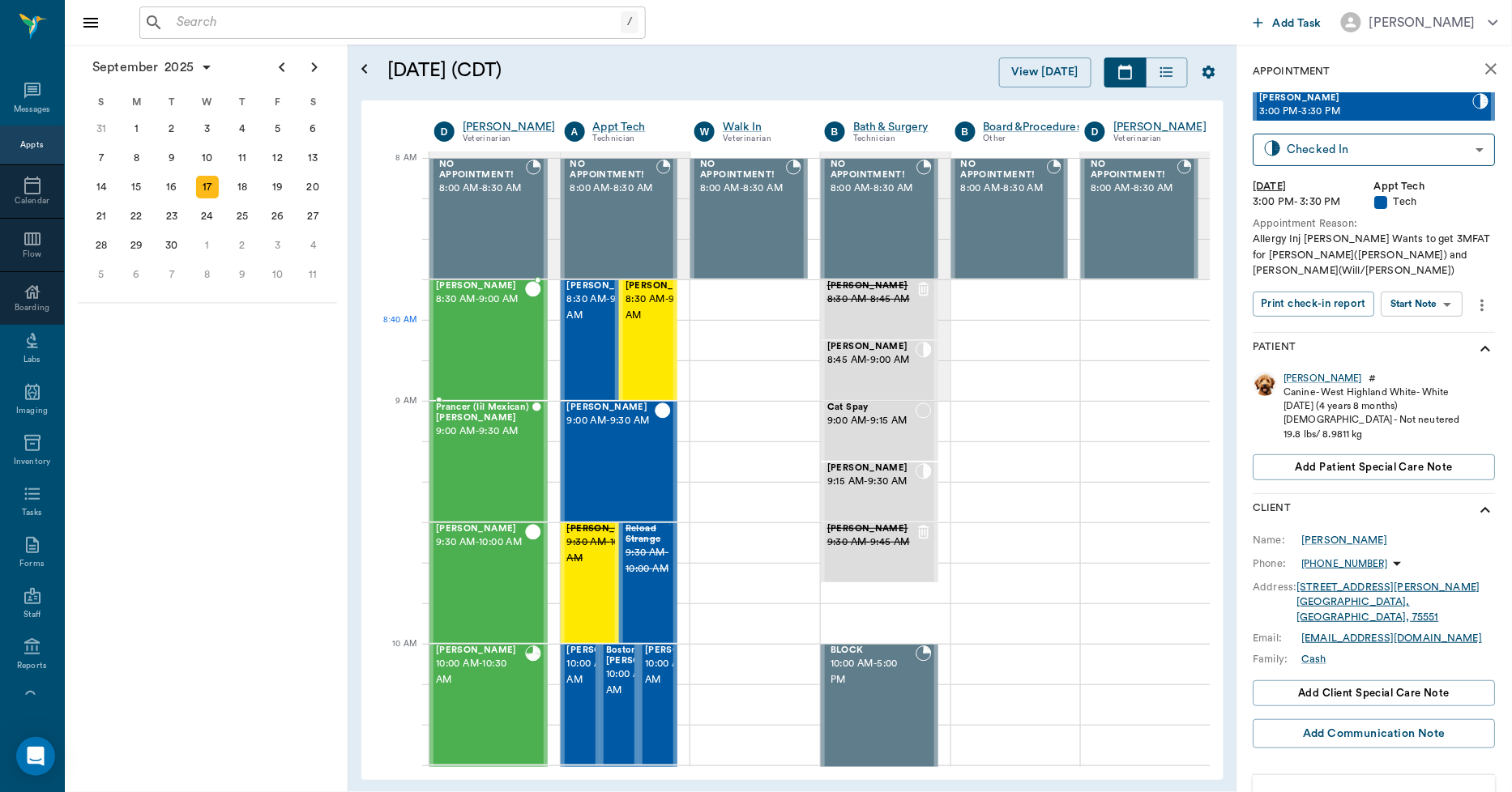
click at [477, 352] on div "[PERSON_NAME] 8:30 AM - 9:00 AM" at bounding box center [480, 340] width 89 height 118
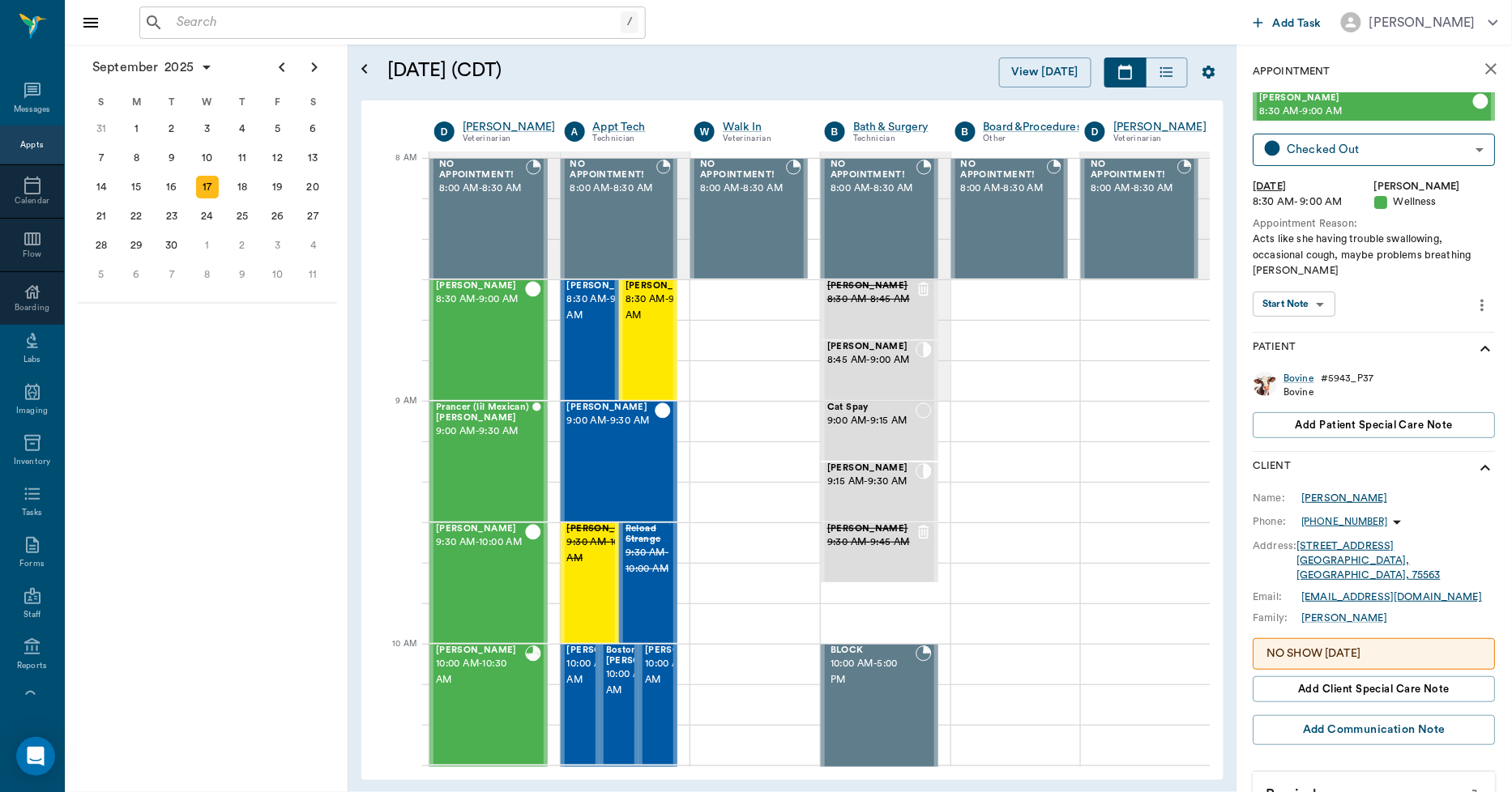
click at [1326, 494] on div "[PERSON_NAME]" at bounding box center [1345, 498] width 86 height 15
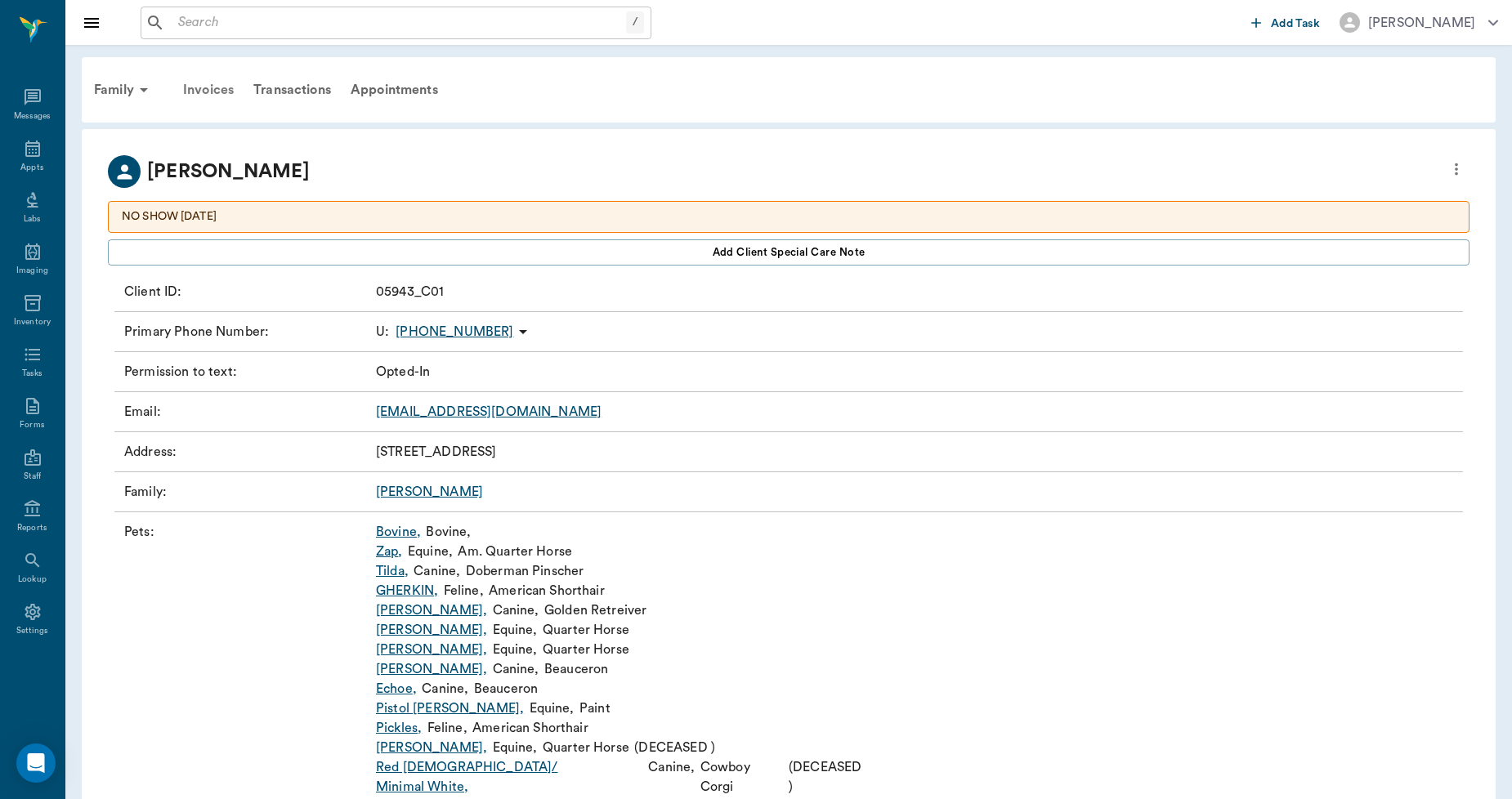
click at [208, 91] on div "Invoices" at bounding box center [208, 90] width 70 height 39
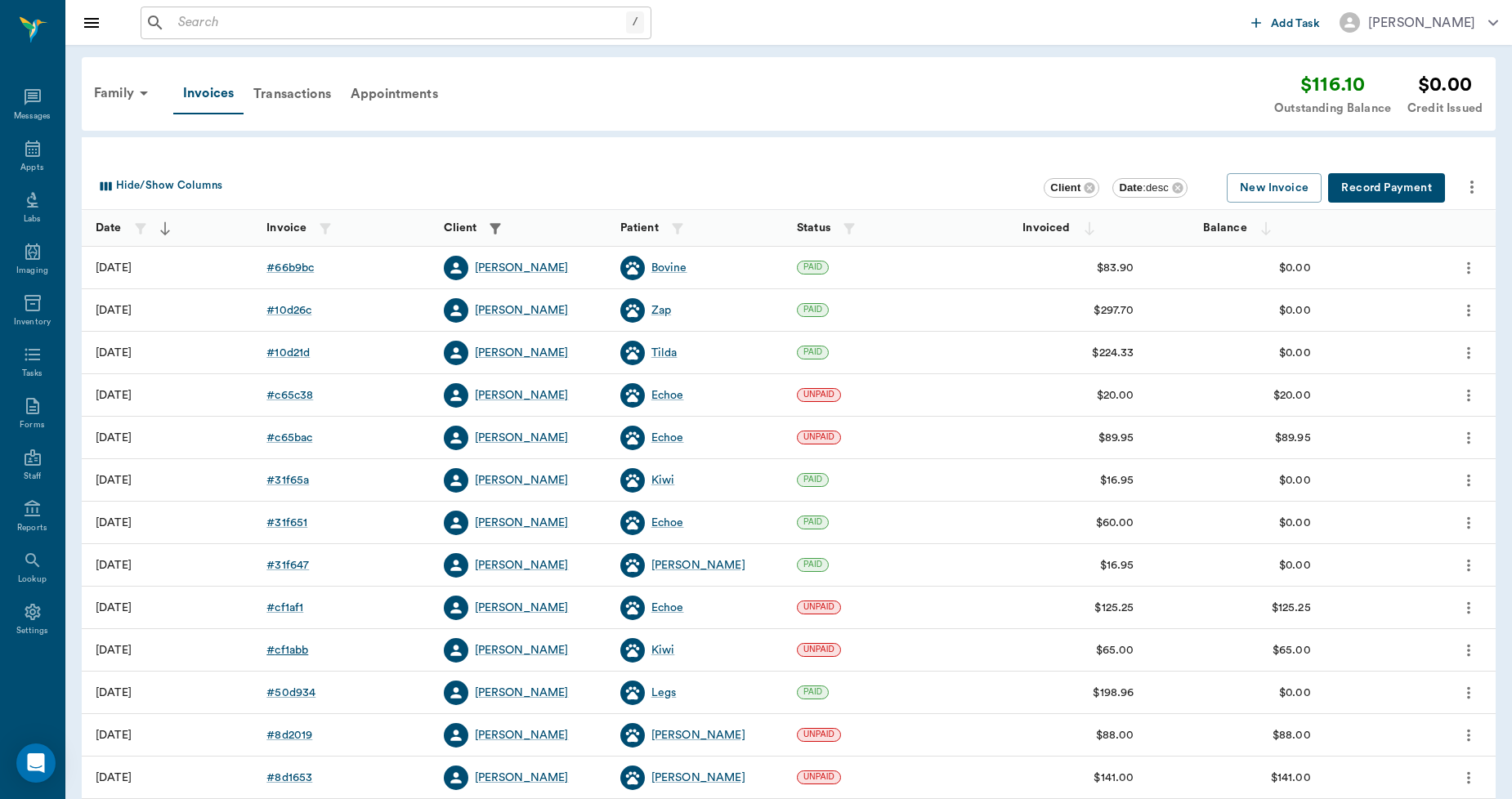
click at [293, 648] on div "# cf1abb" at bounding box center [287, 650] width 42 height 16
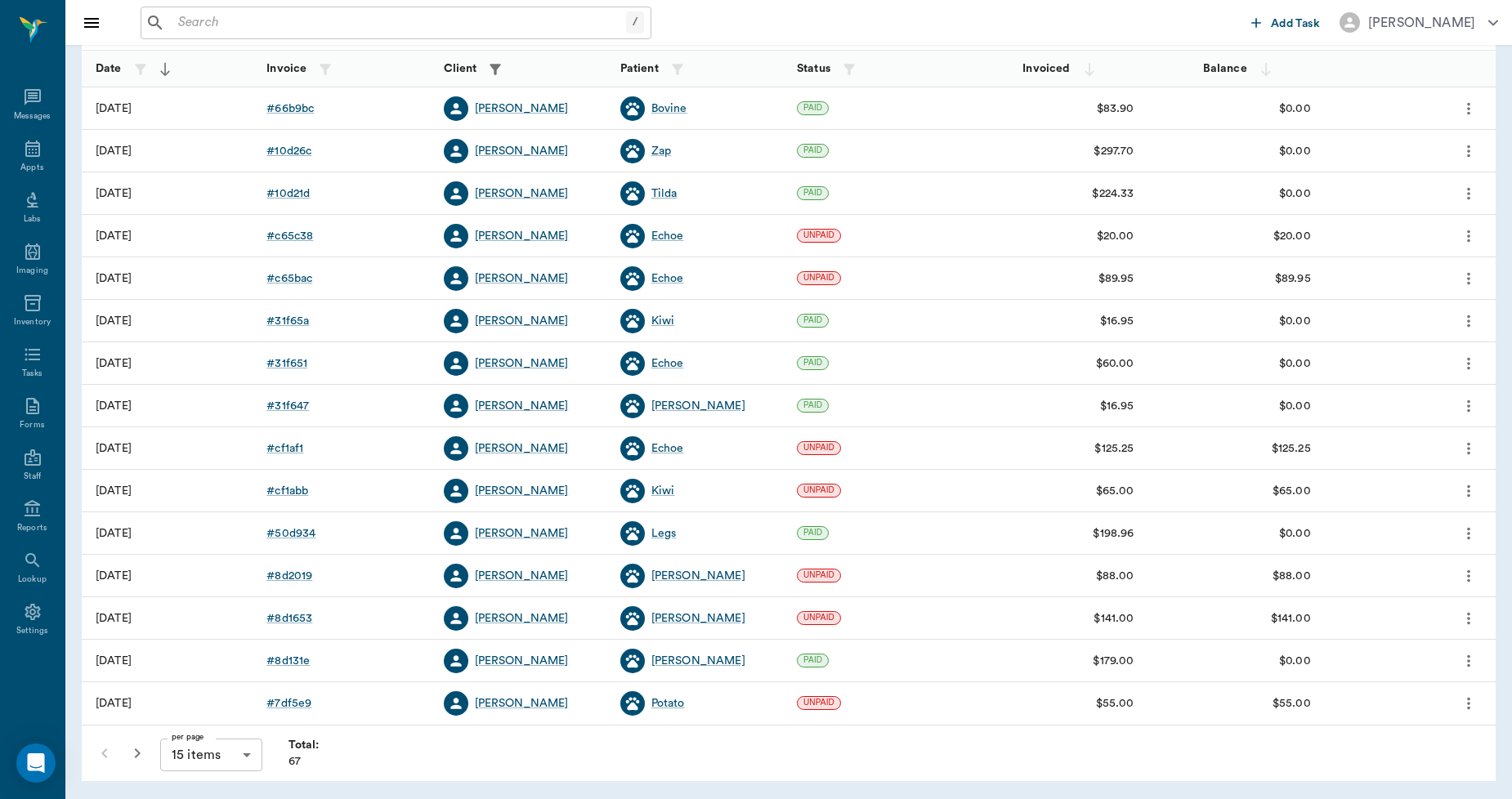
scroll to position [69, 0]
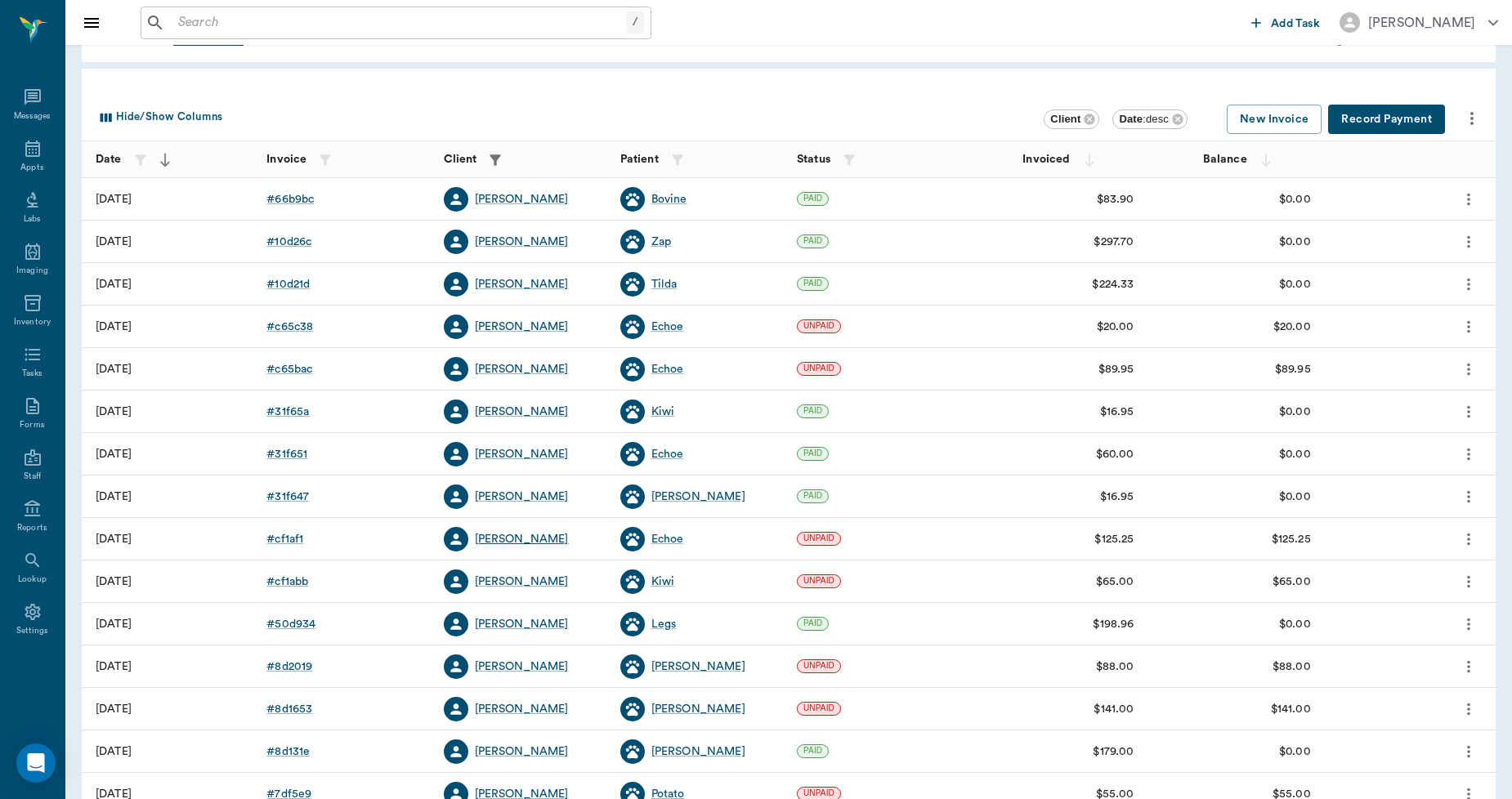
click at [517, 537] on div "[PERSON_NAME]" at bounding box center [522, 539] width 94 height 16
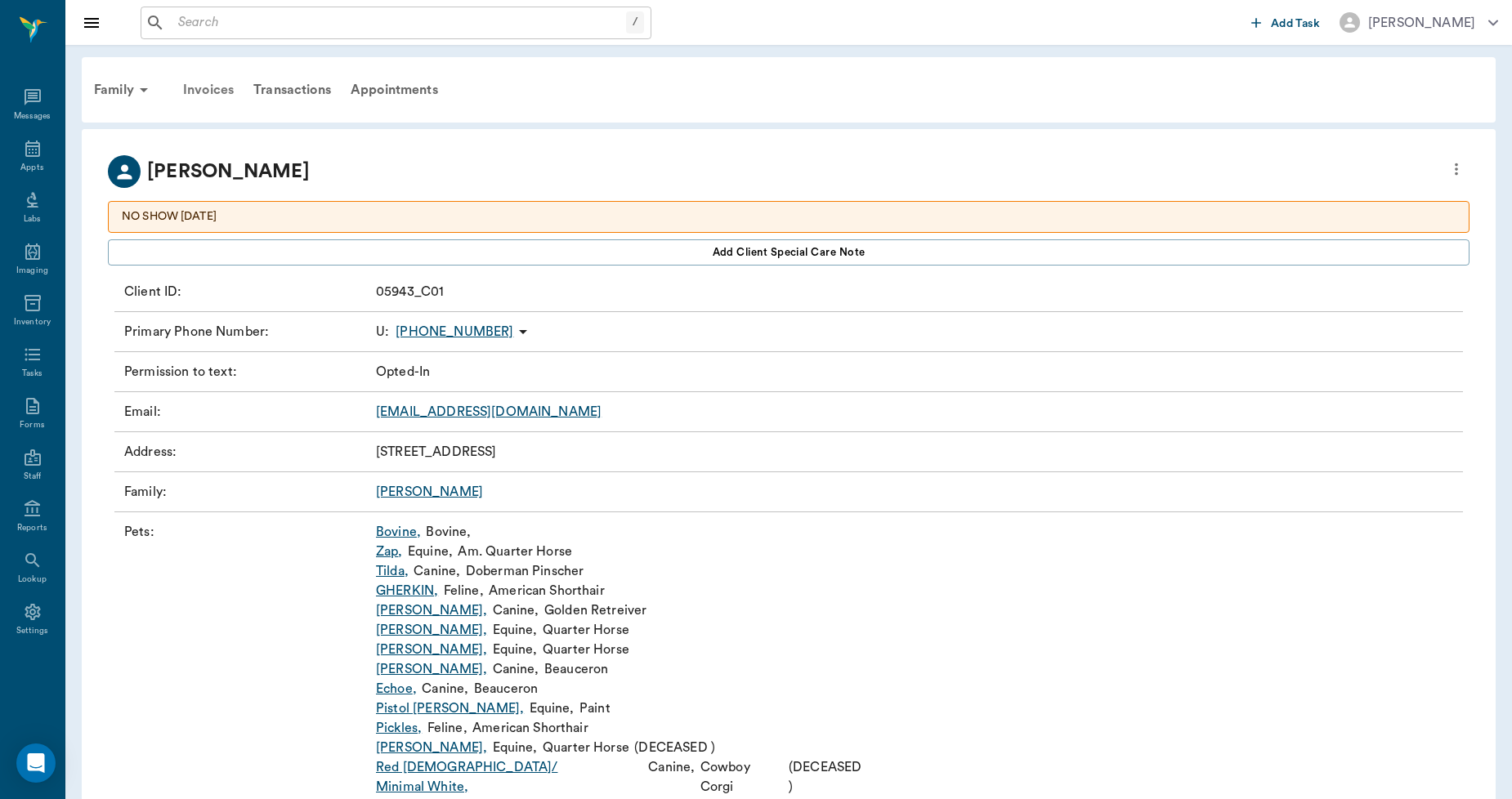
click at [208, 88] on div "Invoices" at bounding box center [208, 90] width 70 height 39
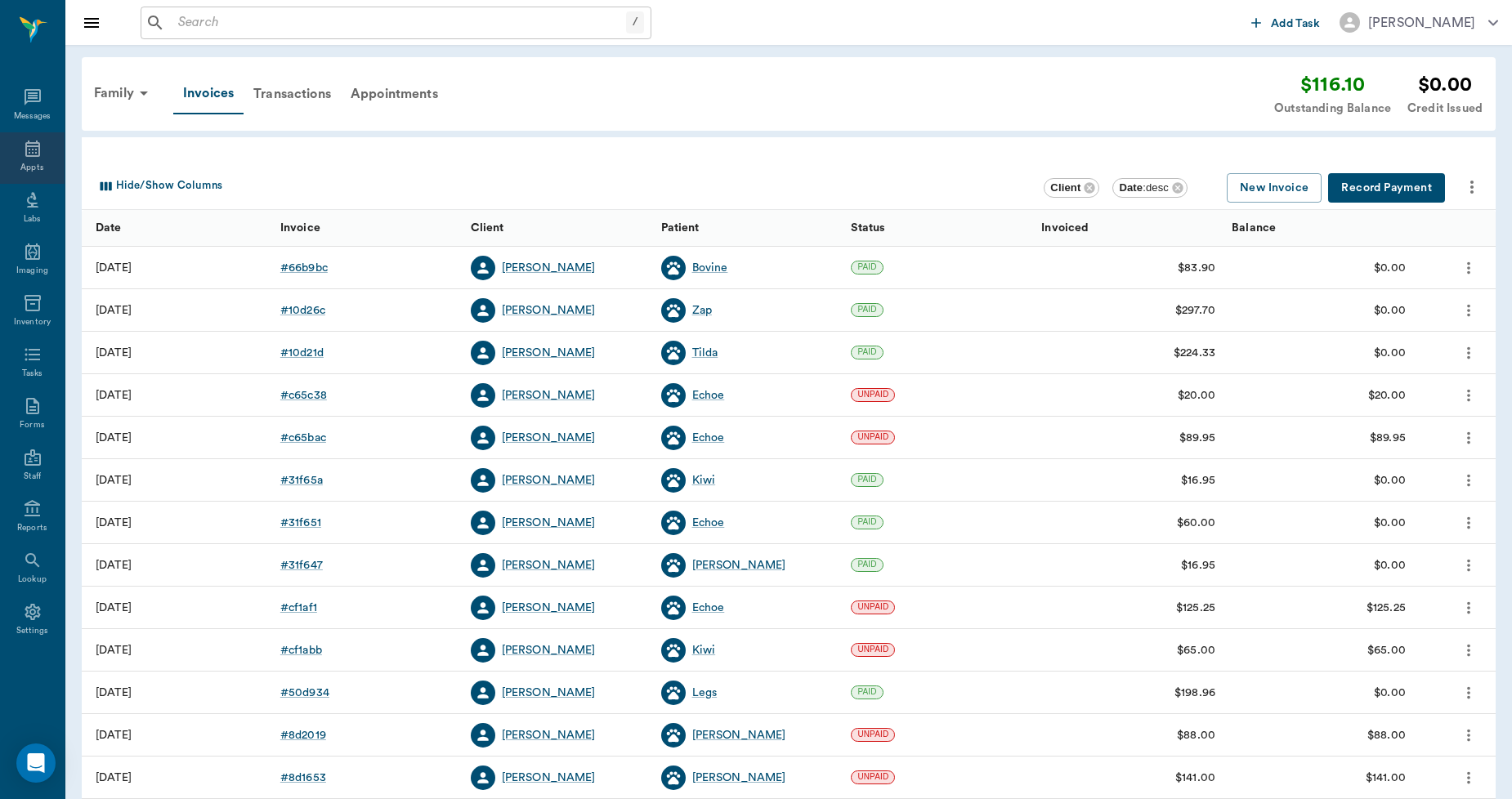
click at [28, 144] on icon at bounding box center [32, 149] width 19 height 19
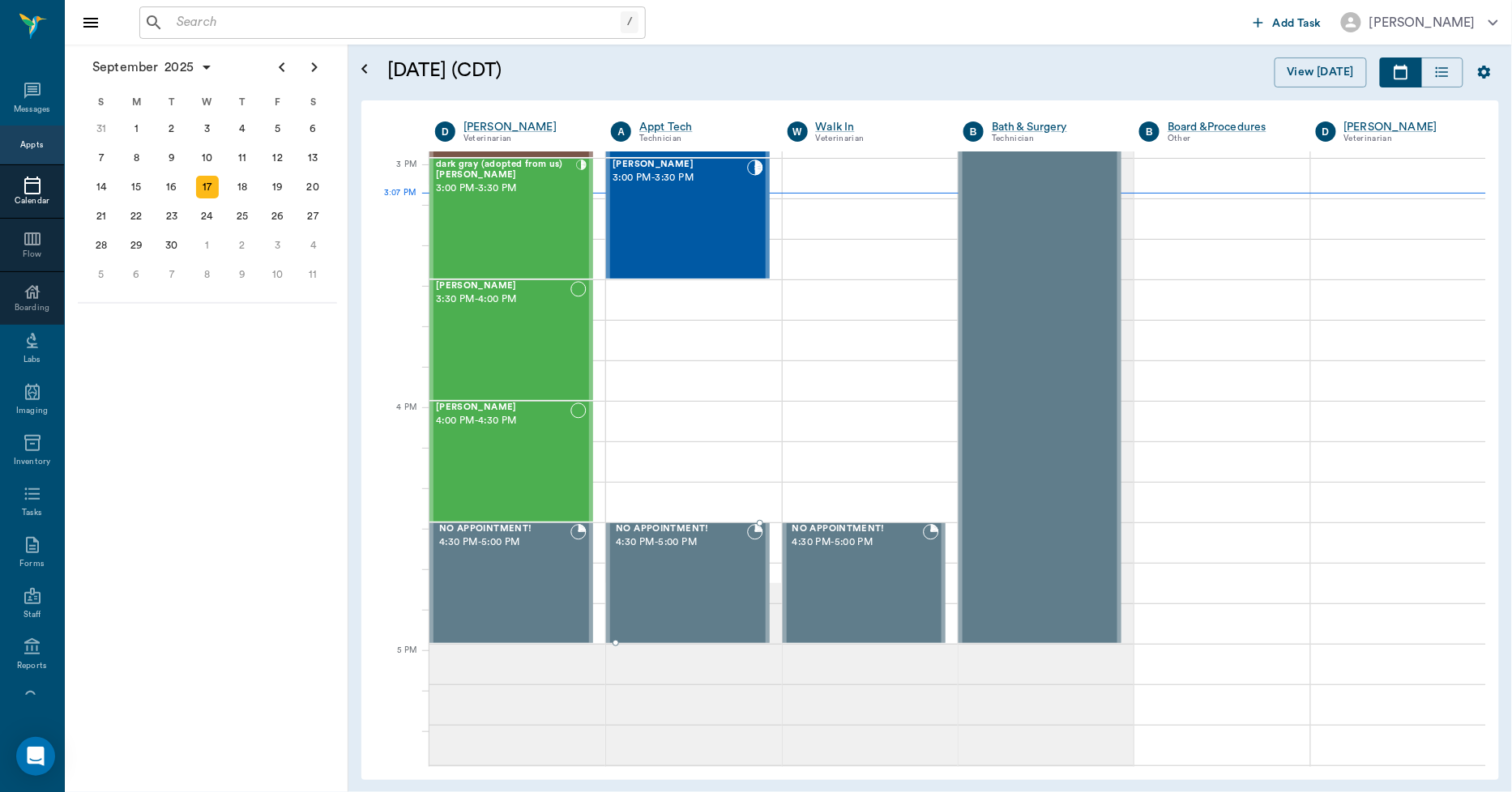
scroll to position [1702, 0]
click at [508, 216] on div "dark gray (adopted from us) [PERSON_NAME] 3:00 PM - 3:30 PM" at bounding box center [506, 218] width 140 height 118
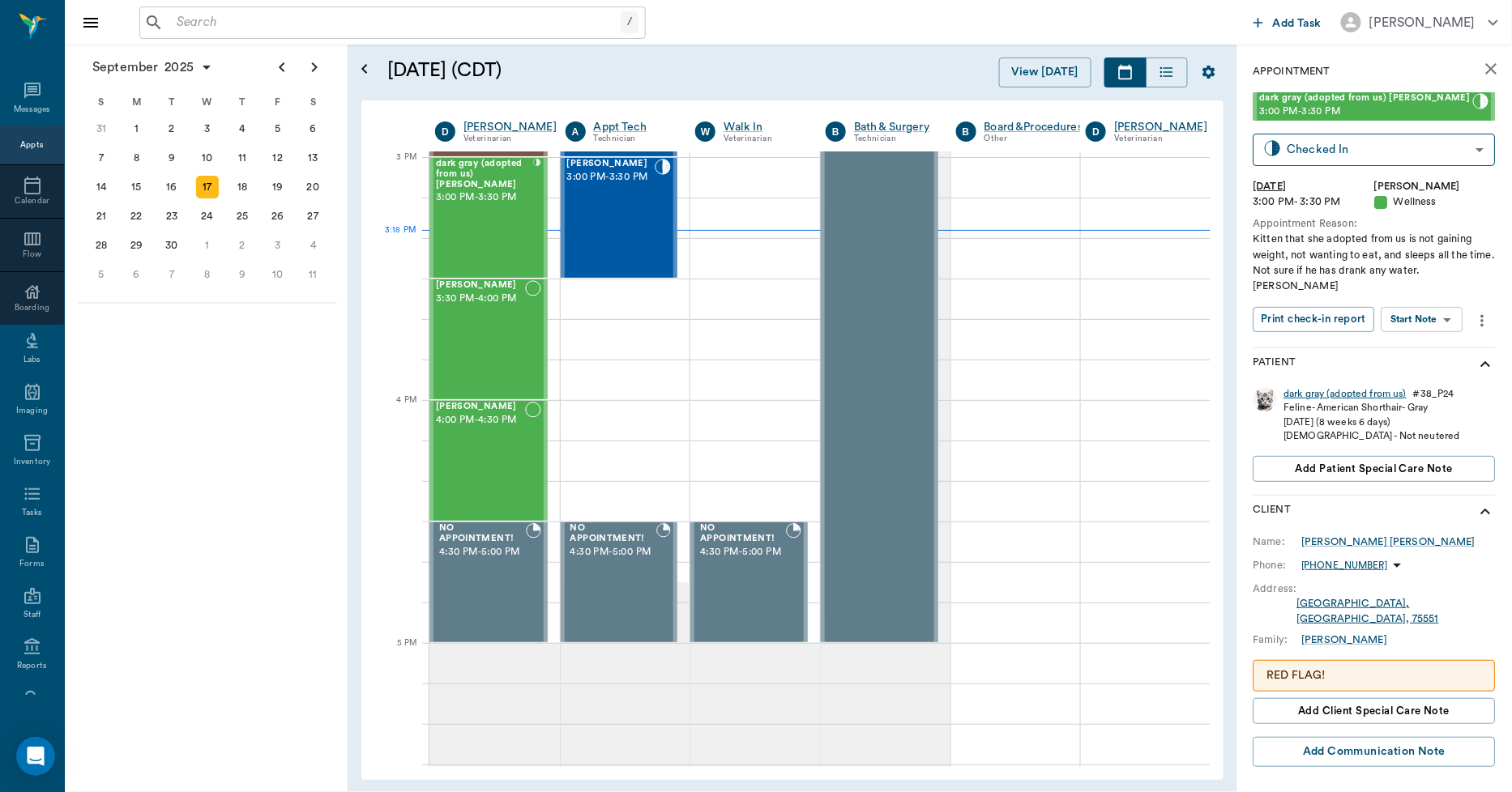
click at [1337, 394] on div "dark gray (adopted from us)" at bounding box center [1346, 394] width 122 height 14
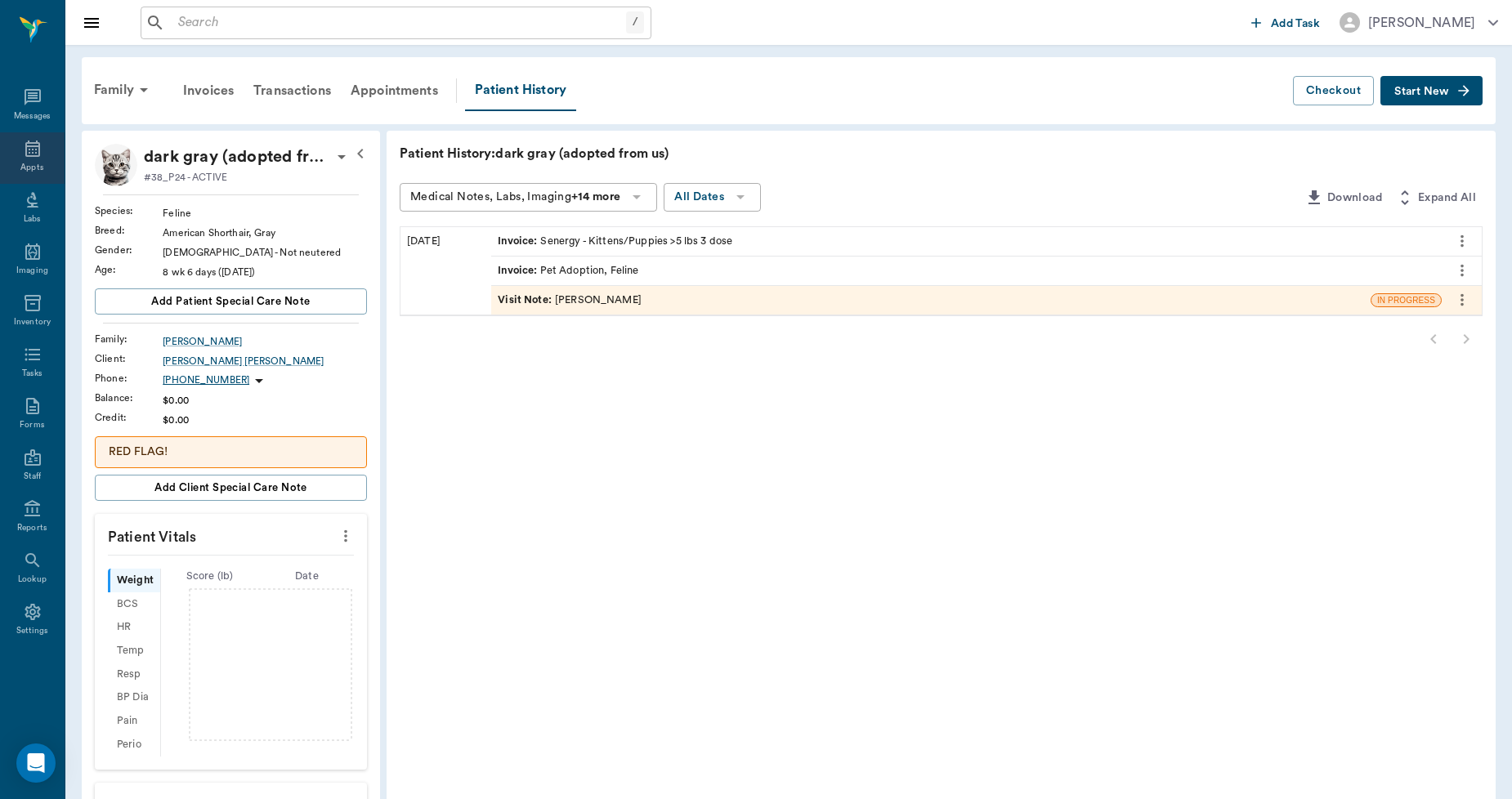
click at [22, 137] on div "Appts" at bounding box center [32, 158] width 65 height 51
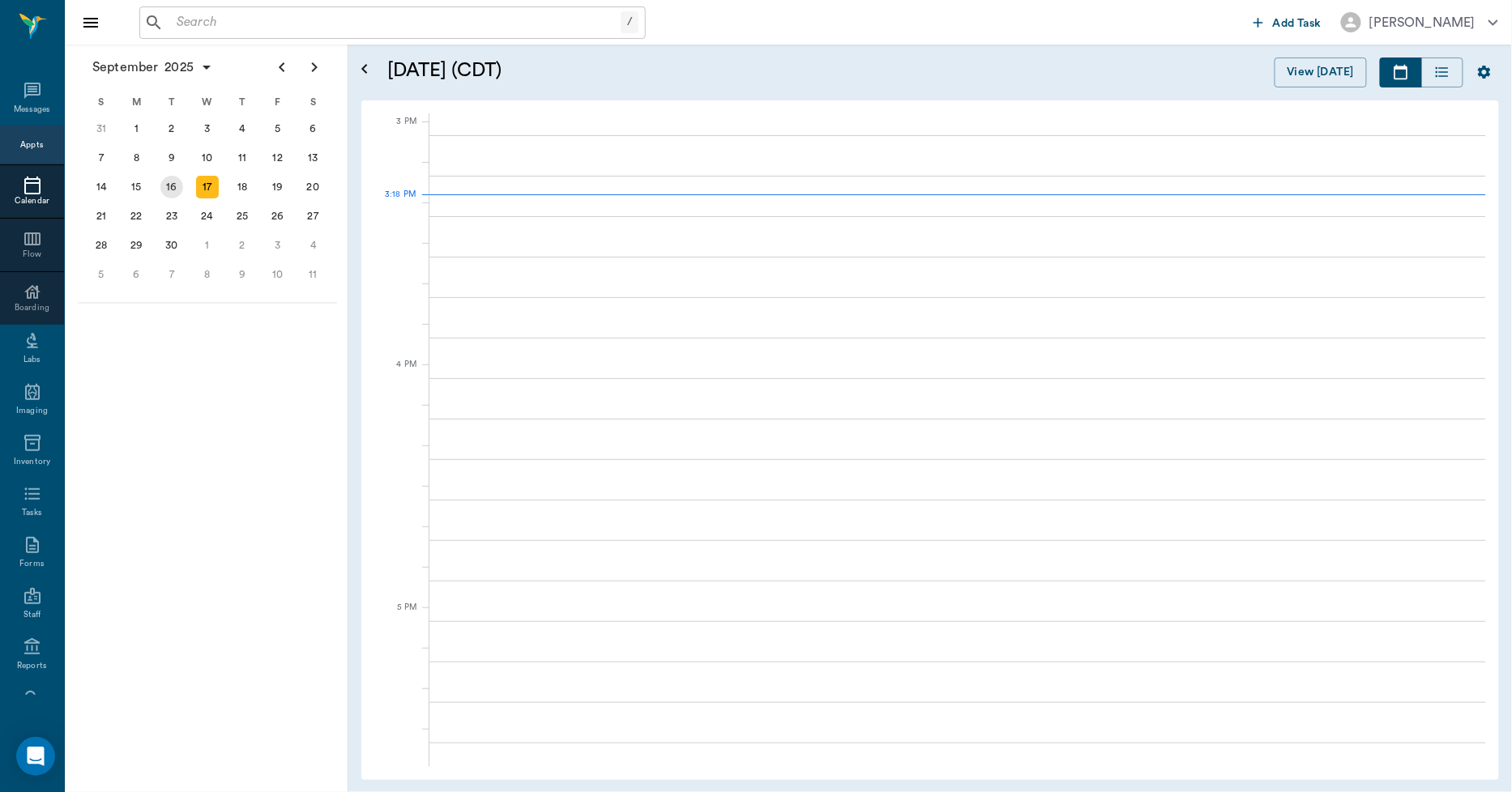
scroll to position [1703, 0]
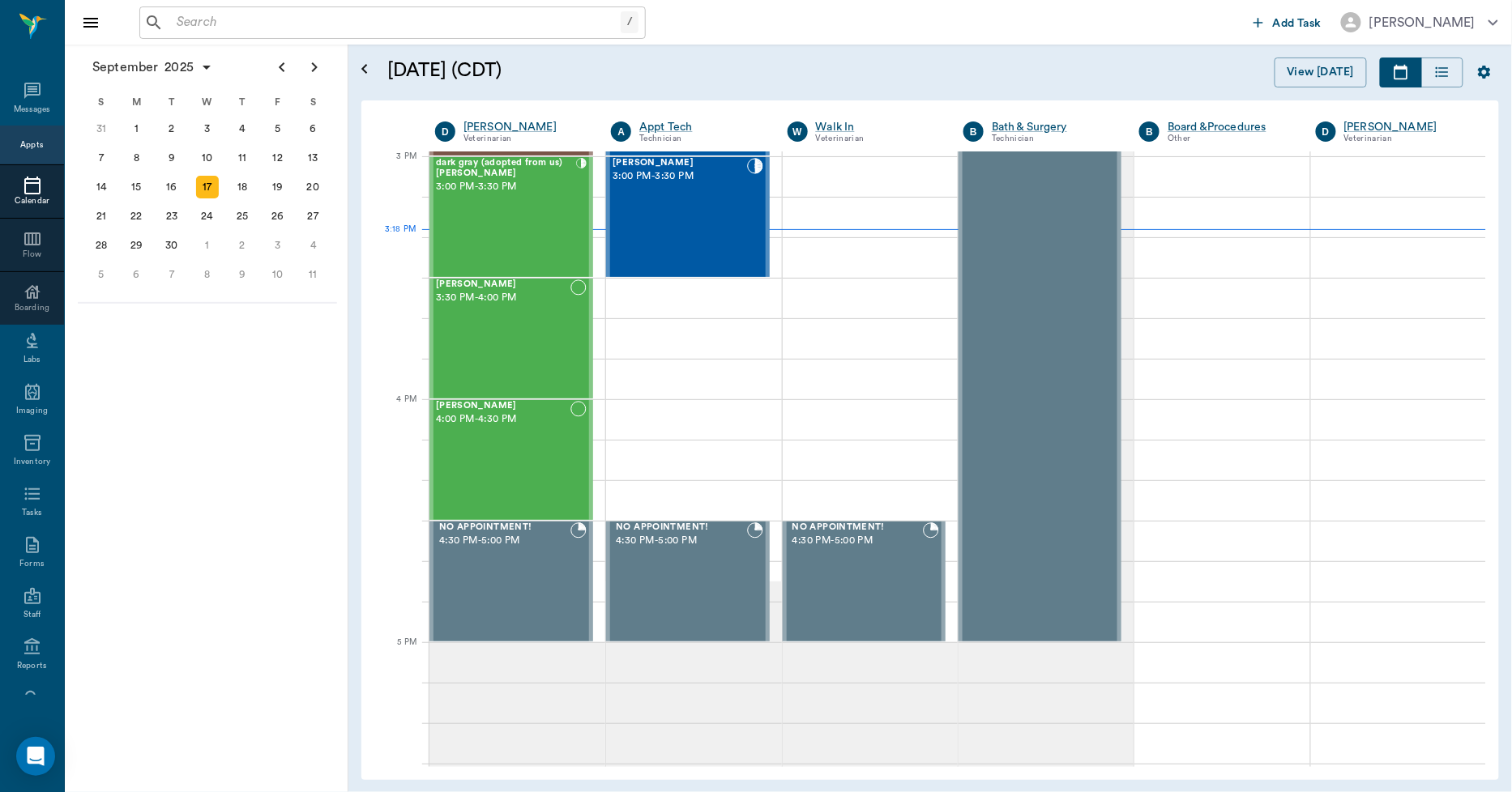
click at [208, 186] on div "17" at bounding box center [207, 186] width 22 height 22
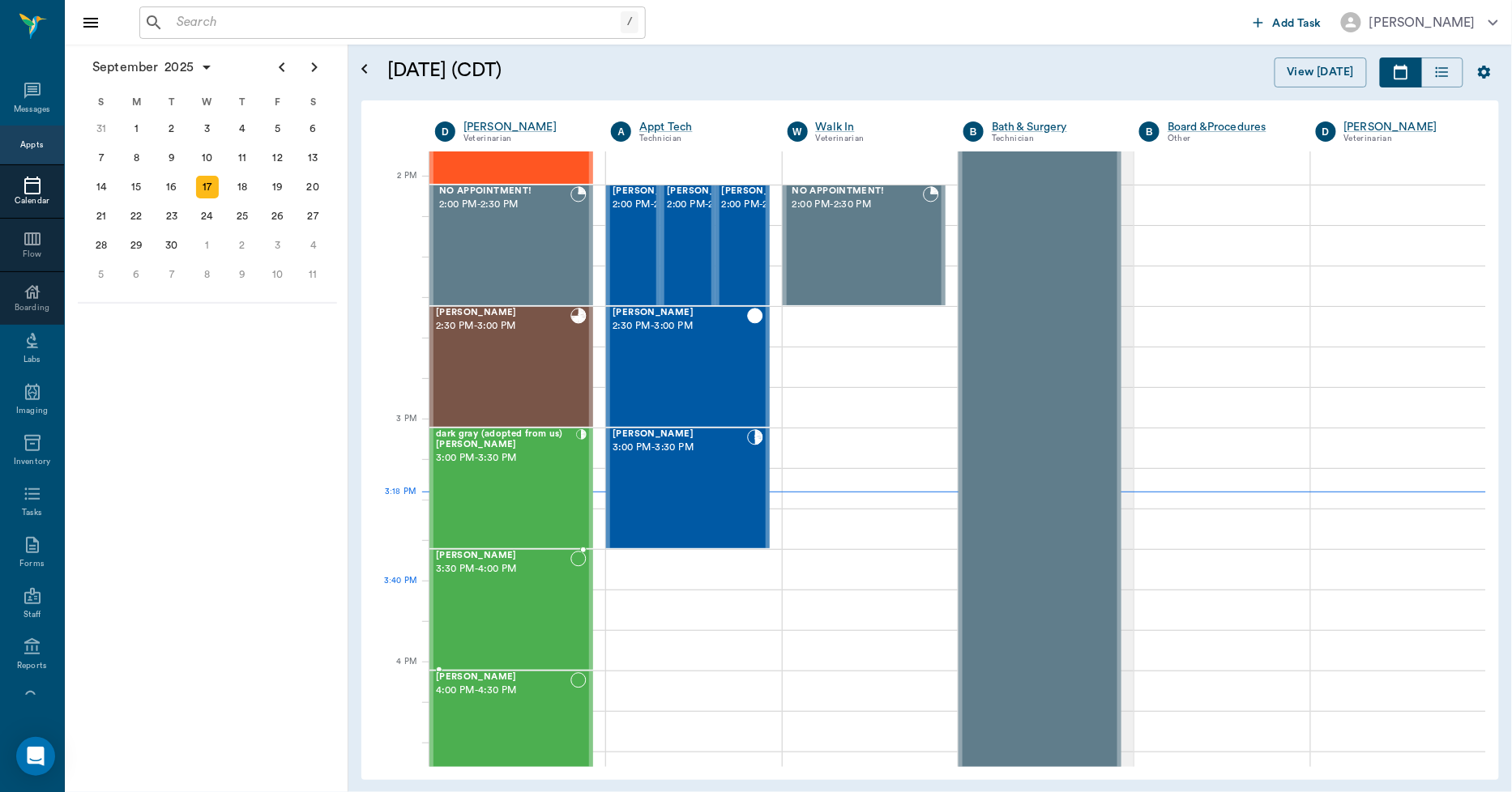
scroll to position [1440, 0]
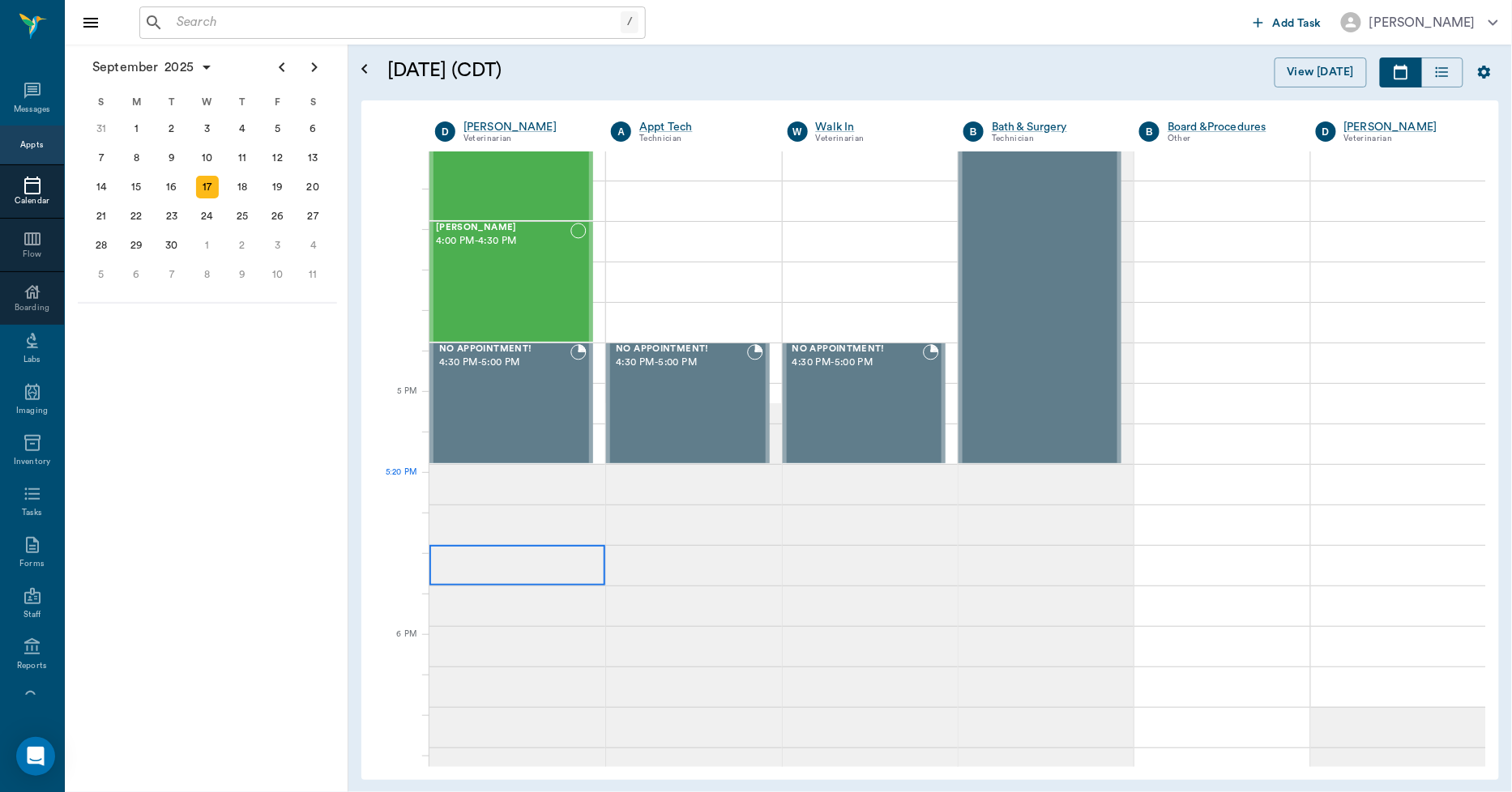
scroll to position [1621, 0]
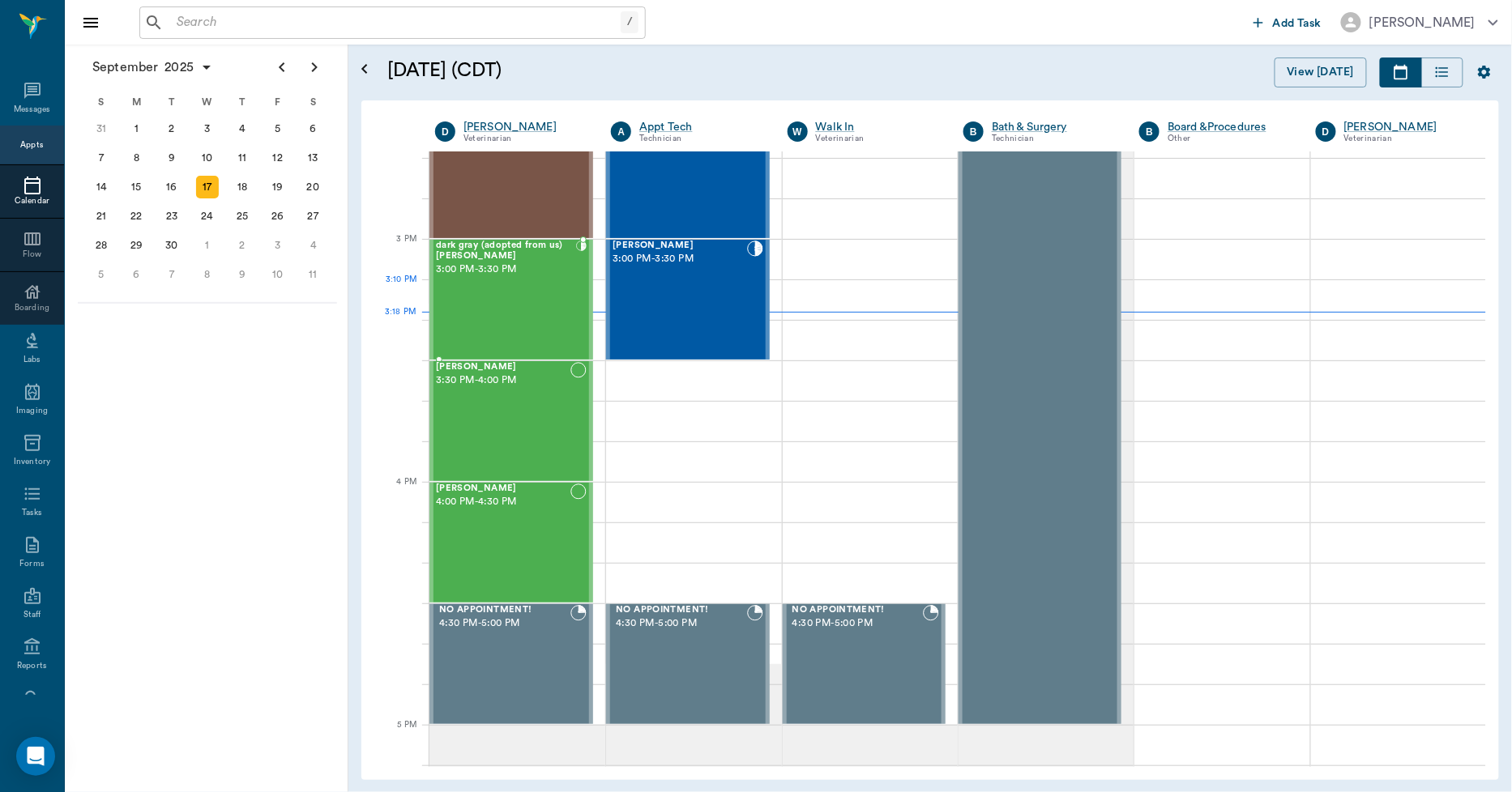
click at [533, 295] on div "dark gray (adopted from us) Bergt 3:00 PM - 3:30 PM" at bounding box center [506, 299] width 140 height 118
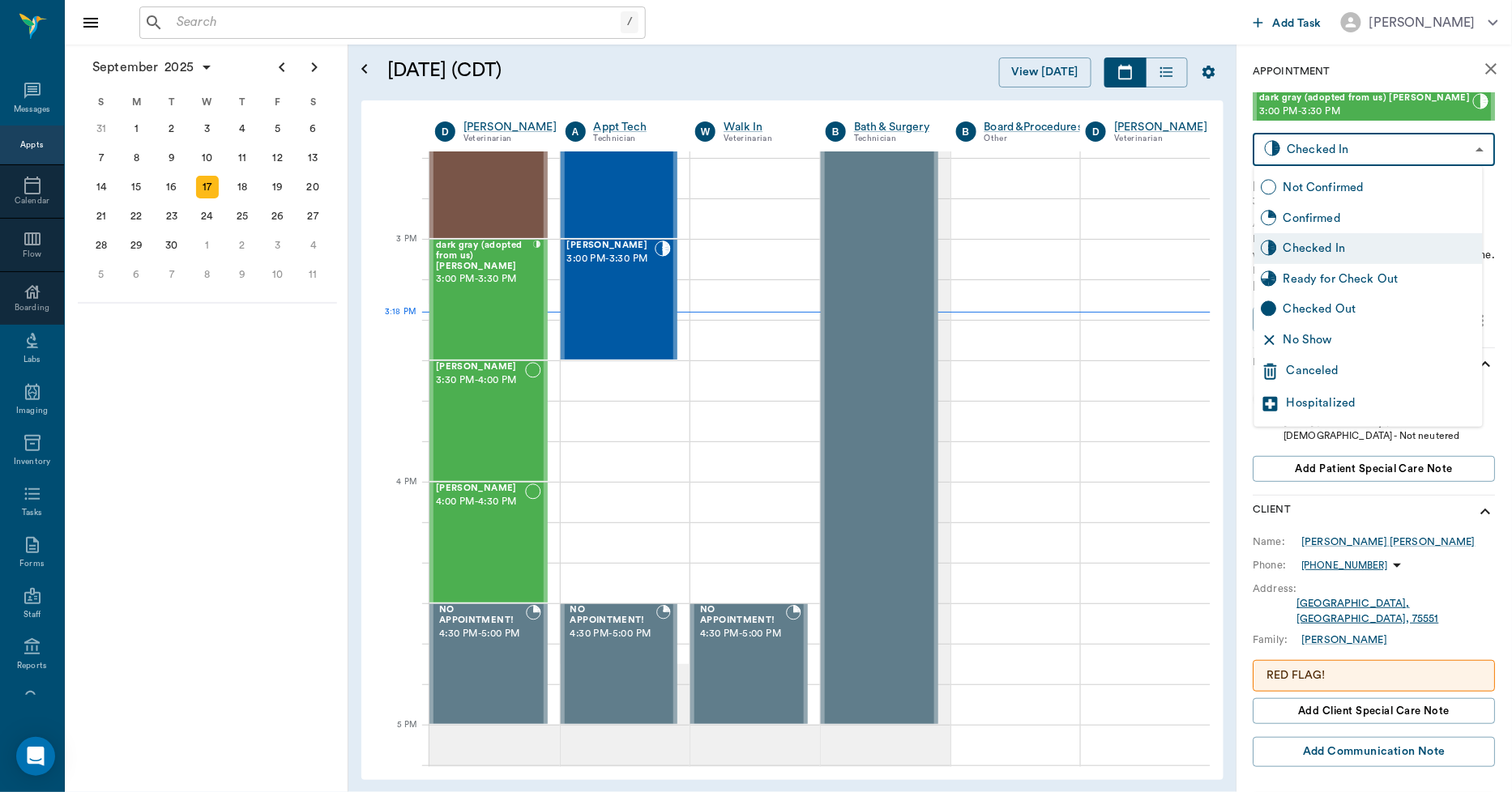
click at [1341, 148] on body "/ ​ Add Task Dr. Bert Ellsworth Nectar Messages Appts Calendar Flow Boarding La…" at bounding box center [756, 396] width 1512 height 792
click at [1323, 308] on div "Checked Out" at bounding box center [1381, 309] width 193 height 17
type input "CHECKED_OUT"
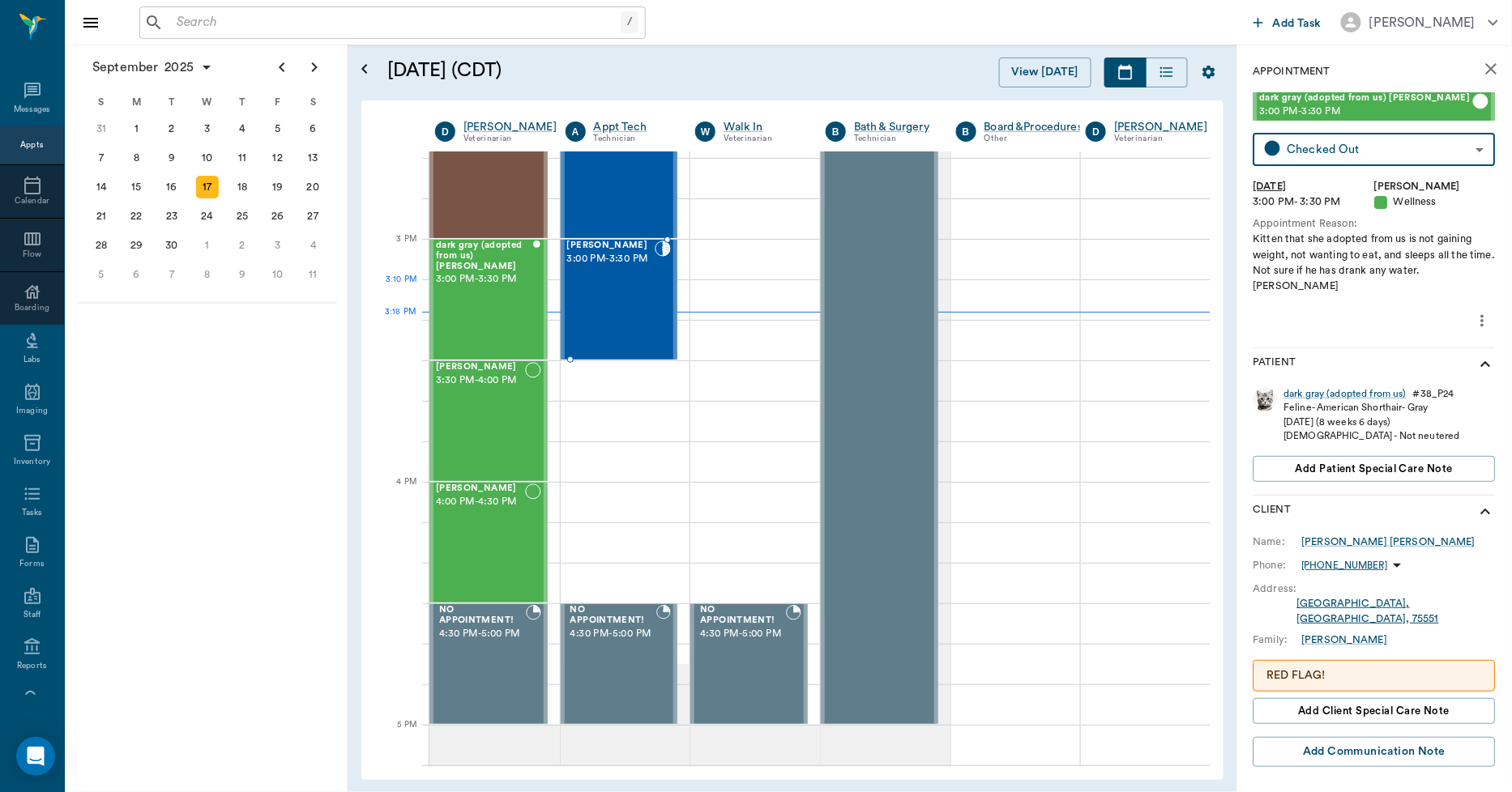
click at [613, 302] on div "[PERSON_NAME] 3:00 PM - 3:30 PM" at bounding box center [612, 299] width 88 height 118
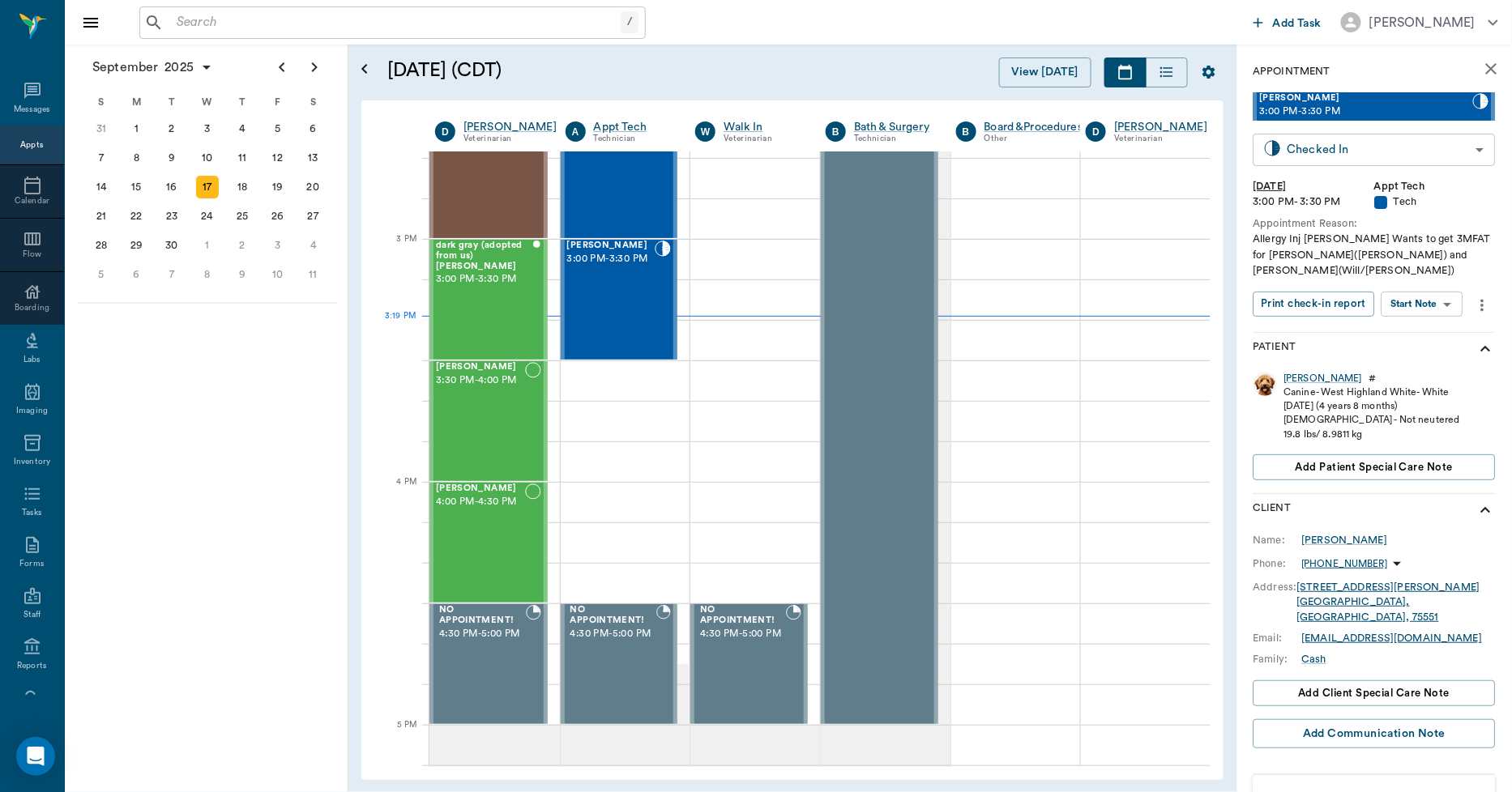
click at [1334, 150] on body "/ ​ Add Task Dr. Bert Ellsworth Nectar Messages Appts Calendar Flow Boarding La…" at bounding box center [756, 396] width 1512 height 792
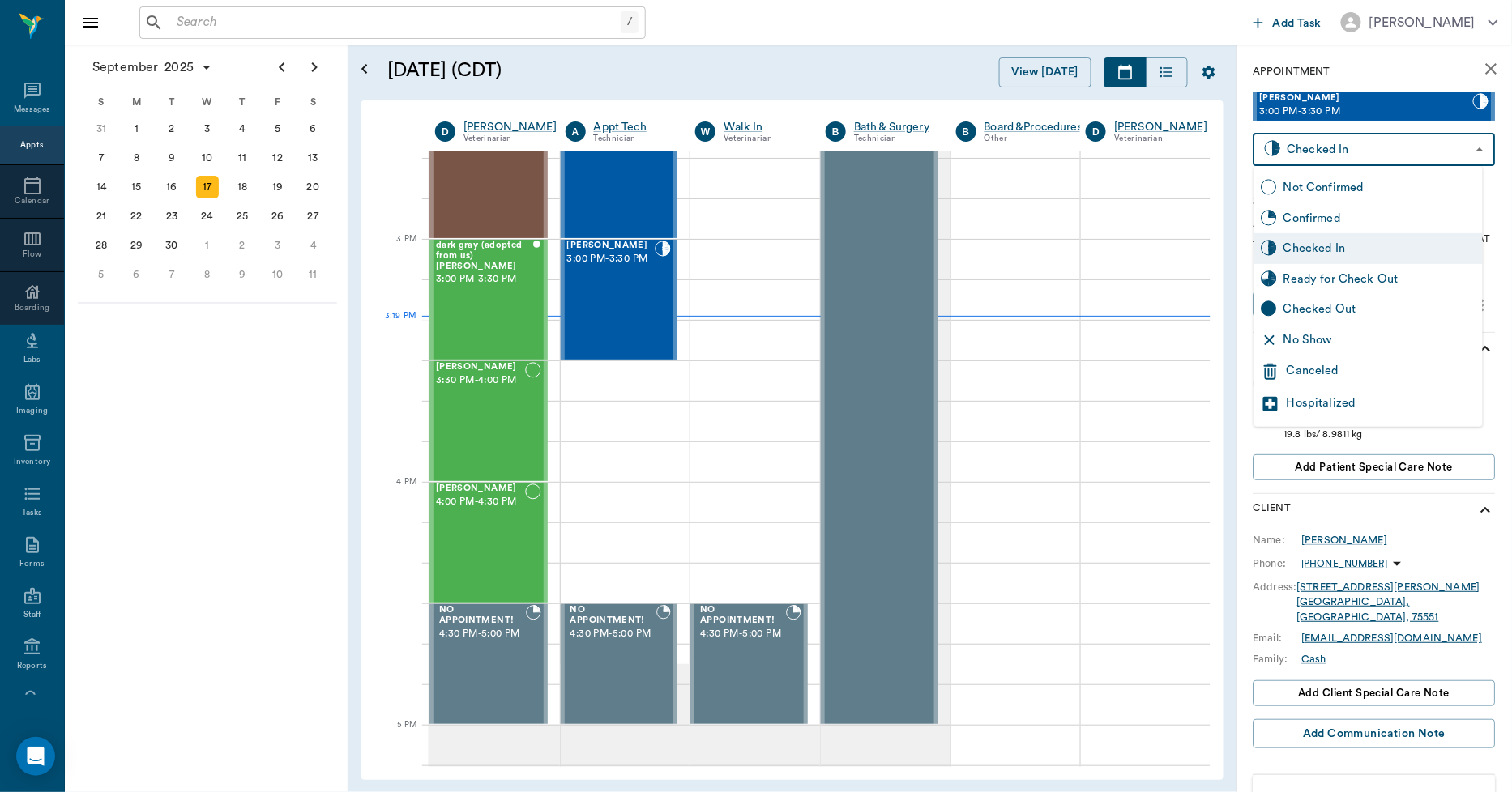
click at [1334, 308] on div "Checked Out" at bounding box center [1381, 309] width 193 height 17
type input "CHECKED_OUT"
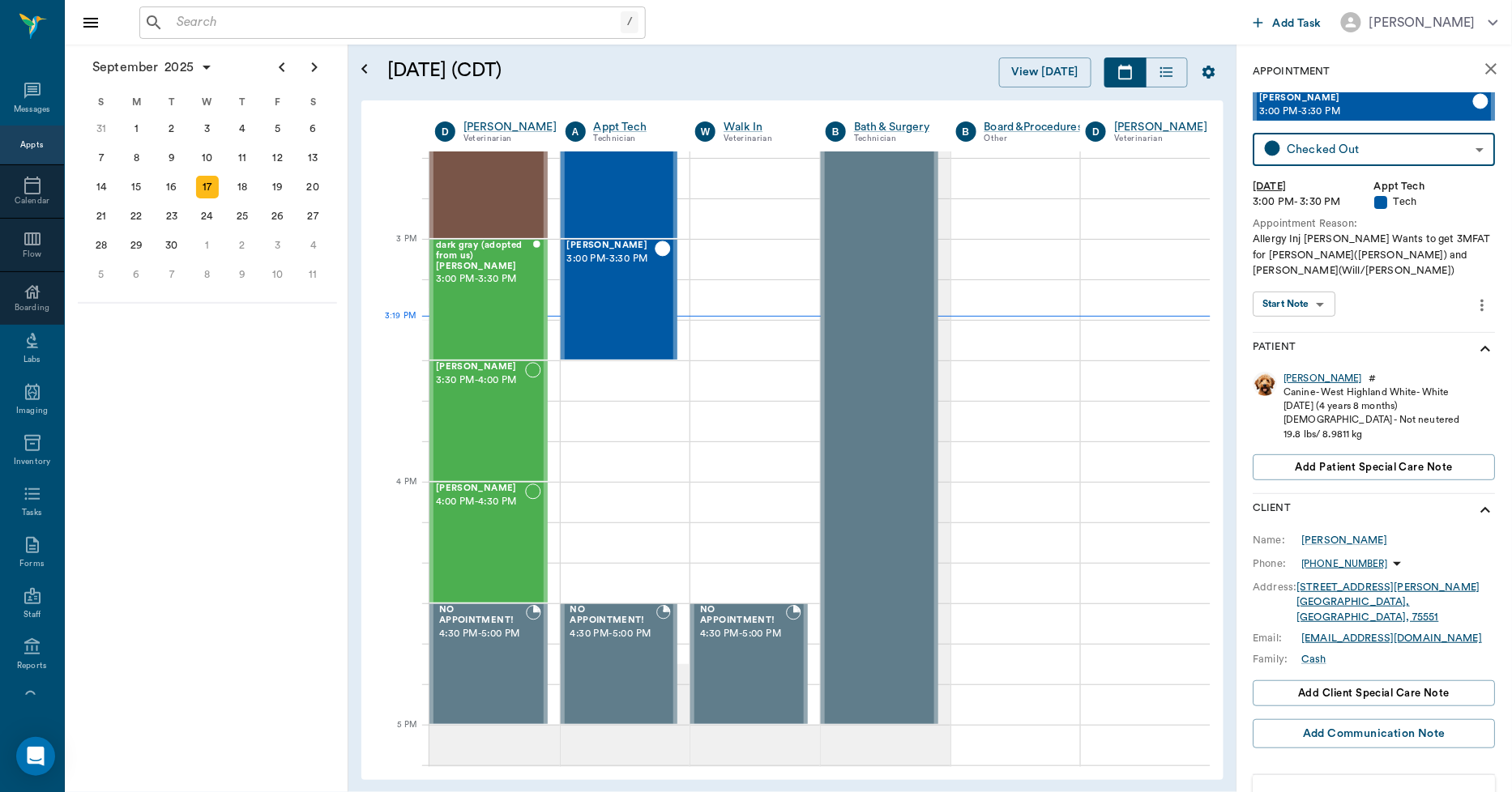
click at [1295, 379] on div "[PERSON_NAME]" at bounding box center [1324, 379] width 78 height 14
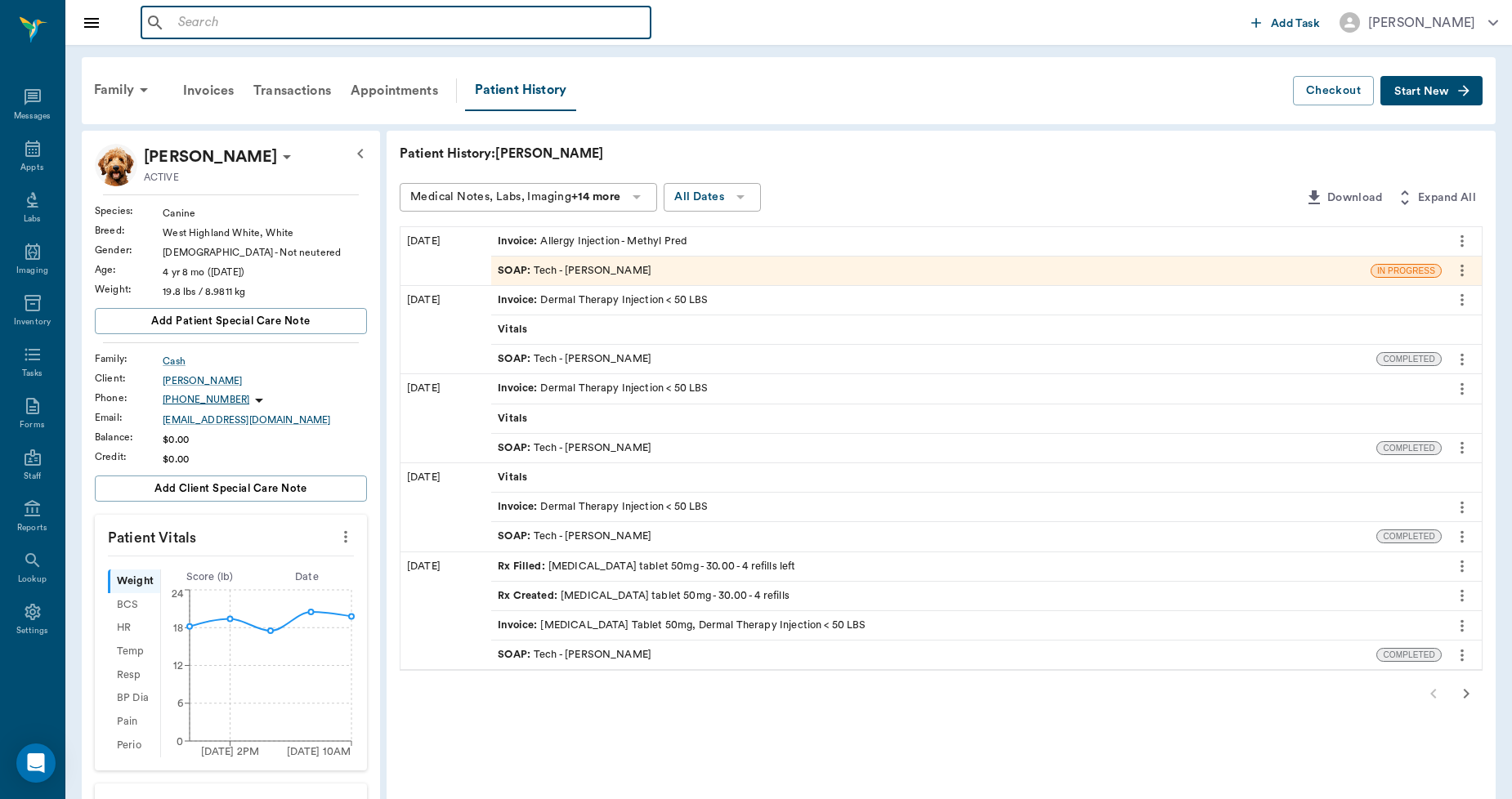
click at [200, 21] on input "text" at bounding box center [408, 23] width 472 height 23
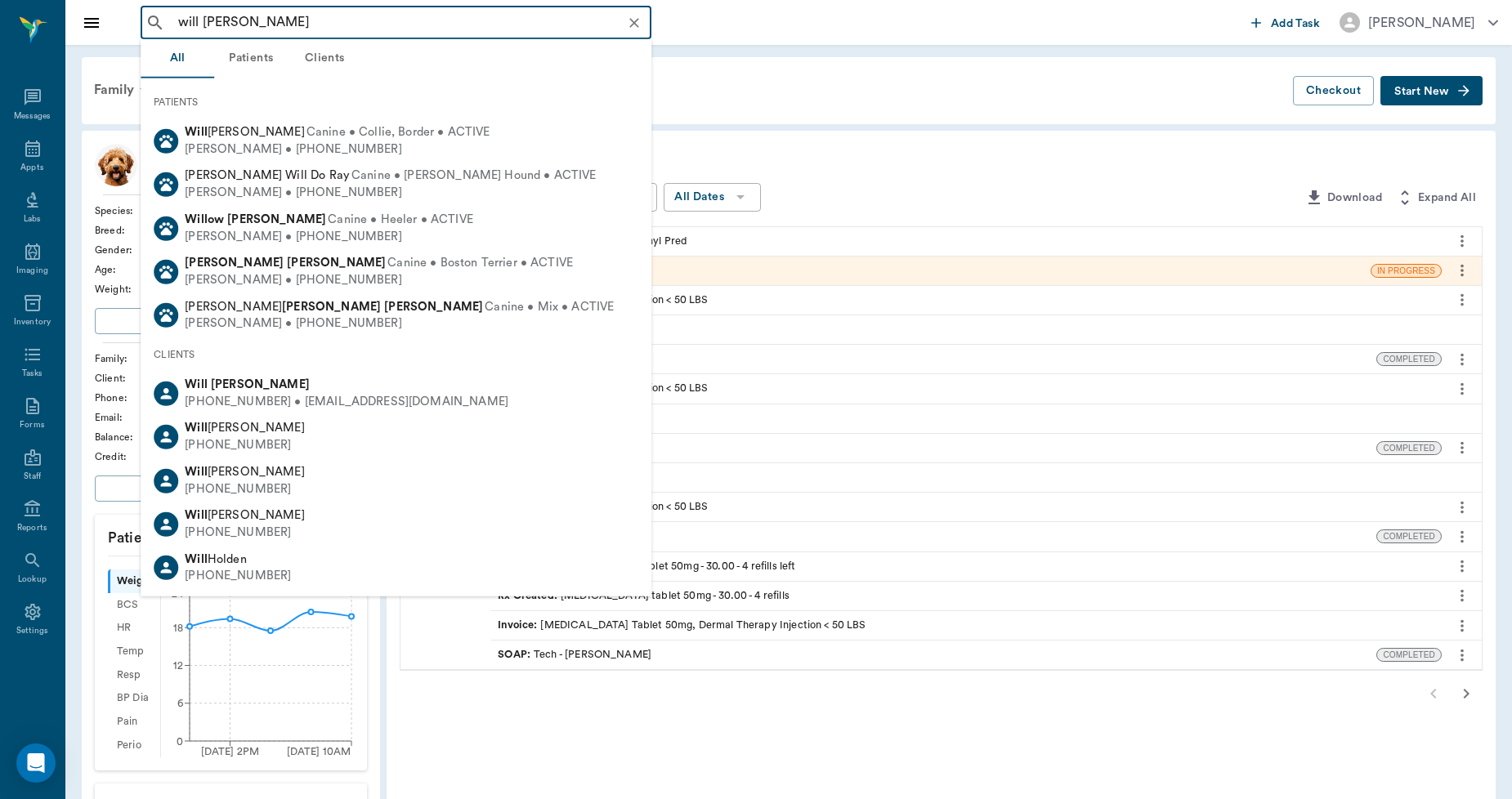
click at [237, 390] on div "Will Laduke" at bounding box center [347, 385] width 324 height 17
type input "will laduke"
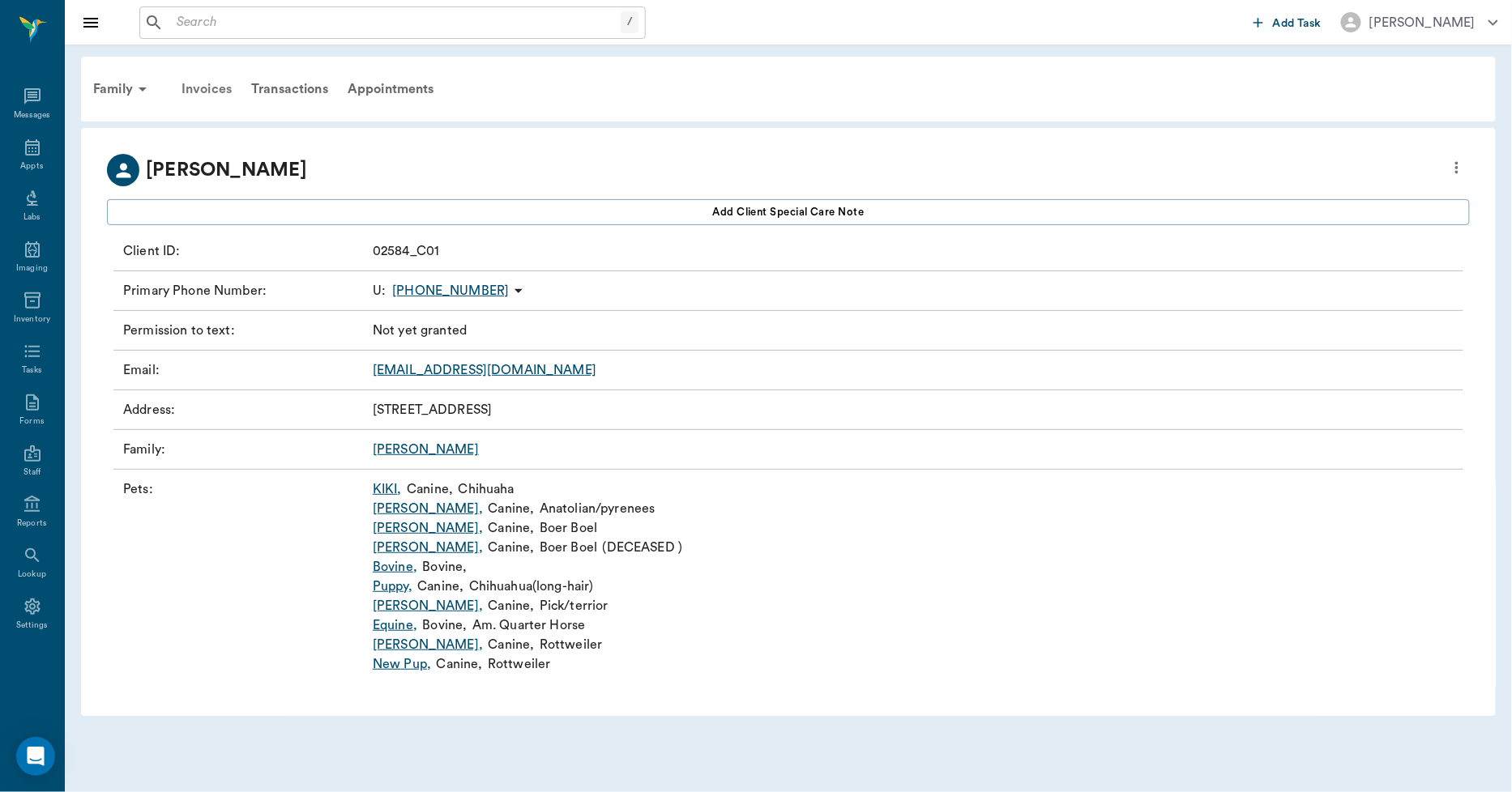
click at [213, 85] on div "Invoices" at bounding box center [206, 89] width 70 height 39
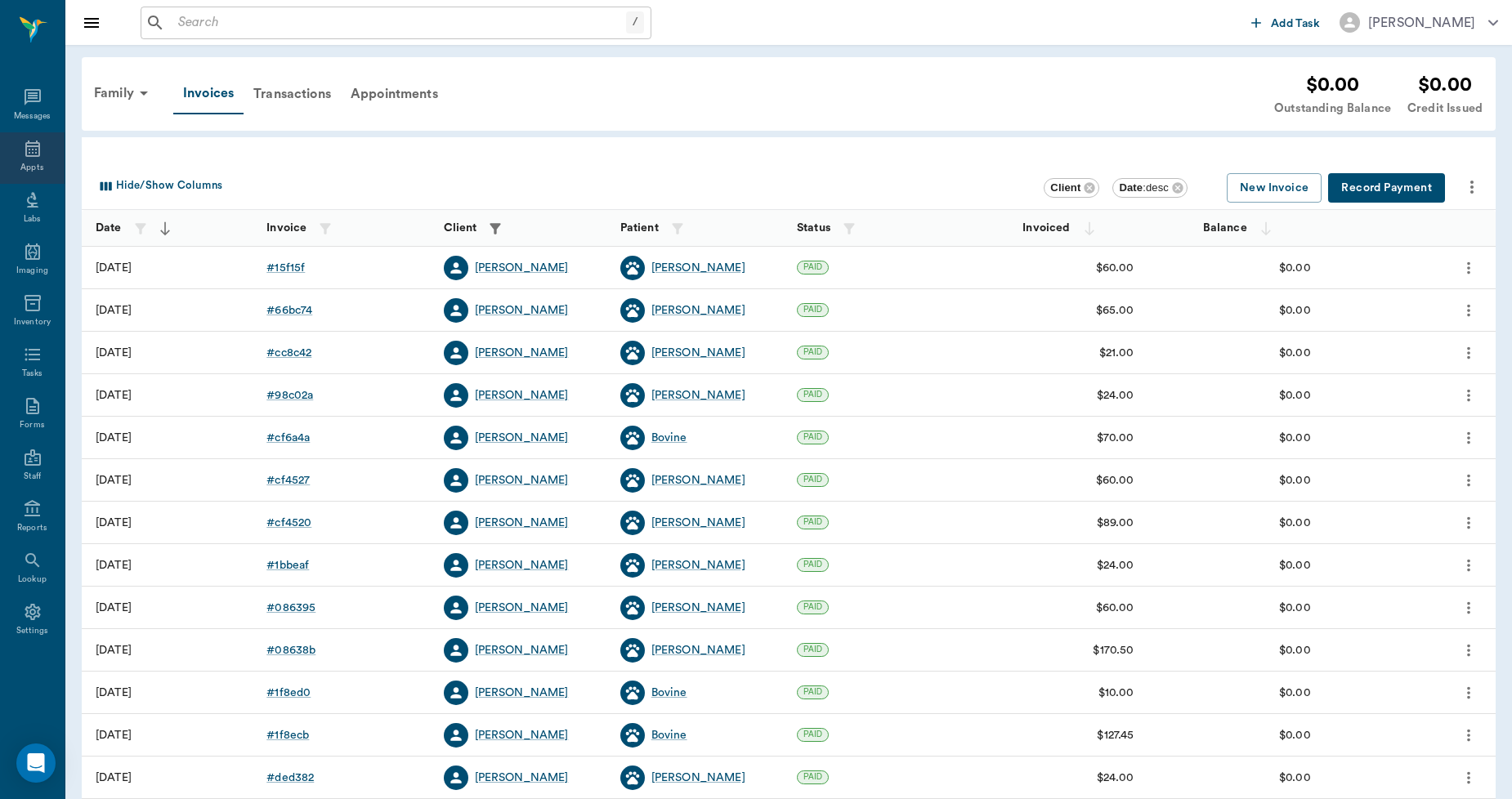
click at [29, 149] on icon at bounding box center [32, 149] width 19 height 19
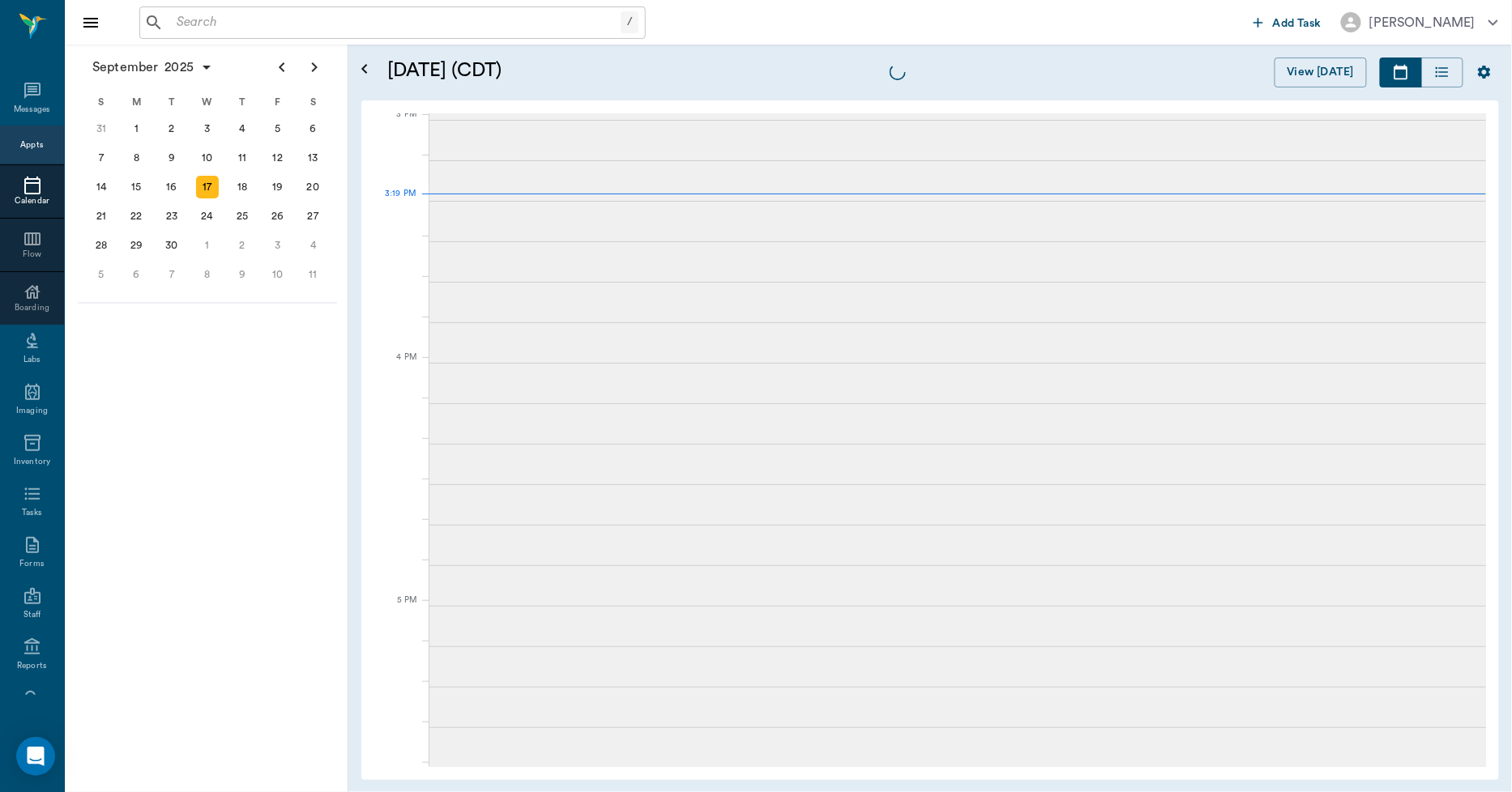
scroll to position [1704, 0]
